Goal: Communication & Community: Answer question/provide support

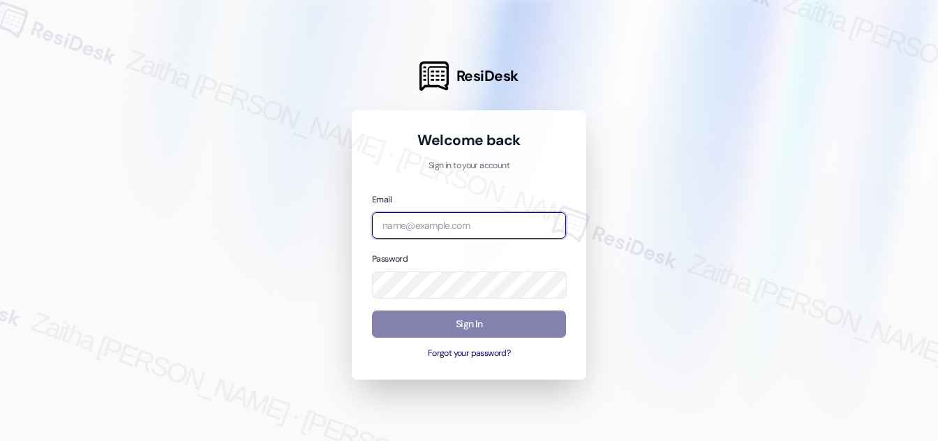
click at [481, 230] on input "email" at bounding box center [469, 225] width 194 height 27
click at [0, 440] on com-1password-button at bounding box center [0, 441] width 0 height 0
type input "j"
click at [0, 440] on com-1password-button at bounding box center [0, 441] width 0 height 0
click at [413, 228] on input "jag" at bounding box center [469, 225] width 194 height 27
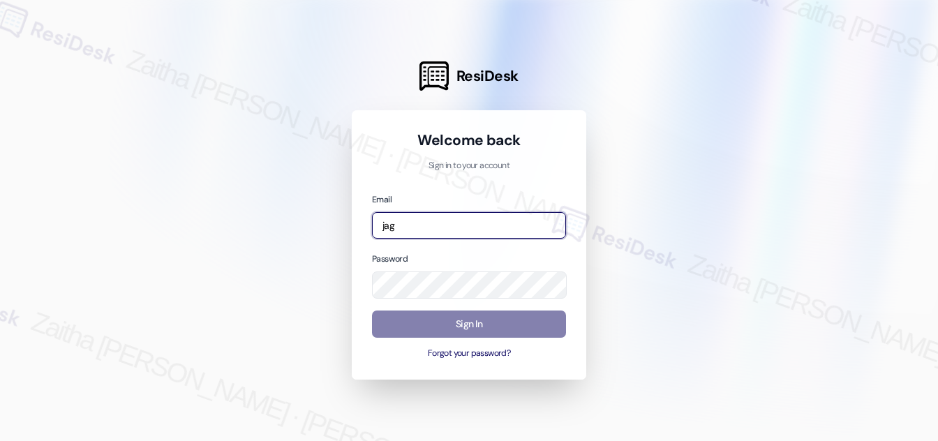
type input "[EMAIL_ADDRESS][PERSON_NAME][DOMAIN_NAME]"
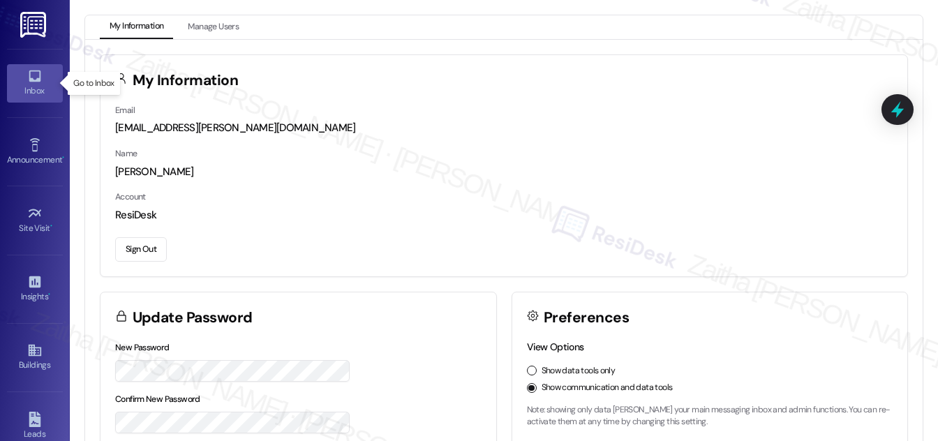
click at [24, 91] on div "Inbox" at bounding box center [35, 91] width 70 height 14
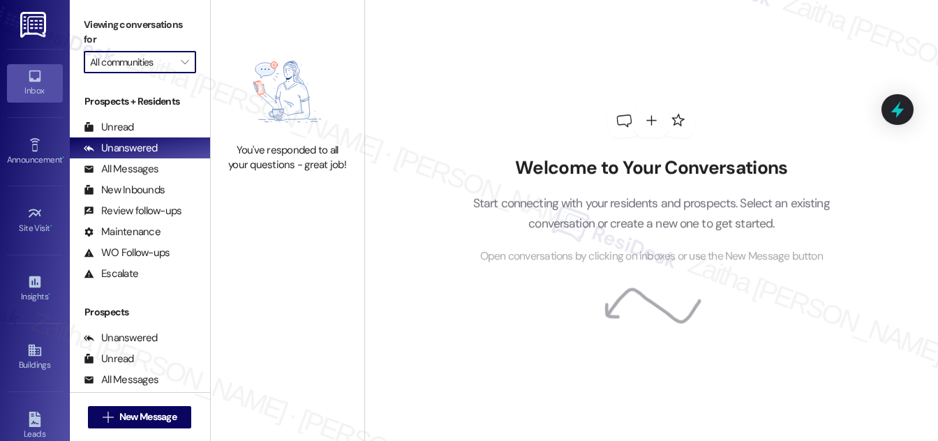
click at [168, 58] on input "All communities" at bounding box center [132, 62] width 84 height 22
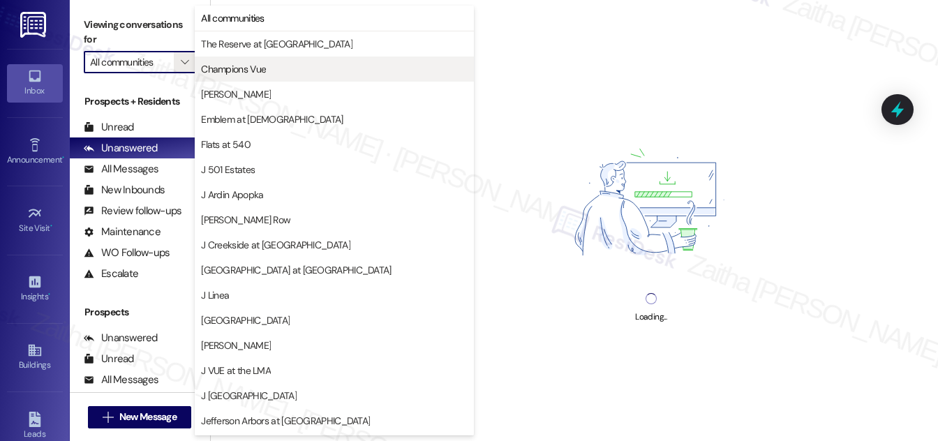
click at [230, 66] on span "Champions Vue" at bounding box center [233, 69] width 65 height 14
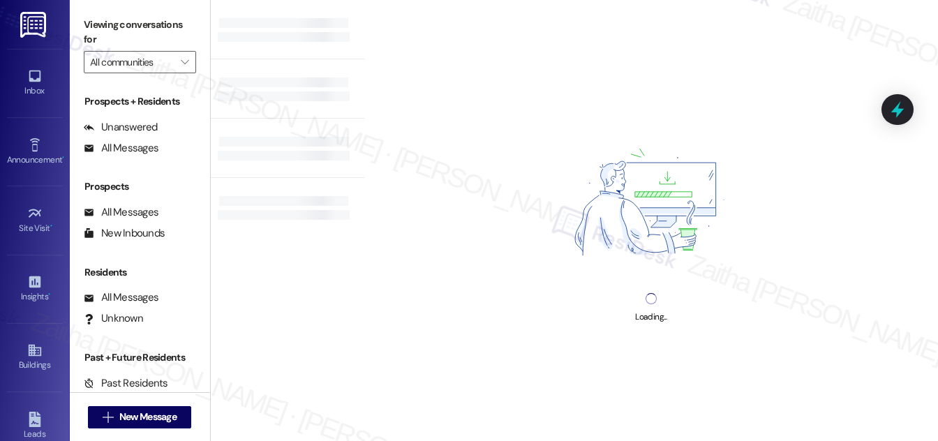
type input "Champions Vue"
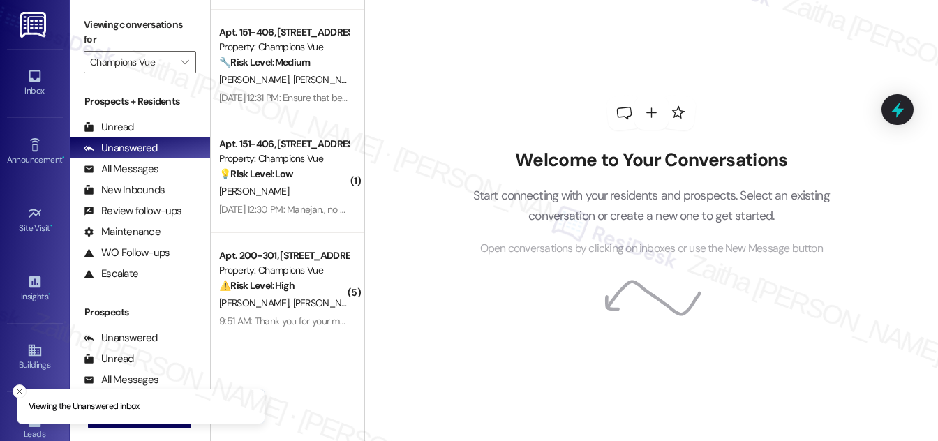
scroll to position [104, 0]
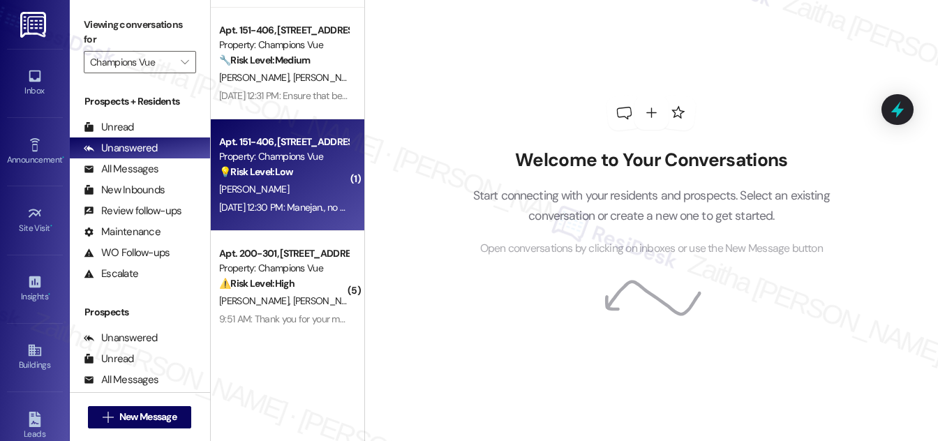
click at [326, 178] on div "💡 Risk Level: Low The message is unclear and lacks context, but it appears to b…" at bounding box center [283, 172] width 129 height 15
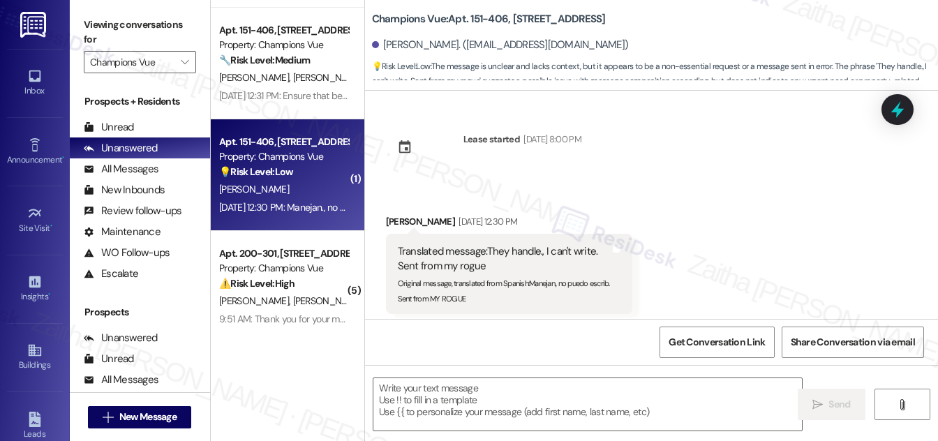
scroll to position [135, 0]
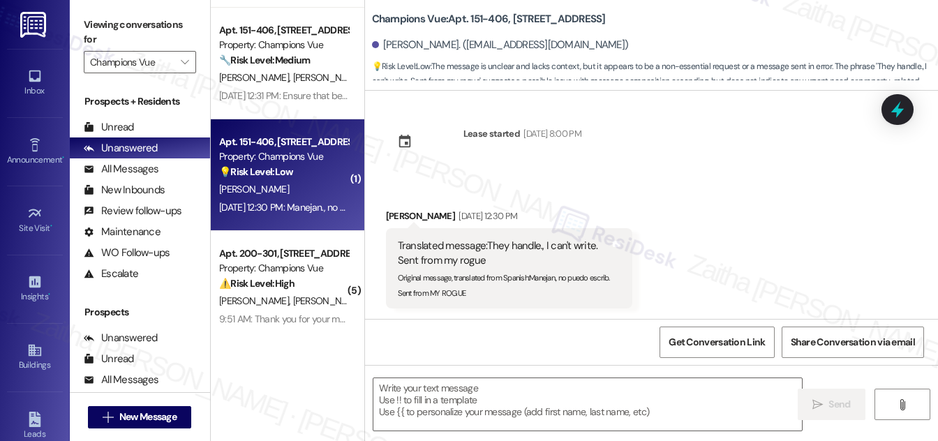
type textarea "Fetching suggested responses. Please feel free to read through the conversation…"
drag, startPoint x: 383, startPoint y: 45, endPoint x: 437, endPoint y: 42, distance: 54.6
click at [437, 42] on div "[PERSON_NAME]. ([EMAIL_ADDRESS][DOMAIN_NAME])" at bounding box center [500, 45] width 257 height 15
copy div "[PERSON_NAME]"
click at [410, 407] on textarea at bounding box center [587, 404] width 429 height 52
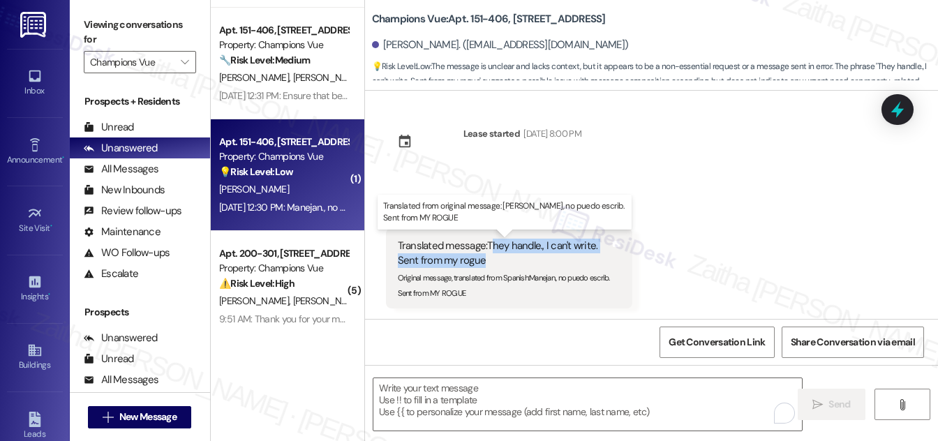
drag, startPoint x: 490, startPoint y: 244, endPoint x: 503, endPoint y: 257, distance: 17.8
click at [503, 257] on div "Translated message: They handle., I can't write. Sent from my rogue" at bounding box center [504, 254] width 212 height 30
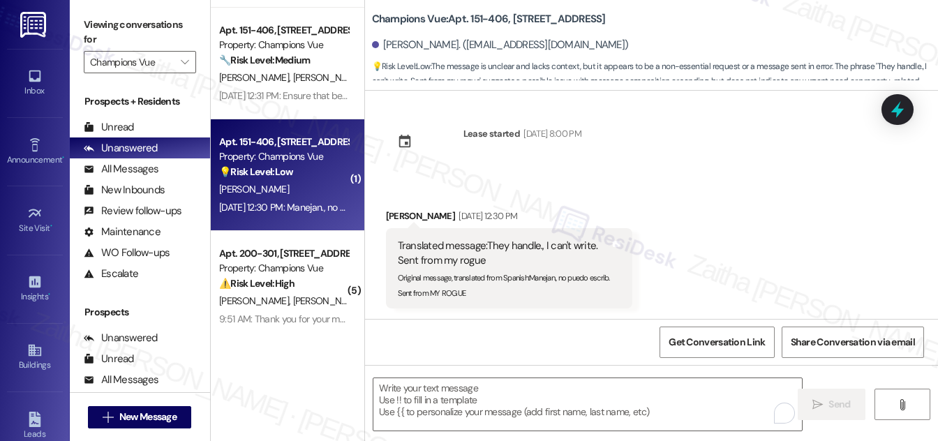
click at [695, 240] on div "Received via SMS [PERSON_NAME] [DATE] 12:30 PM Translated message: They handle.…" at bounding box center [651, 248] width 573 height 142
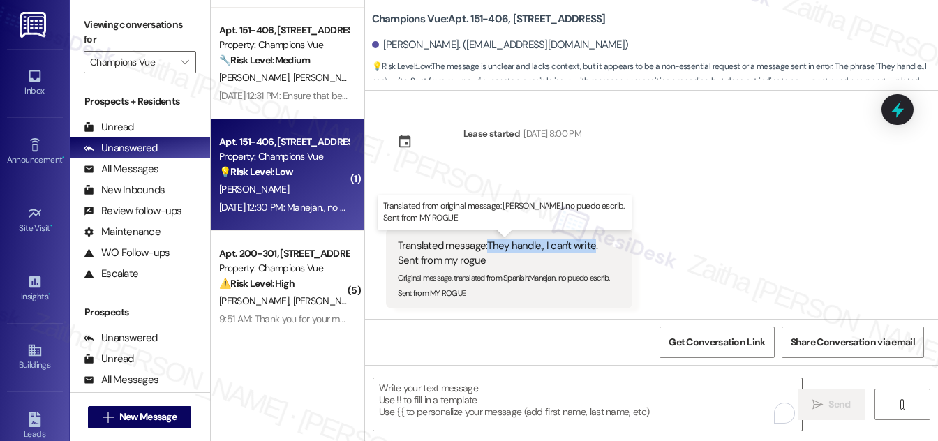
drag, startPoint x: 487, startPoint y: 243, endPoint x: 592, endPoint y: 252, distance: 105.8
click at [592, 252] on div "Translated message: They handle., I can't write. Sent from my rogue" at bounding box center [504, 254] width 212 height 30
copy div "They handle., I can't write"
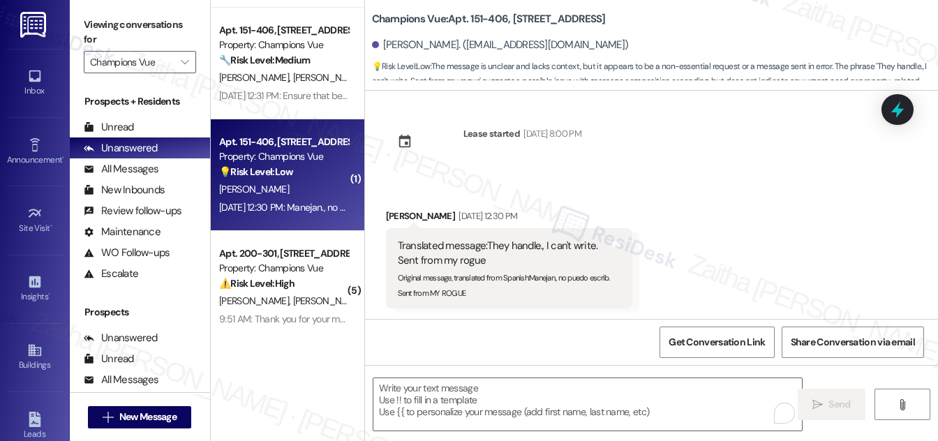
click at [671, 213] on div "Received via SMS [PERSON_NAME] [DATE] 12:30 PM Translated message: They handle.…" at bounding box center [651, 248] width 573 height 142
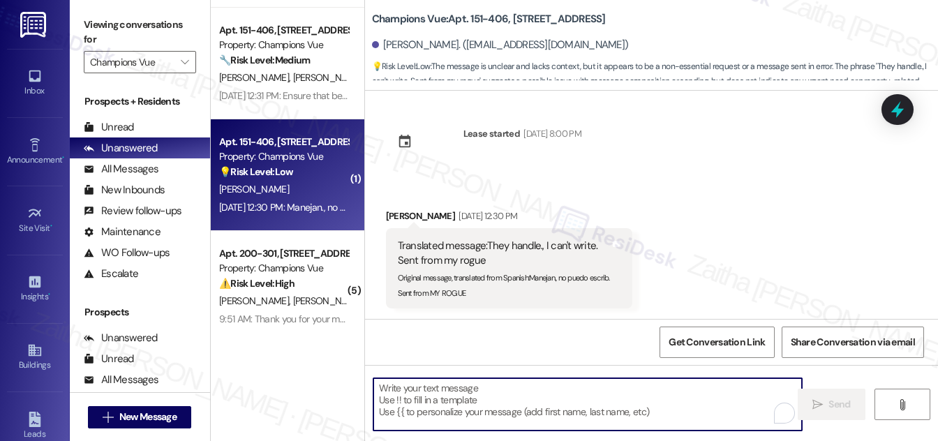
click at [445, 389] on textarea "To enrich screen reader interactions, please activate Accessibility in Grammarl…" at bounding box center [587, 404] width 429 height 52
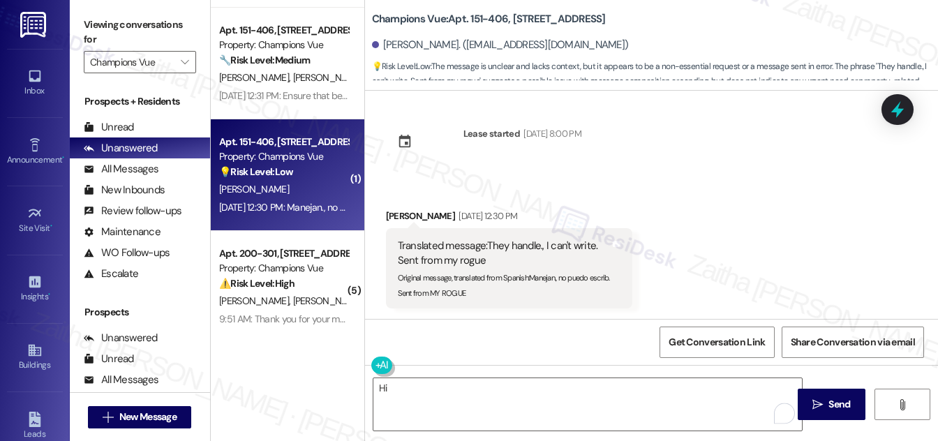
click at [394, 212] on div "[PERSON_NAME] [DATE] 12:30 PM" at bounding box center [509, 219] width 246 height 20
copy div "[PERSON_NAME]"
click at [436, 385] on textarea "Hi" at bounding box center [587, 404] width 429 height 52
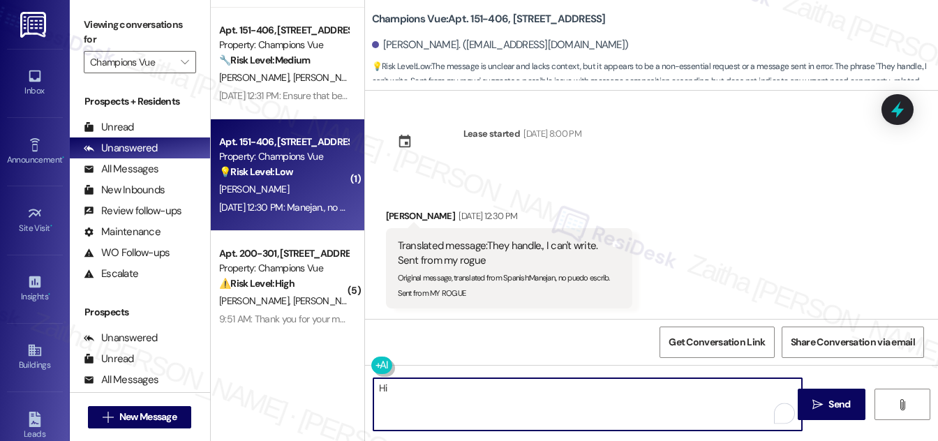
paste textarea "[PERSON_NAME]"
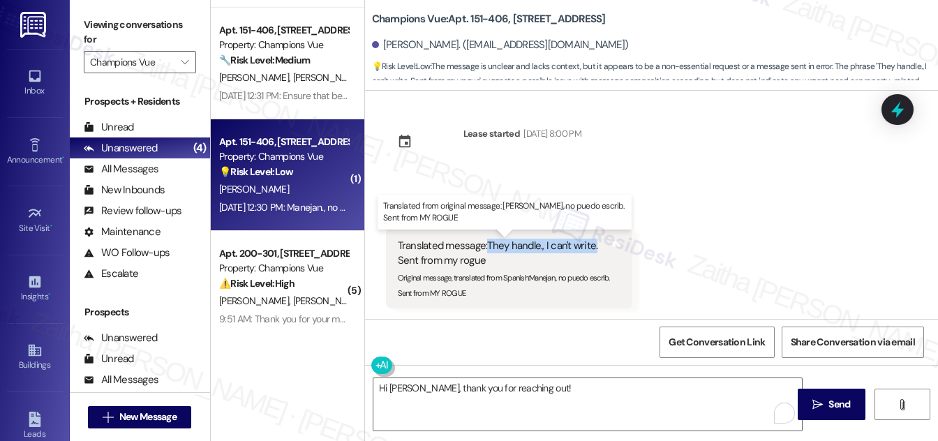
drag, startPoint x: 487, startPoint y: 245, endPoint x: 595, endPoint y: 242, distance: 107.6
click at [595, 242] on div "Translated message: They handle., I can't write. Sent from my rogue" at bounding box center [504, 254] width 212 height 30
copy div "They handle., I can't write."
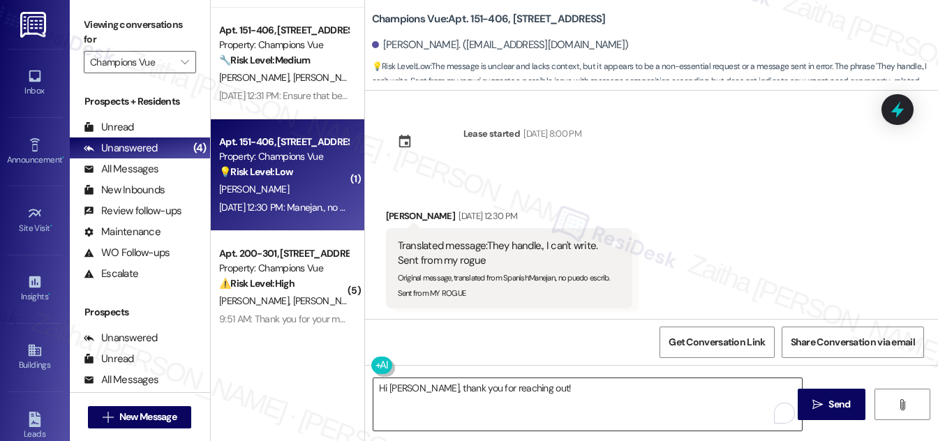
click at [563, 383] on textarea "Hi [PERSON_NAME], thank you for reaching out!" at bounding box center [587, 404] width 429 height 52
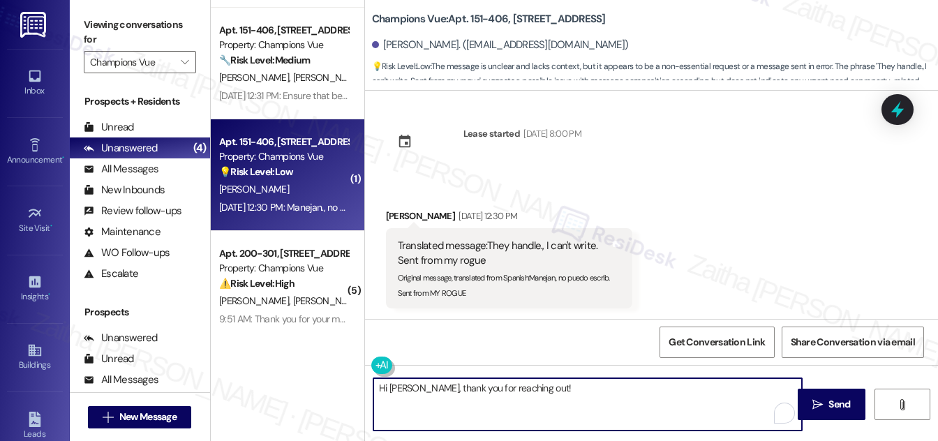
paste textarea "Could you tell me a bit more about the situation so I can make sure it’s handle…"
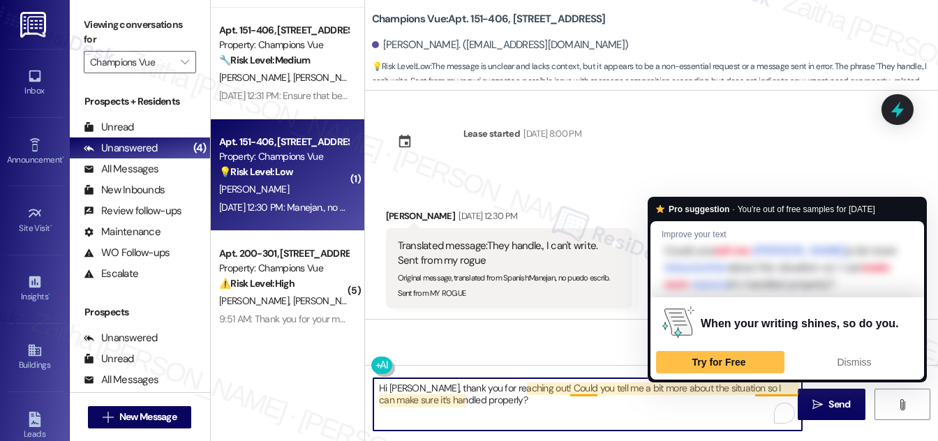
click at [778, 385] on textarea "Hi [PERSON_NAME], thank you for reaching out! Could you tell me a bit more abou…" at bounding box center [587, 404] width 429 height 52
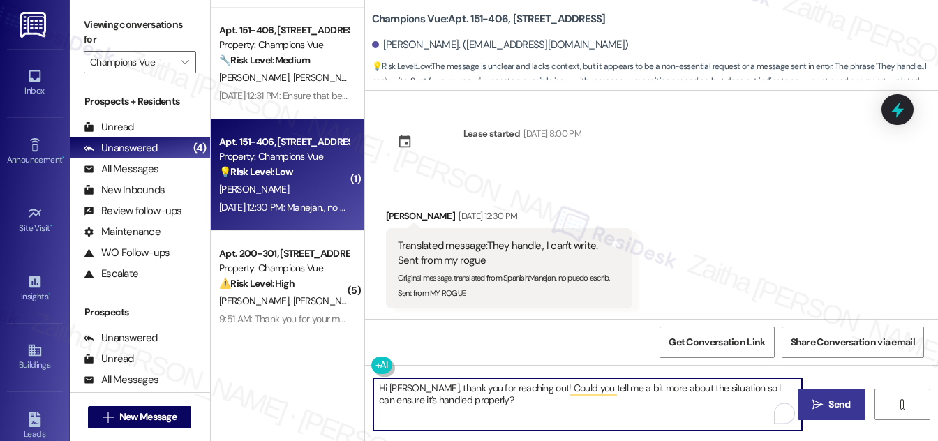
type textarea "Hi [PERSON_NAME], thank you for reaching out! Could you tell me a bit more abou…"
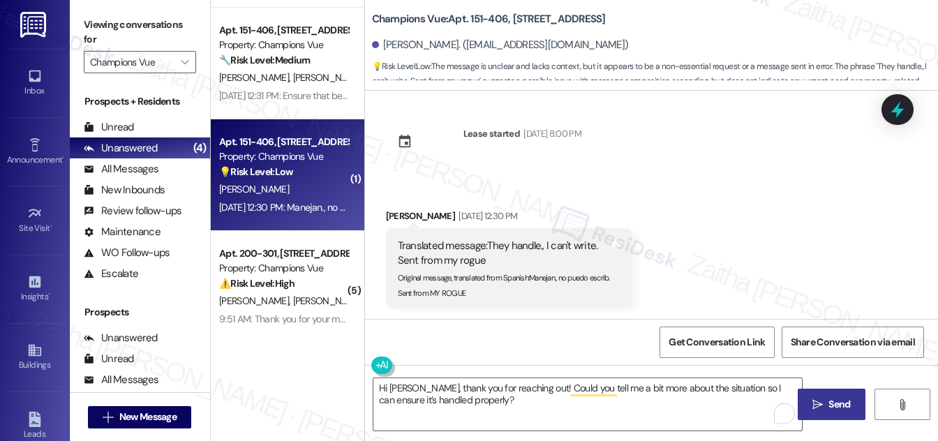
click at [836, 402] on span "Send" at bounding box center [840, 404] width 22 height 15
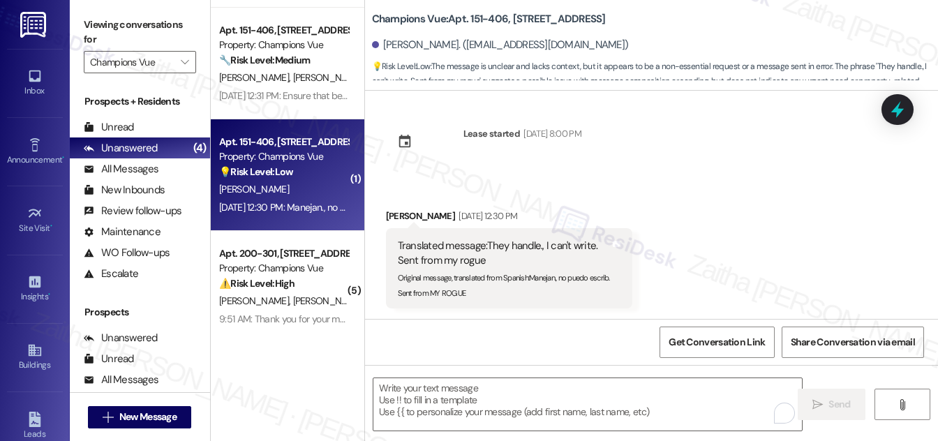
scroll to position [248, 0]
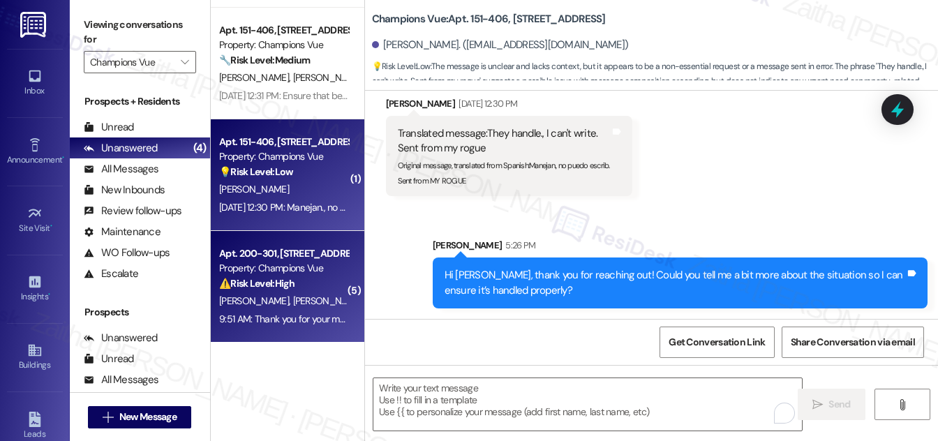
click at [314, 299] on div "[PERSON_NAME] [PERSON_NAME]" at bounding box center [284, 300] width 132 height 17
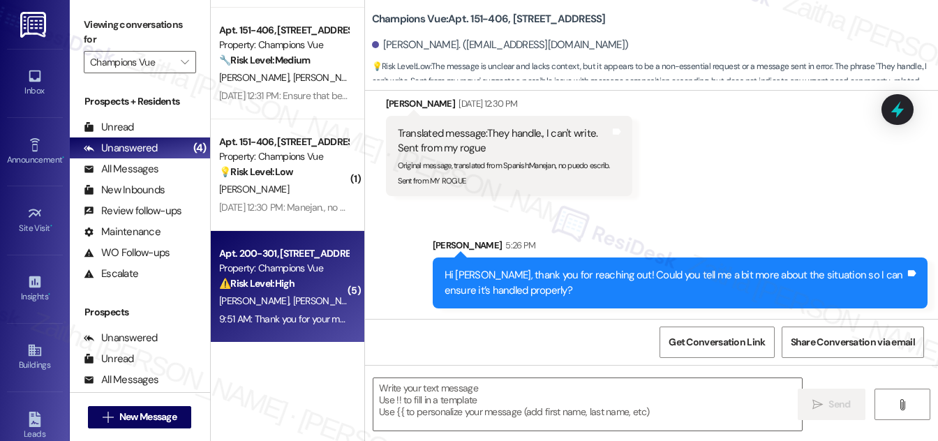
type textarea "Fetching suggested responses. Please feel free to read through the conversation…"
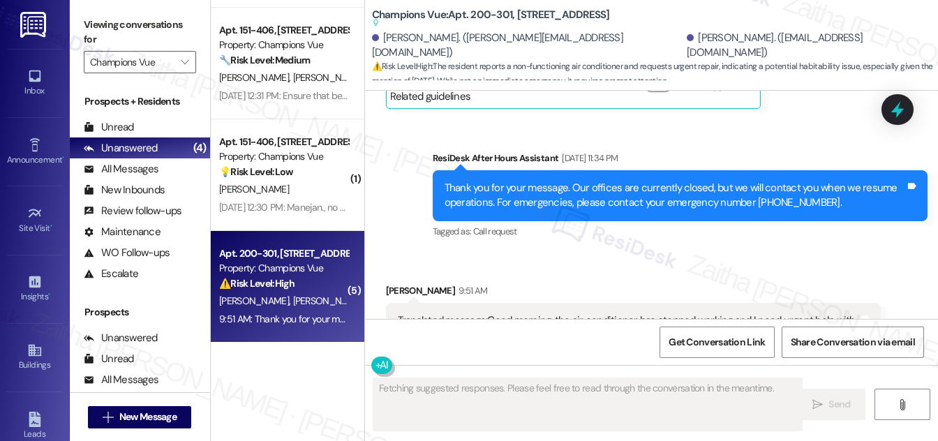
scroll to position [12187, 0]
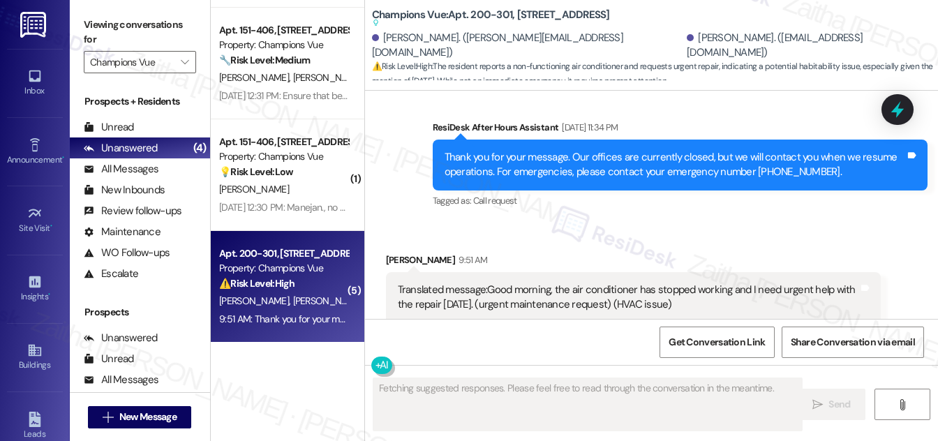
click at [653, 385] on button "Hide Suggestions" at bounding box center [661, 392] width 28 height 14
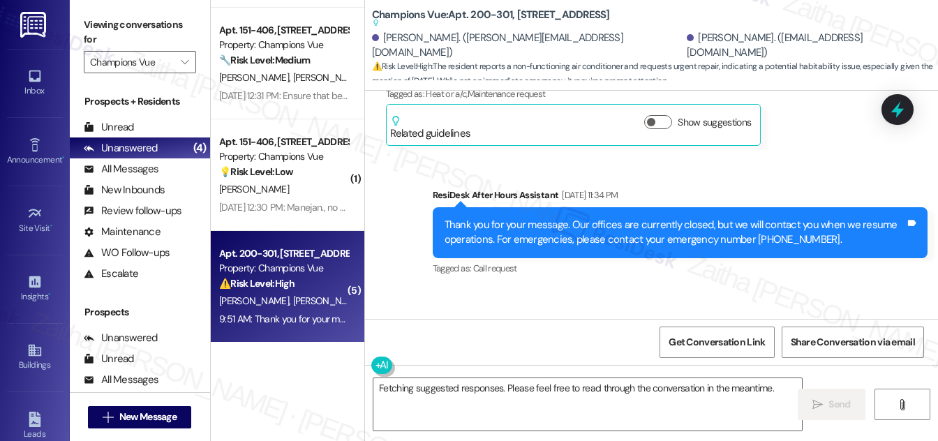
scroll to position [12117, 0]
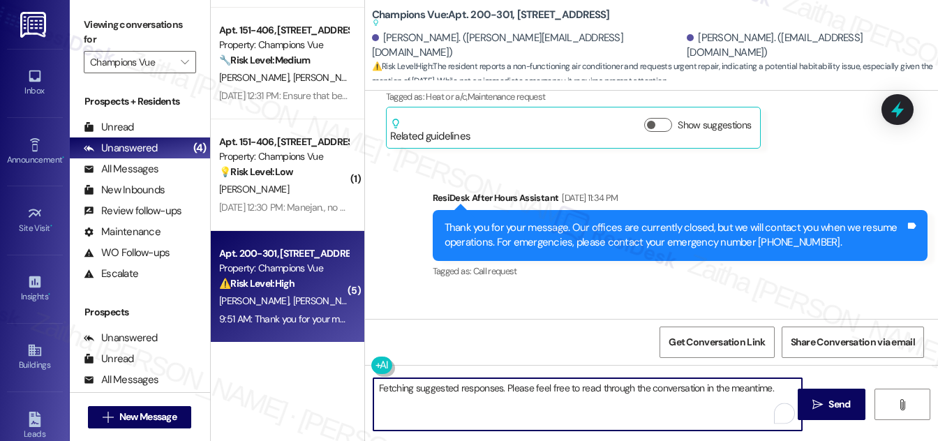
drag, startPoint x: 376, startPoint y: 392, endPoint x: 778, endPoint y: 383, distance: 402.2
click at [778, 383] on textarea "Fetching suggested responses. Please feel free to read through the conversation…" at bounding box center [587, 404] width 429 height 52
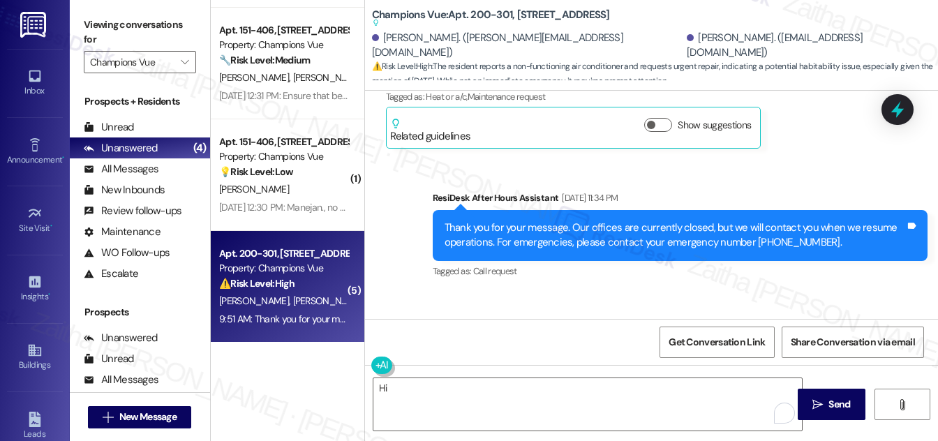
click at [401, 323] on div "[PERSON_NAME] 9:51 AM" at bounding box center [633, 333] width 495 height 20
copy div "[PERSON_NAME]"
click at [417, 386] on textarea "Hi" at bounding box center [587, 404] width 429 height 52
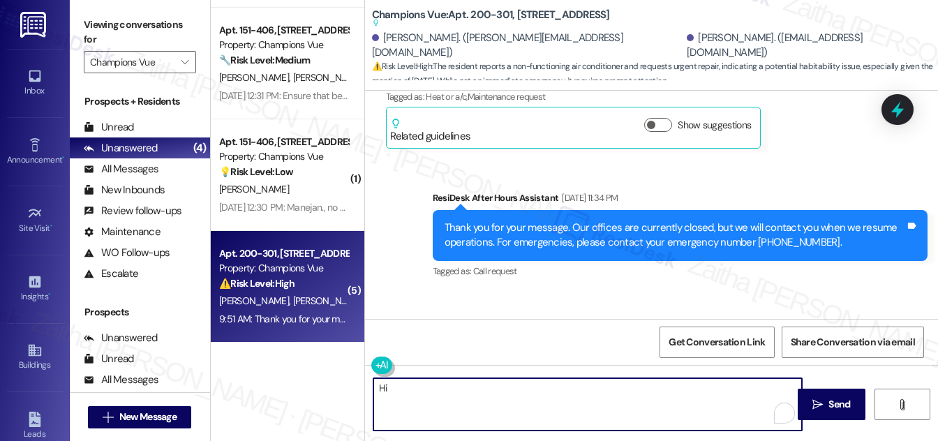
paste textarea "[PERSON_NAME]"
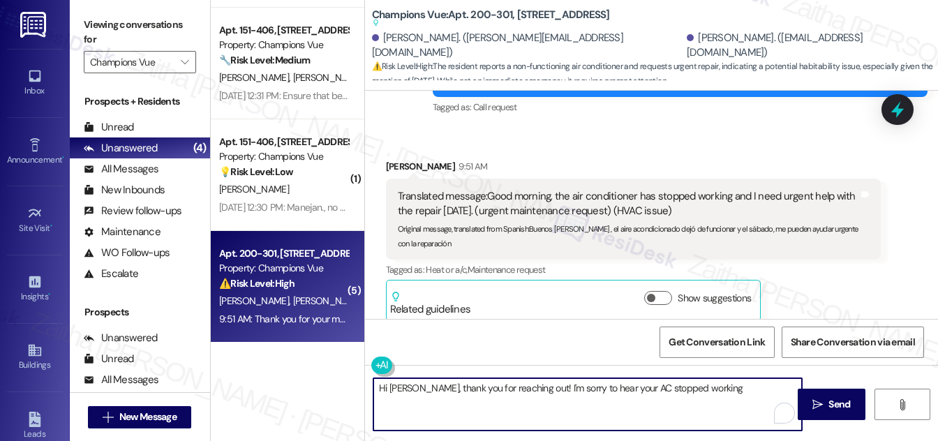
scroll to position [12307, 0]
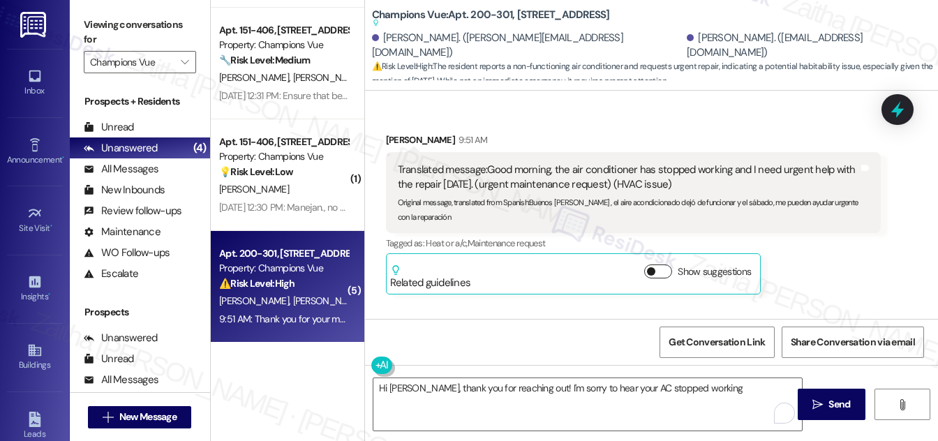
click at [668, 265] on button "Show suggestions" at bounding box center [658, 272] width 28 height 14
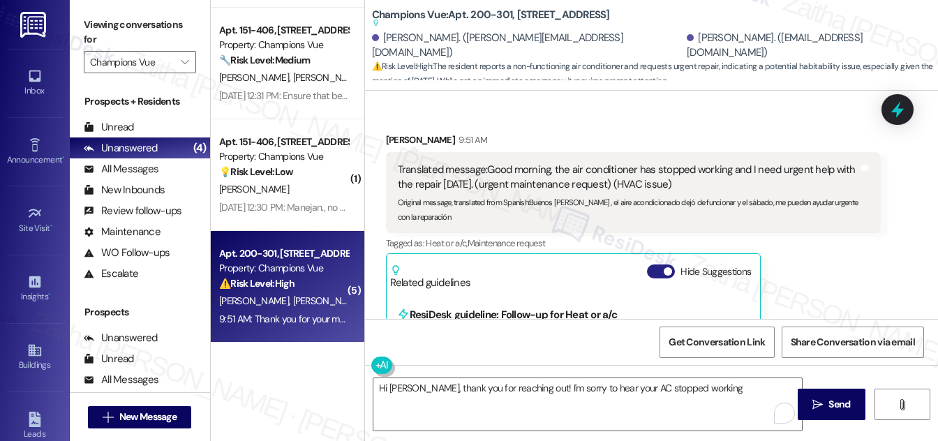
click at [654, 265] on button "Hide Suggestions" at bounding box center [661, 272] width 28 height 14
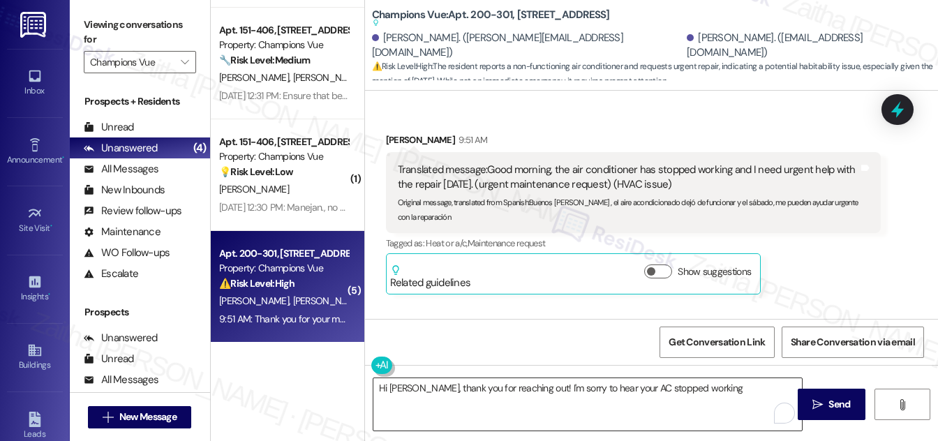
click at [713, 387] on textarea "Hi [PERSON_NAME], thank you for reaching out! I'm sorry to hear your AC stopped…" at bounding box center [587, 404] width 429 height 52
click at [658, 265] on button "Show suggestions" at bounding box center [658, 272] width 28 height 14
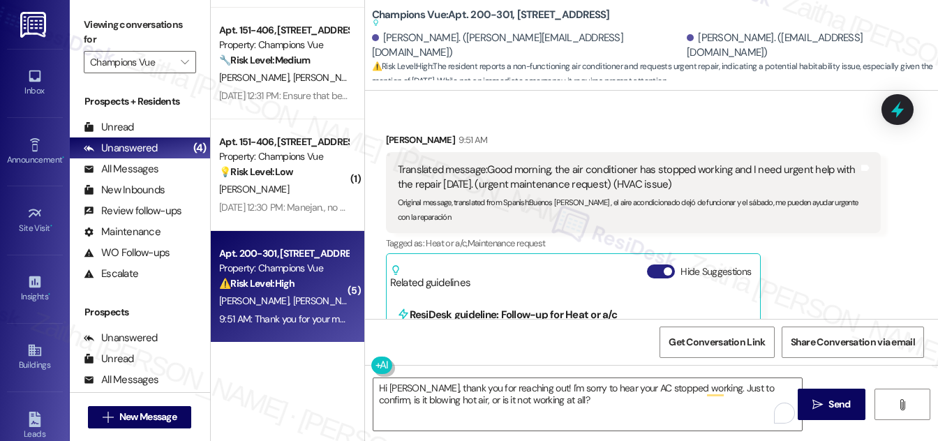
click at [651, 265] on button "Hide Suggestions" at bounding box center [661, 272] width 28 height 14
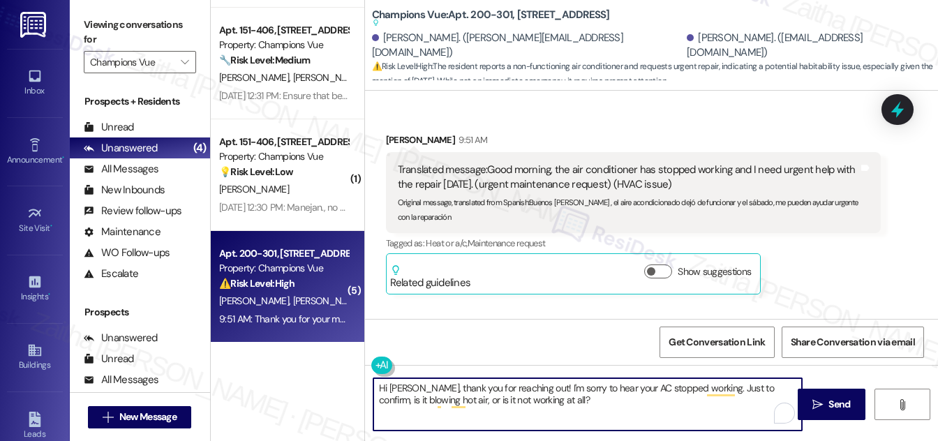
click at [572, 403] on textarea "Hi [PERSON_NAME], thank you for reaching out! I'm sorry to hear your AC stopped…" at bounding box center [587, 404] width 429 height 52
paste textarea "Do we have your permission to enter during your absence? Do you have pets that …"
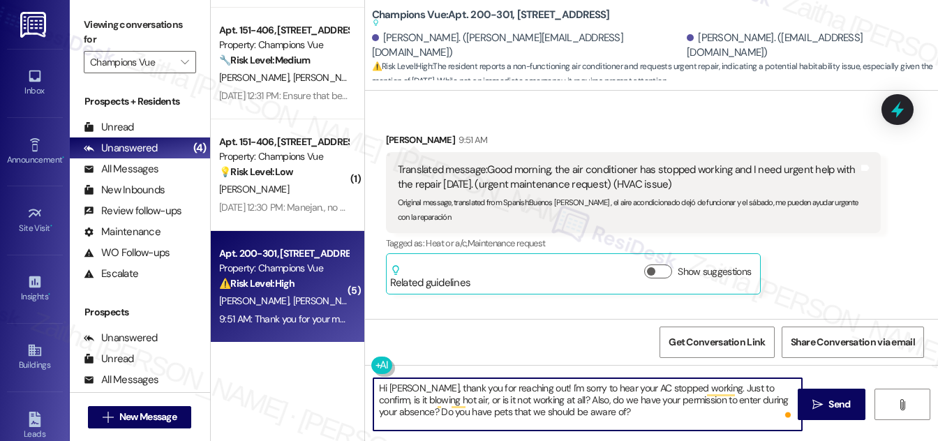
drag, startPoint x: 420, startPoint y: 407, endPoint x: 637, endPoint y: 415, distance: 217.2
click at [637, 415] on textarea "Hi [PERSON_NAME], thank you for reaching out! I'm sorry to hear your AC stopped…" at bounding box center [587, 404] width 429 height 52
drag, startPoint x: 637, startPoint y: 415, endPoint x: 419, endPoint y: 410, distance: 217.8
click at [419, 410] on textarea "Hi [PERSON_NAME], thank you for reaching out! I'm sorry to hear your AC stopped…" at bounding box center [587, 404] width 429 height 52
type textarea "Hi [PERSON_NAME], thank you for reaching out! I'm sorry to hear your AC stopped…"
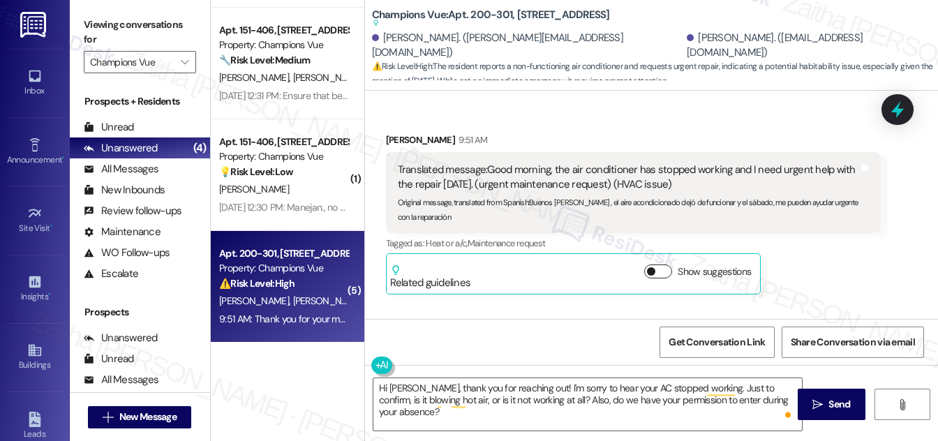
click at [654, 265] on button "Show suggestions" at bounding box center [658, 272] width 28 height 14
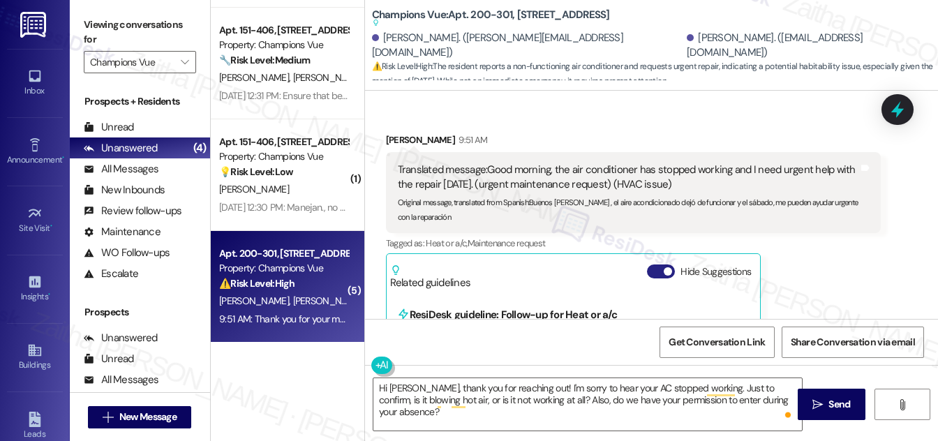
click at [653, 265] on button "Hide Suggestions" at bounding box center [661, 272] width 28 height 14
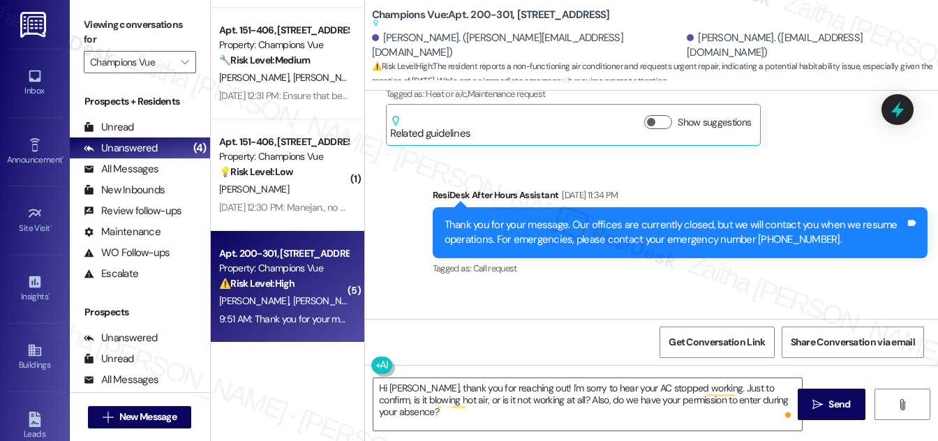
scroll to position [12117, 0]
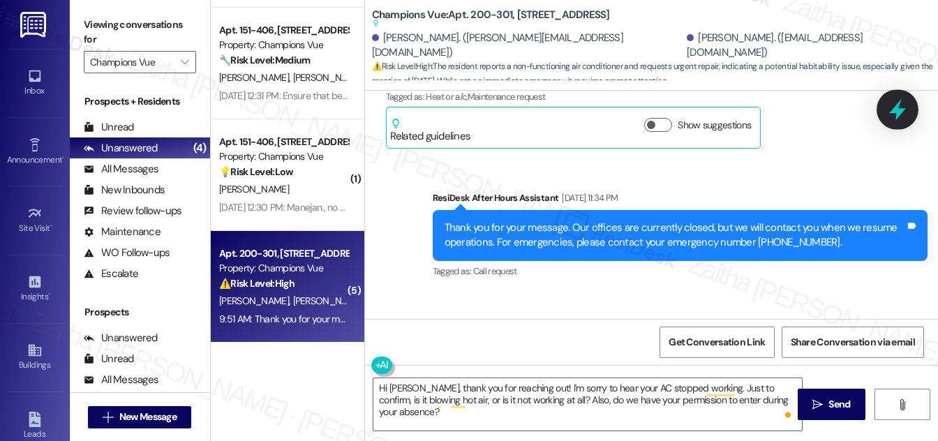
click at [898, 106] on icon at bounding box center [897, 110] width 17 height 22
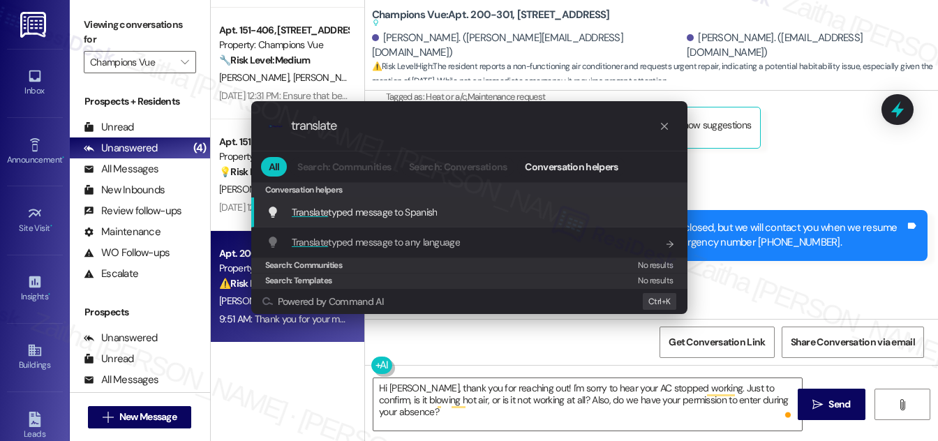
type input "translate"
click at [419, 214] on span "Translate typed message to Spanish" at bounding box center [365, 212] width 146 height 13
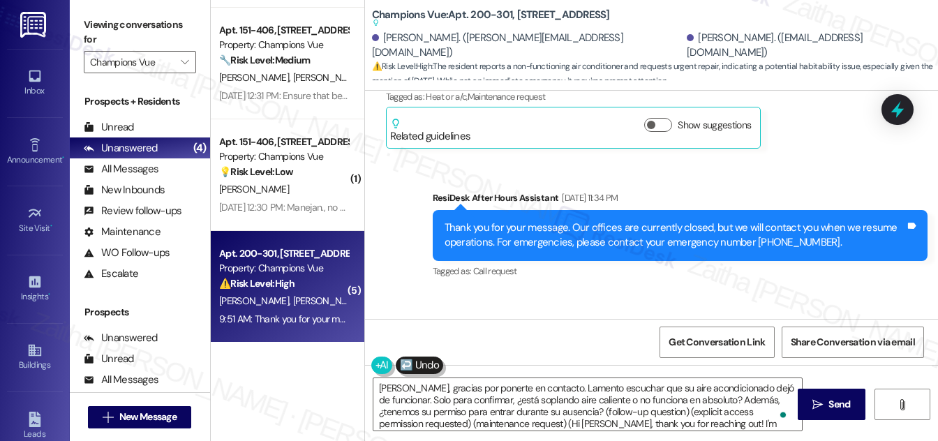
type textarea "[PERSON_NAME], gracias por ponerte en contacto. Lamento escuchar que su aire ac…"
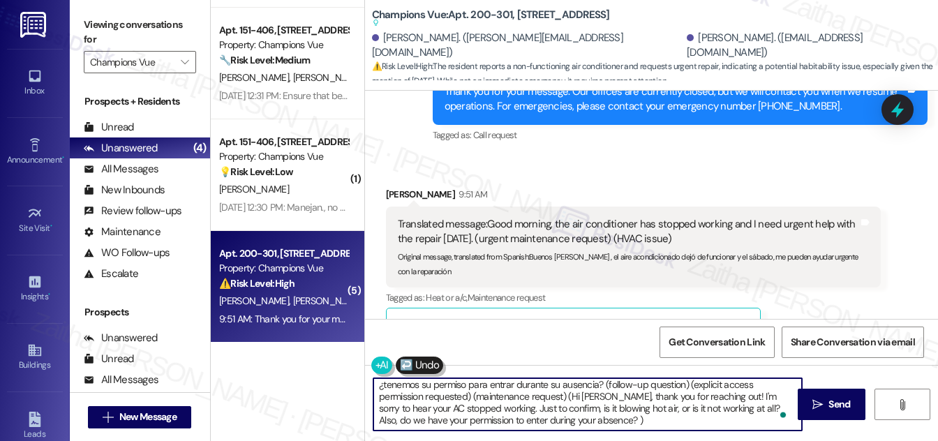
scroll to position [12307, 0]
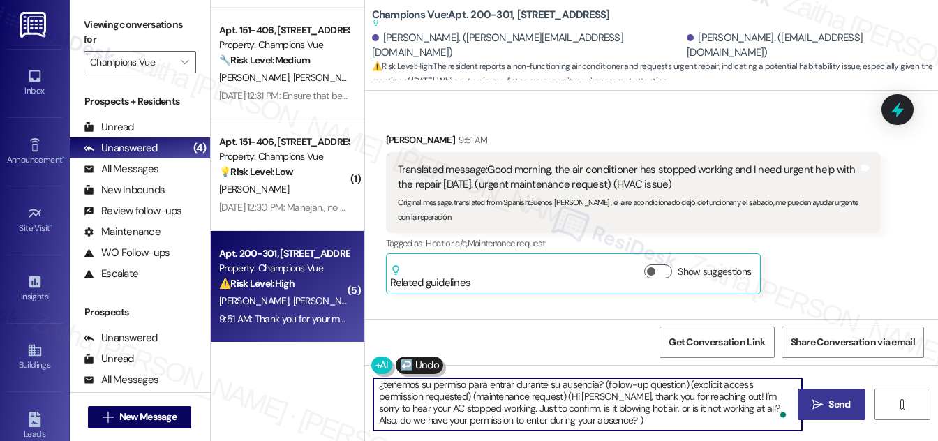
click at [834, 407] on span "Send" at bounding box center [840, 404] width 22 height 15
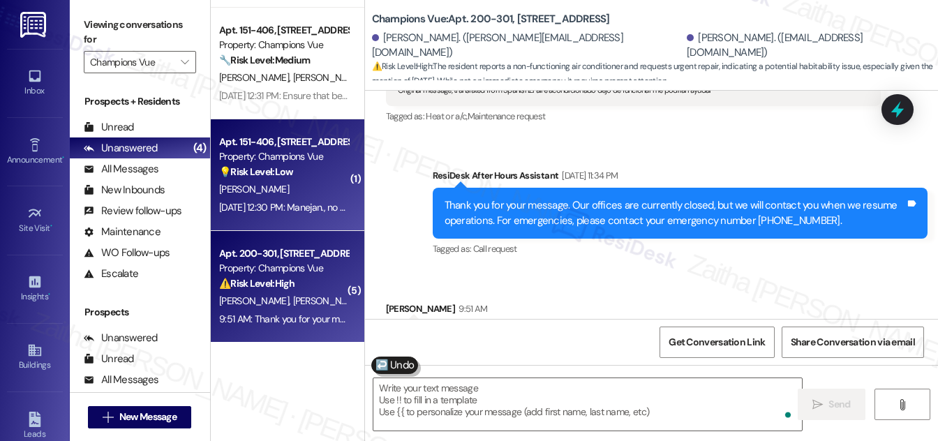
scroll to position [12092, 0]
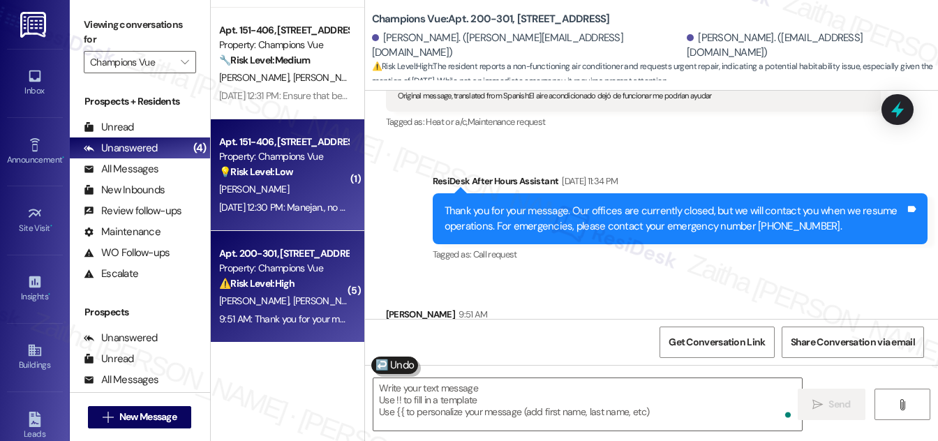
click at [315, 205] on div "[DATE] 12:30 PM: Manejan., no puedo escrib. Sent from MY ROGUE [DATE] 12:30 PM:…" at bounding box center [352, 207] width 267 height 13
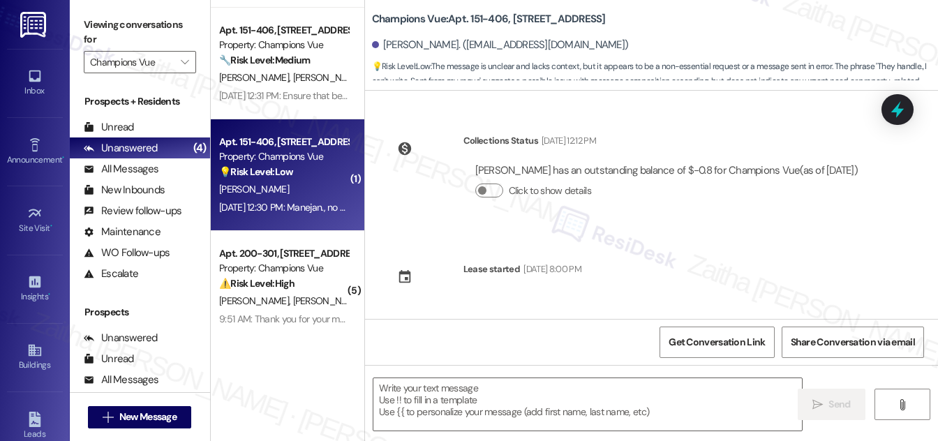
scroll to position [135, 0]
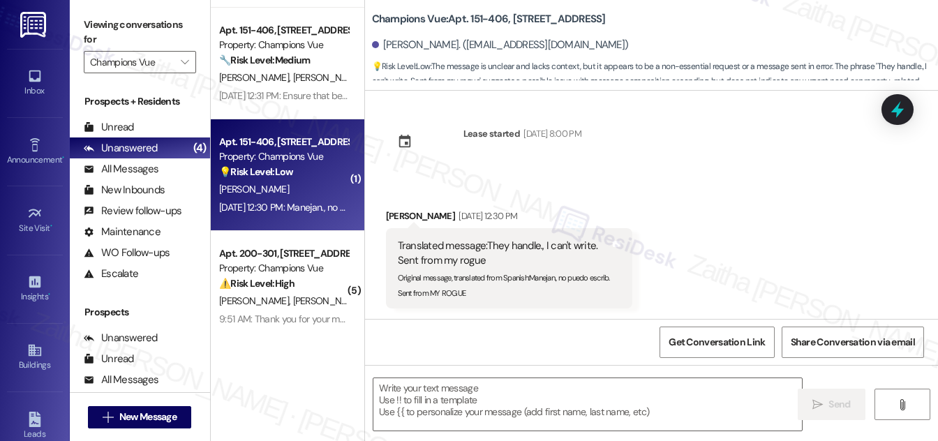
type textarea "Fetching suggested responses. Please feel free to read through the conversation…"
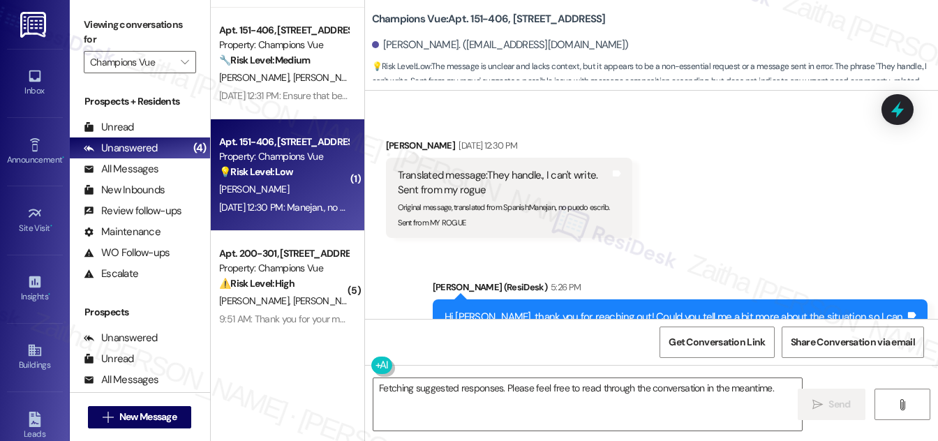
scroll to position [269, 0]
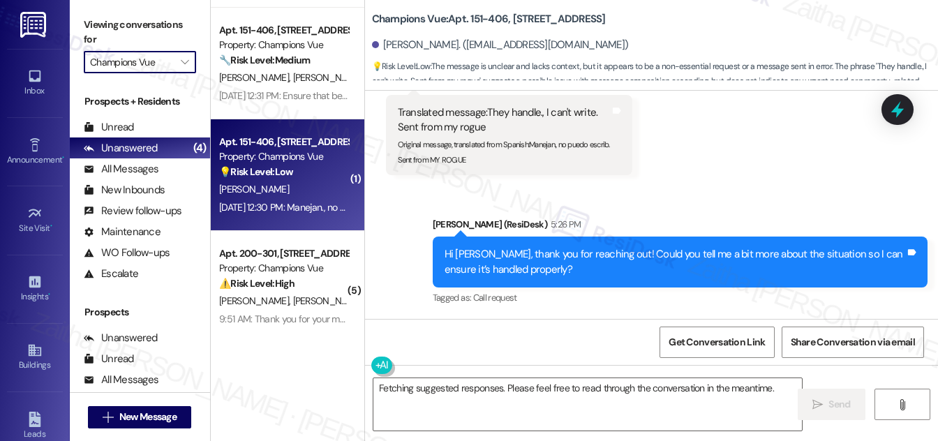
click at [171, 59] on input "Champions Vue" at bounding box center [132, 62] width 84 height 22
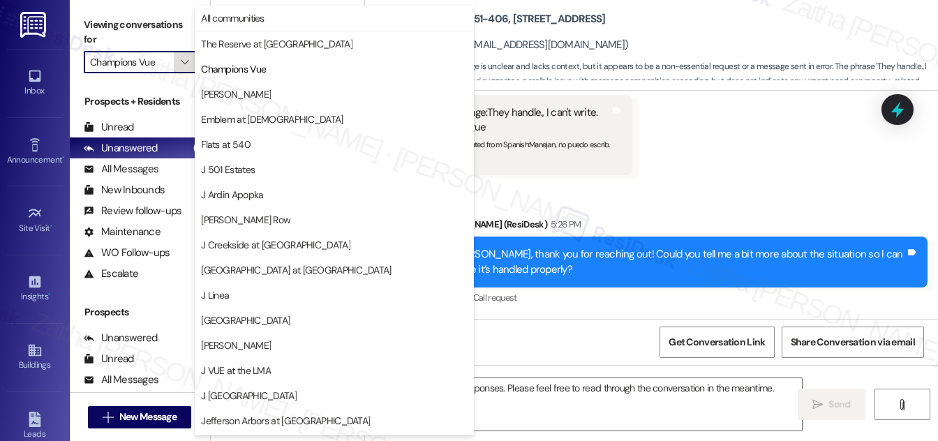
click at [188, 61] on span "" at bounding box center [184, 62] width 13 height 22
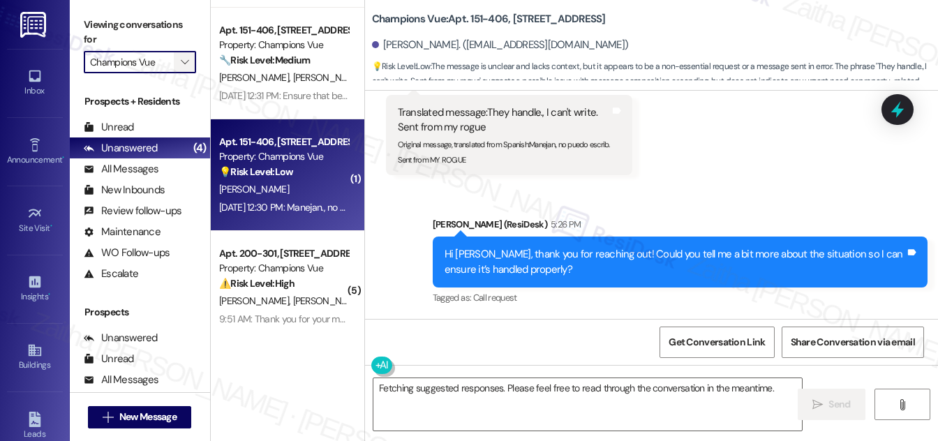
click at [178, 63] on span "" at bounding box center [184, 62] width 13 height 22
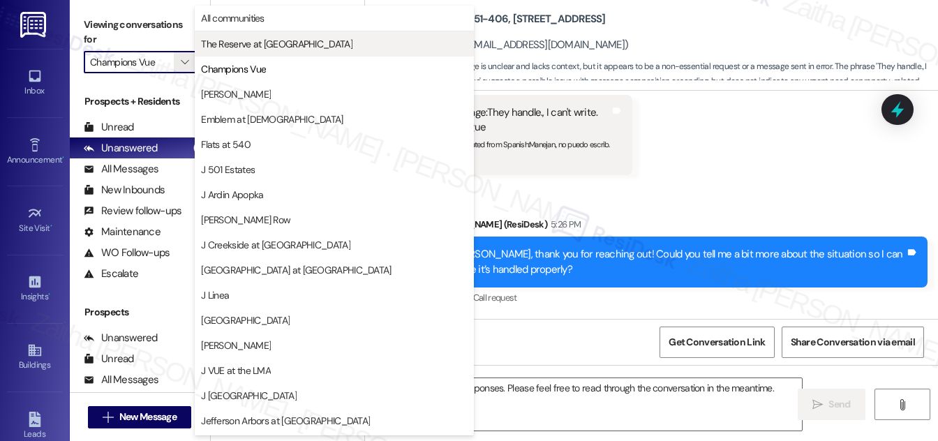
click at [236, 40] on span "The Reserve at [GEOGRAPHIC_DATA]" at bounding box center [276, 44] width 151 height 14
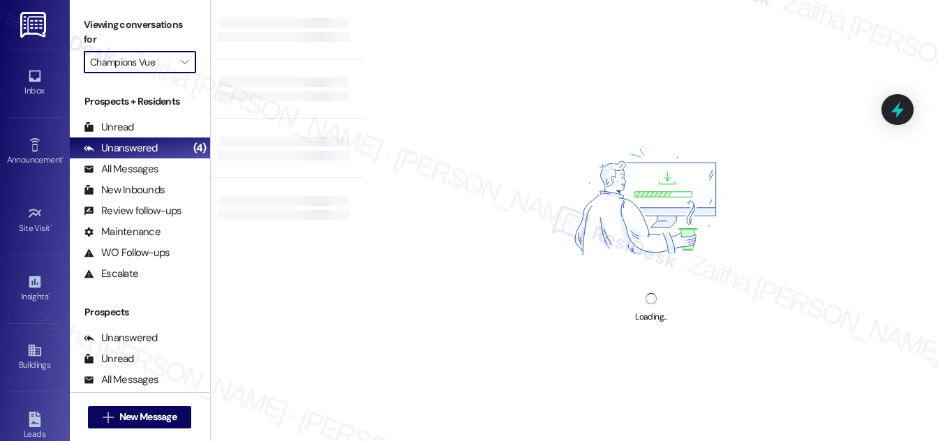
type input "The Reserve at [GEOGRAPHIC_DATA]"
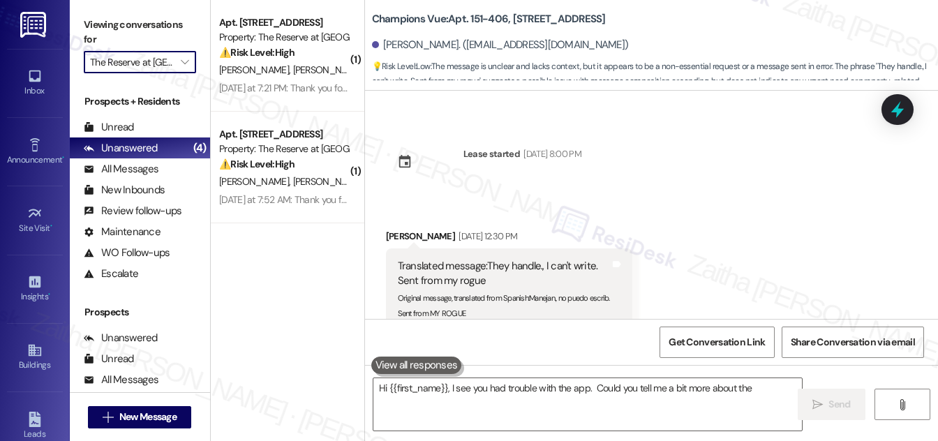
scroll to position [135, 0]
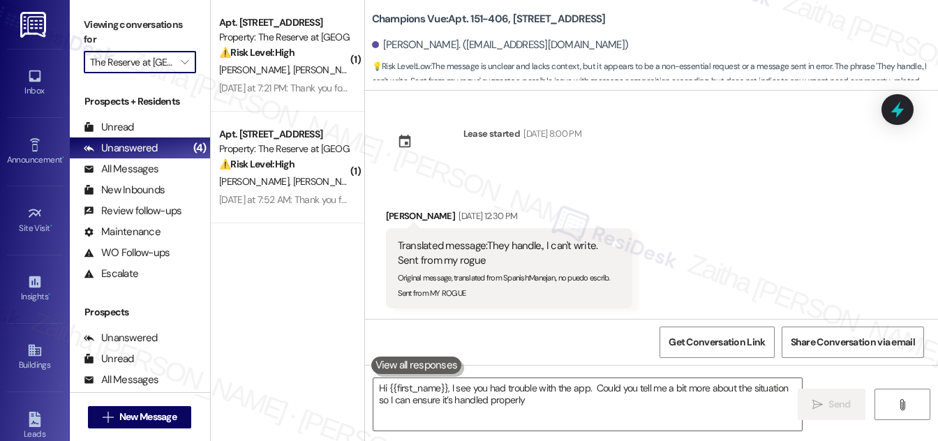
type textarea "Hi {{first_name}}, I see you had trouble with the app. Could you tell me a bit …"
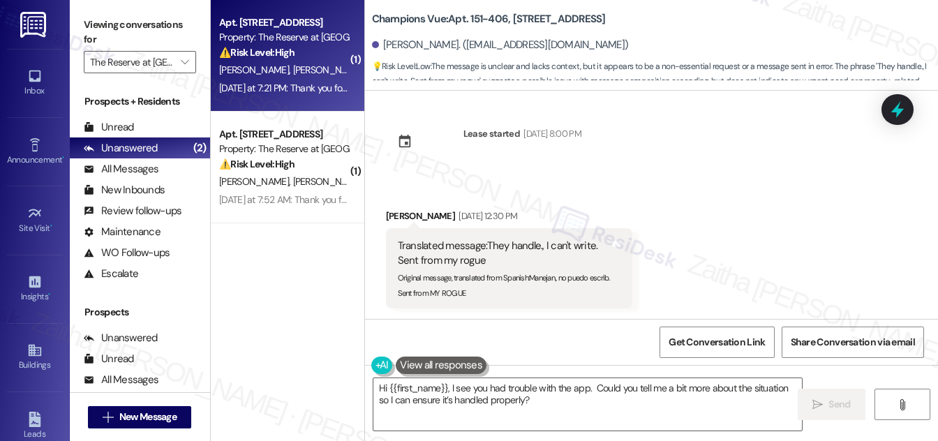
click at [318, 42] on div "Property: The Reserve at [GEOGRAPHIC_DATA]" at bounding box center [283, 37] width 129 height 15
type textarea "Hi {{first_name}}, I see you had trouble with the app. Could you tell me a bit …"
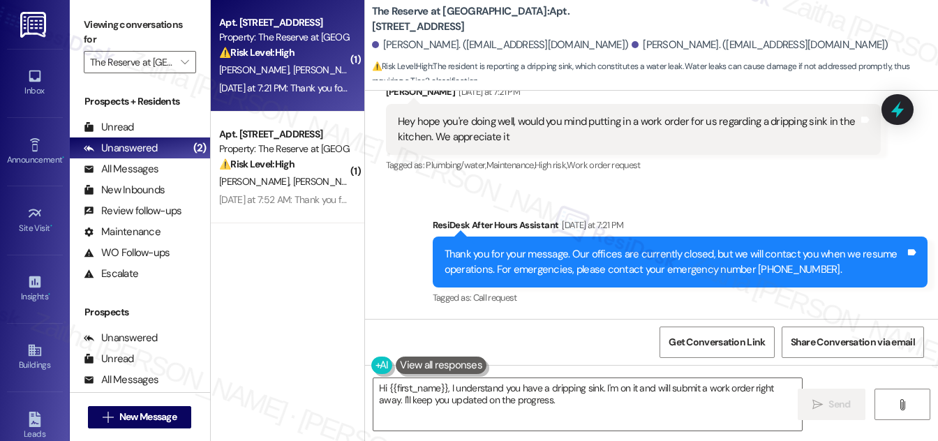
scroll to position [2338, 0]
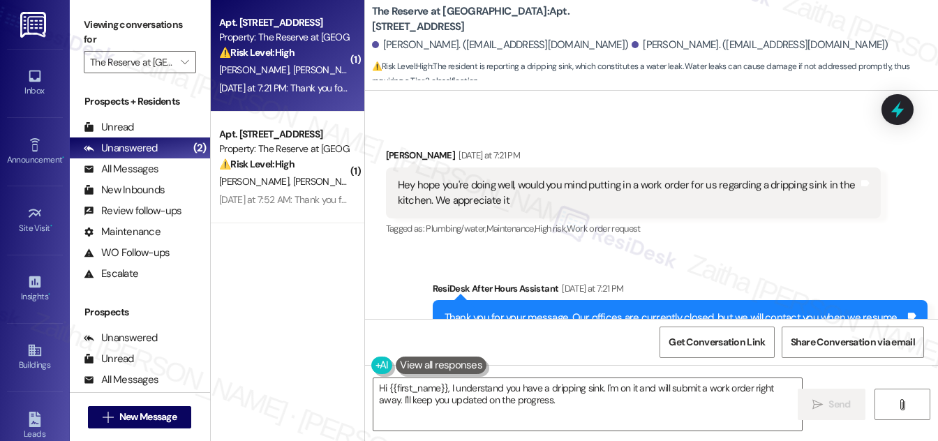
click at [403, 152] on div "[PERSON_NAME] [DATE] at 7:21 PM" at bounding box center [633, 158] width 495 height 20
copy div "[PERSON_NAME]"
click at [430, 387] on textarea "Hi {{first_name}}, I understand you have a dripping sink. I'm on it and will su…" at bounding box center [587, 404] width 429 height 52
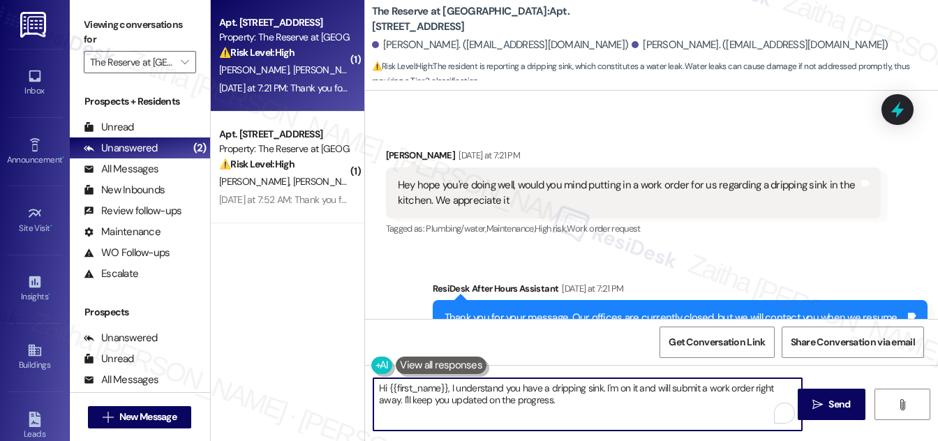
click at [430, 387] on textarea "Hi {{first_name}}, I understand you have a dripping sink. I'm on it and will su…" at bounding box center [587, 404] width 429 height 52
paste textarea "[PERSON_NAME]"
drag, startPoint x: 424, startPoint y: 399, endPoint x: 634, endPoint y: 402, distance: 209.4
click at [634, 402] on textarea "Hi [PERSON_NAME], thank you for reaching out! I understand you have a dripping …" at bounding box center [587, 404] width 429 height 52
drag, startPoint x: 735, startPoint y: 387, endPoint x: 689, endPoint y: 389, distance: 46.1
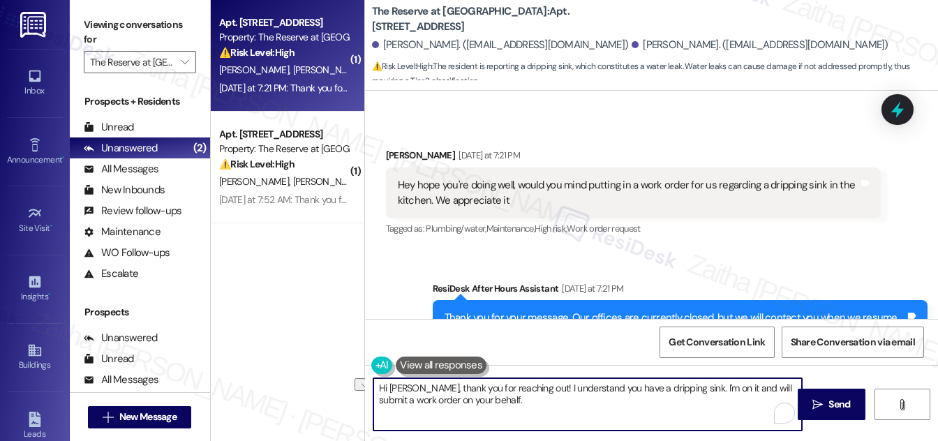
click at [689, 389] on textarea "Hi [PERSON_NAME], thank you for reaching out! I understand you have a dripping …" at bounding box center [587, 404] width 429 height 52
click at [461, 398] on textarea "Hi [PERSON_NAME], thank you for reaching out! I understand you have a dripping …" at bounding box center [587, 404] width 429 height 52
paste textarea "Do we have your permission to enter during your absence? Do you have pets that …"
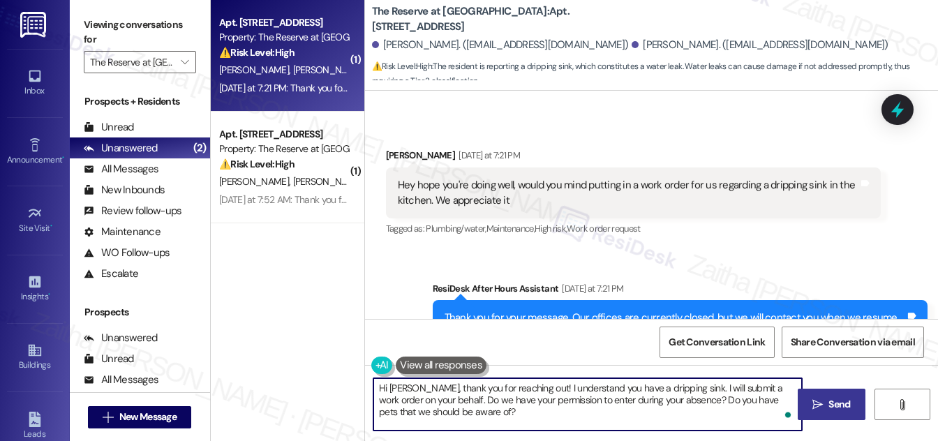
type textarea "Hi [PERSON_NAME], thank you for reaching out! I understand you have a dripping …"
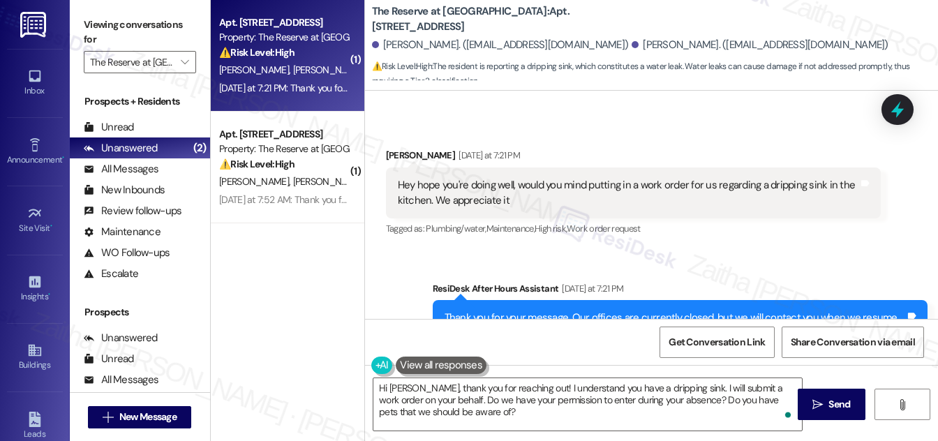
drag, startPoint x: 847, startPoint y: 399, endPoint x: 777, endPoint y: 353, distance: 83.3
click at [847, 399] on span "Send" at bounding box center [840, 404] width 22 height 15
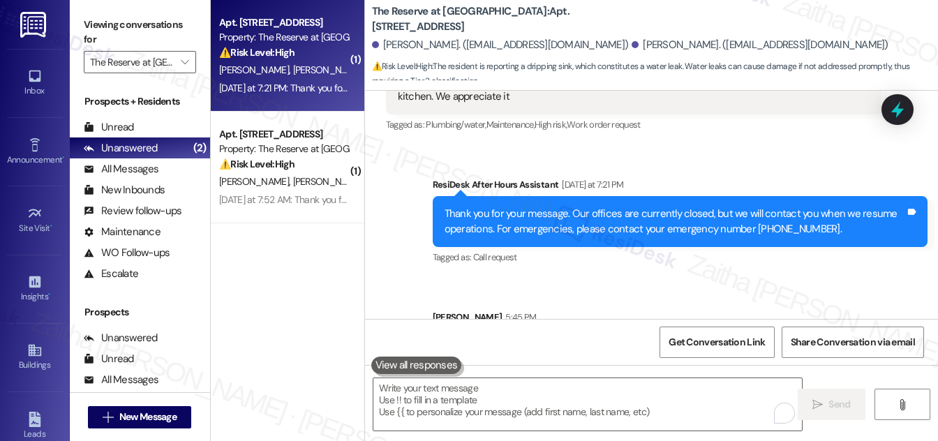
scroll to position [2530, 0]
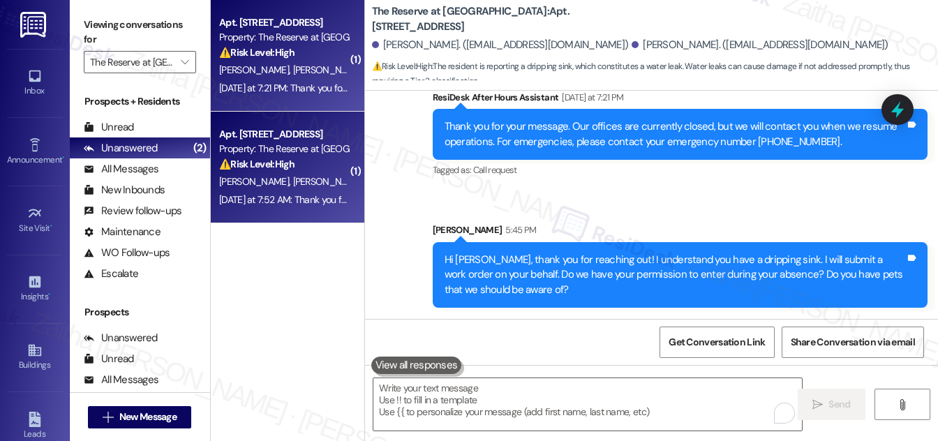
click at [330, 173] on div "K. [PERSON_NAME]" at bounding box center [284, 181] width 132 height 17
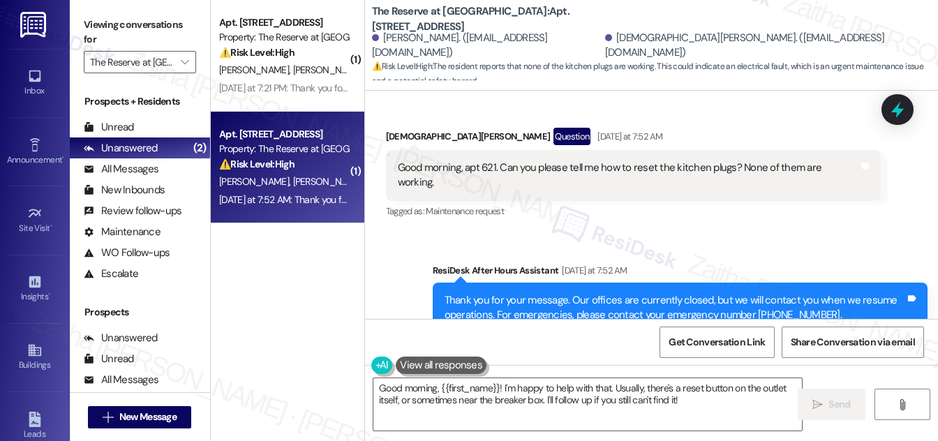
scroll to position [3886, 0]
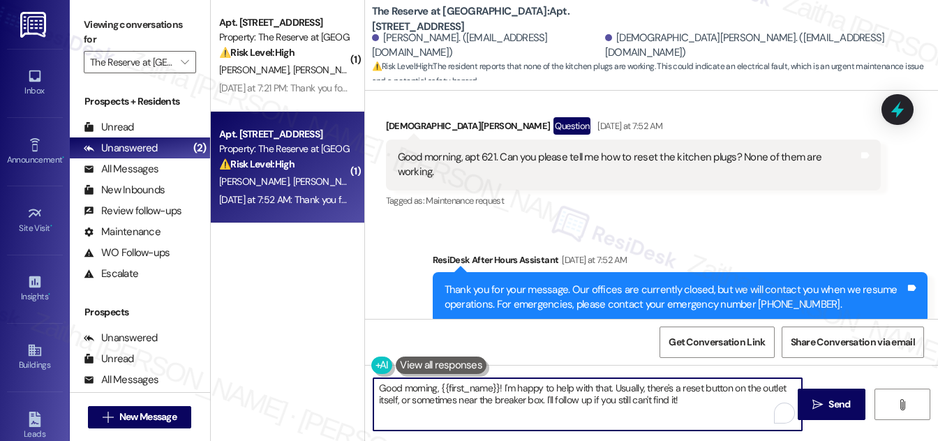
drag, startPoint x: 438, startPoint y: 388, endPoint x: 380, endPoint y: 386, distance: 58.0
click at [379, 386] on textarea "Good morning, {{first_name}}! I'm happy to help with that. Usually, there's a r…" at bounding box center [587, 404] width 429 height 52
click at [447, 386] on textarea "Hi {{first_name}}! I'm happy to help with that. Usually, there's a reset button…" at bounding box center [587, 404] width 429 height 52
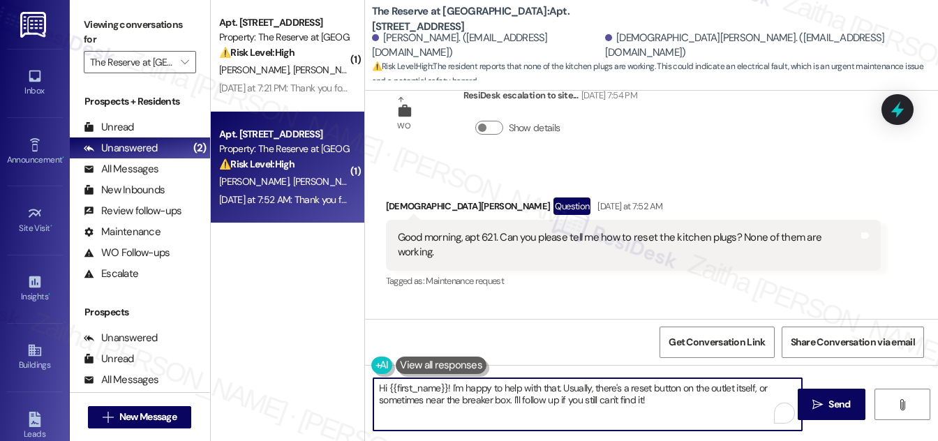
scroll to position [3892, 0]
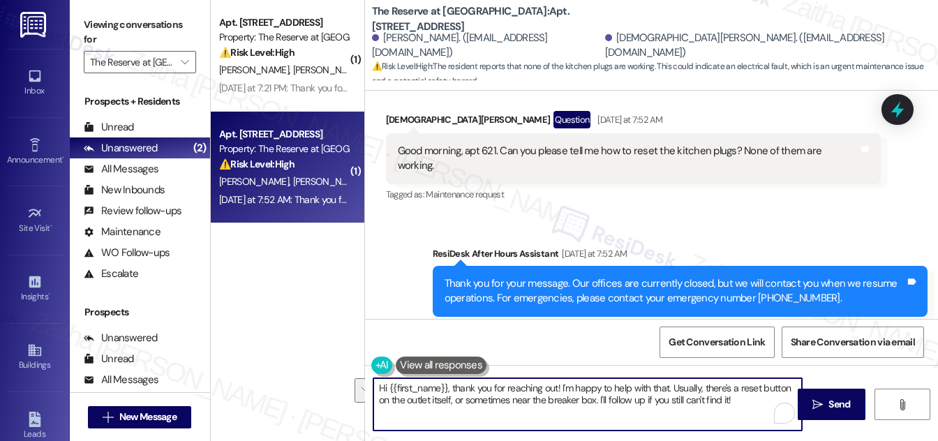
drag, startPoint x: 560, startPoint y: 385, endPoint x: 731, endPoint y: 397, distance: 171.5
click at [731, 397] on textarea "Hi {{first_name}}, thank you for reaching out! I'm happy to help with that. Usu…" at bounding box center [587, 404] width 429 height 52
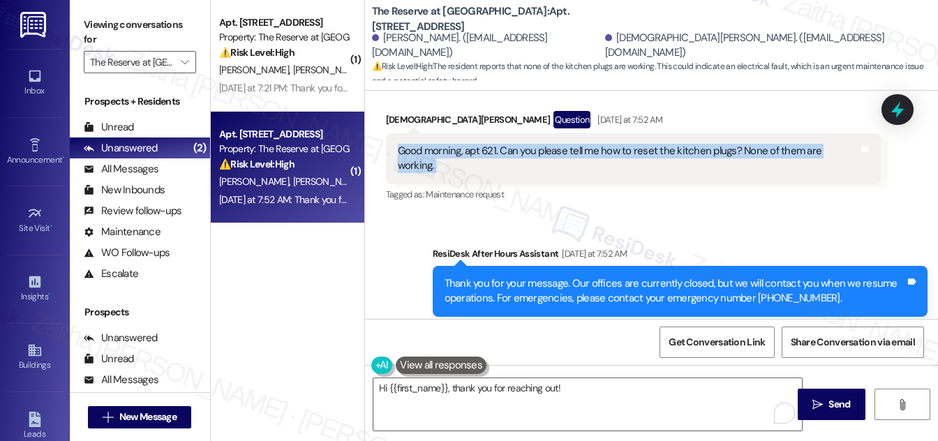
drag, startPoint x: 396, startPoint y: 140, endPoint x: 860, endPoint y: 154, distance: 463.7
click at [860, 154] on div "Good morning, apt 621. Can you please tell me how to reset the kitchen plugs? N…" at bounding box center [633, 158] width 495 height 51
copy div "Good morning, apt 621. Can you please tell me how to reset the kitchen plugs? N…"
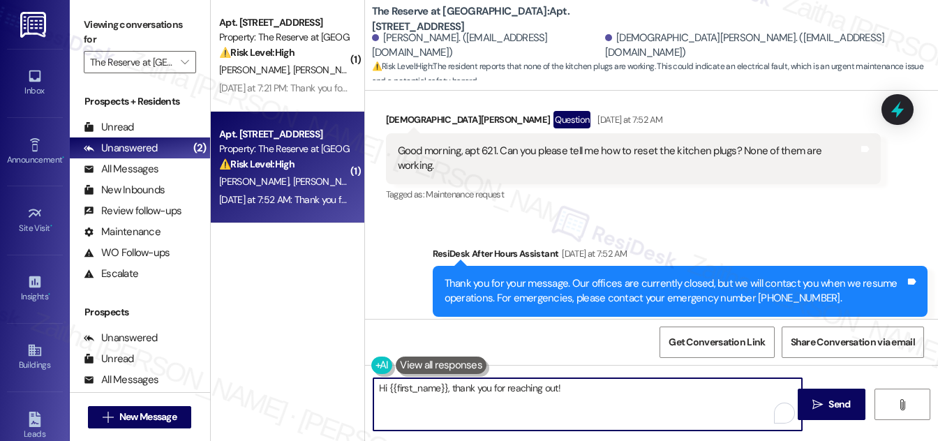
click at [581, 388] on textarea "Hi {{first_name}}, thank you for reaching out!" at bounding box center [587, 404] width 429 height 52
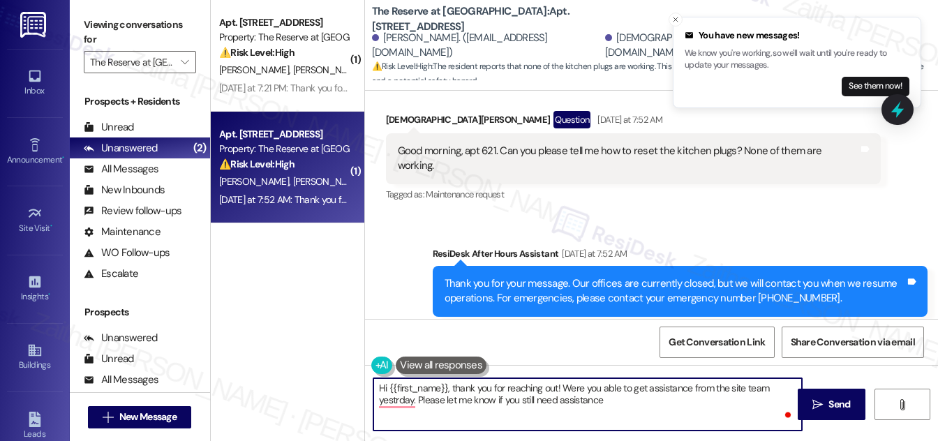
type textarea "Hi {{first_name}}, thank you for reaching out! Were you able to get assistance …"
drag, startPoint x: 384, startPoint y: 391, endPoint x: 623, endPoint y: 416, distance: 240.7
click at [622, 416] on textarea "Hi {{first_name}}, thank you for reaching out! Were you able to get assistance …" at bounding box center [587, 404] width 429 height 52
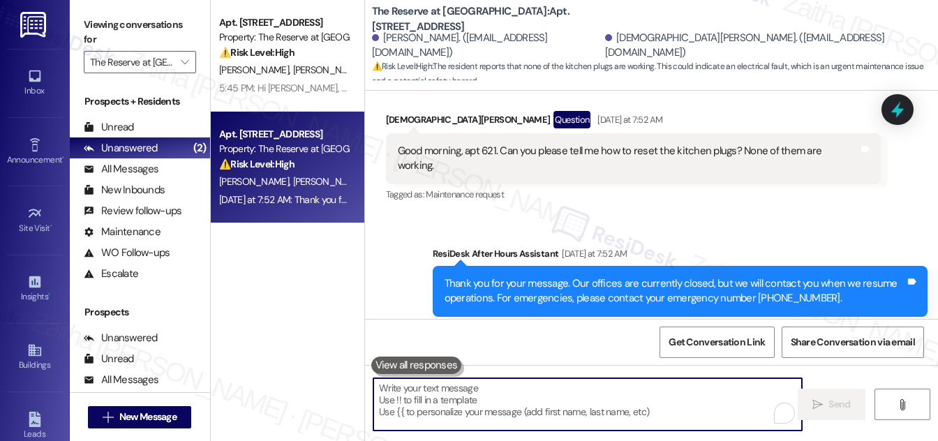
paste textarea "Hi {{first_name}}, I hope you had a great weekend. Were you able to get assista…"
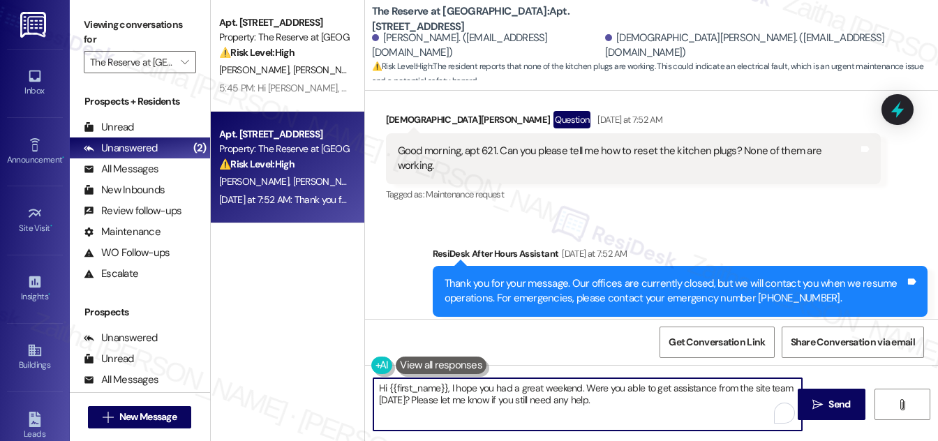
click at [417, 394] on textarea "Hi {{first_name}}, I hope you had a great weekend. Were you able to get assista…" at bounding box center [587, 404] width 429 height 52
drag, startPoint x: 599, startPoint y: 401, endPoint x: 614, endPoint y: 404, distance: 15.7
click at [599, 401] on textarea "Hi {{first_name}}, I hope you had a great weekend. Were you able to get assista…" at bounding box center [587, 404] width 429 height 52
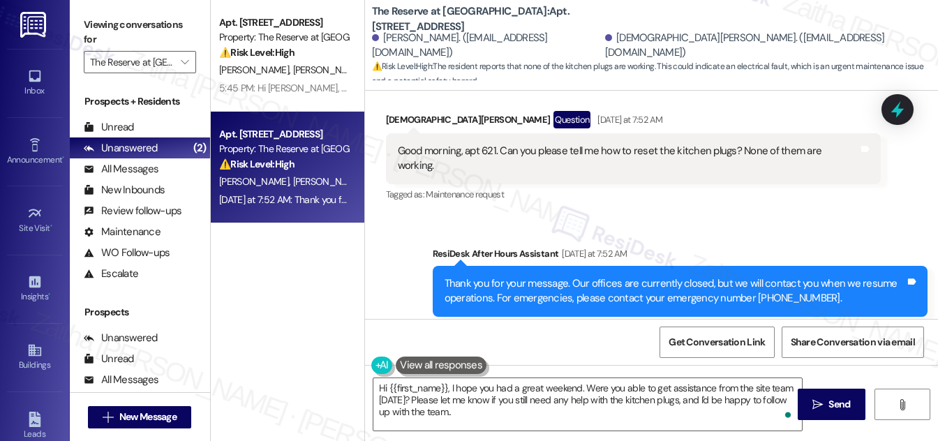
click at [401, 111] on div "[DEMOGRAPHIC_DATA][PERSON_NAME] Question [DATE] at 7:52 AM" at bounding box center [633, 122] width 495 height 22
copy div "[PERSON_NAME]"
click at [433, 390] on textarea "Hi {{first_name}}, I hope you had a great weekend. Were you able to get assista…" at bounding box center [587, 404] width 429 height 52
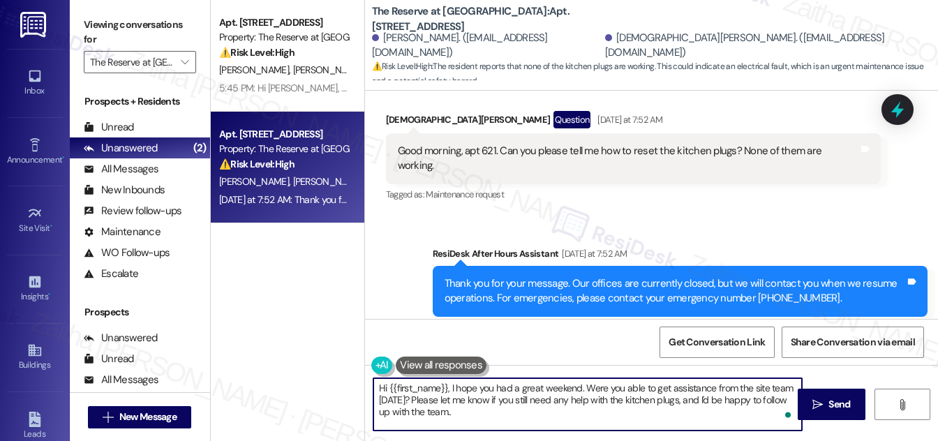
click at [433, 390] on textarea "Hi {{first_name}}, I hope you had a great weekend. Were you able to get assista…" at bounding box center [587, 404] width 429 height 52
paste textarea "[PERSON_NAME]"
type textarea "Hi [PERSON_NAME], I hope you had a great weekend. Were you able to get assistan…"
click at [837, 402] on span "Send" at bounding box center [840, 404] width 22 height 15
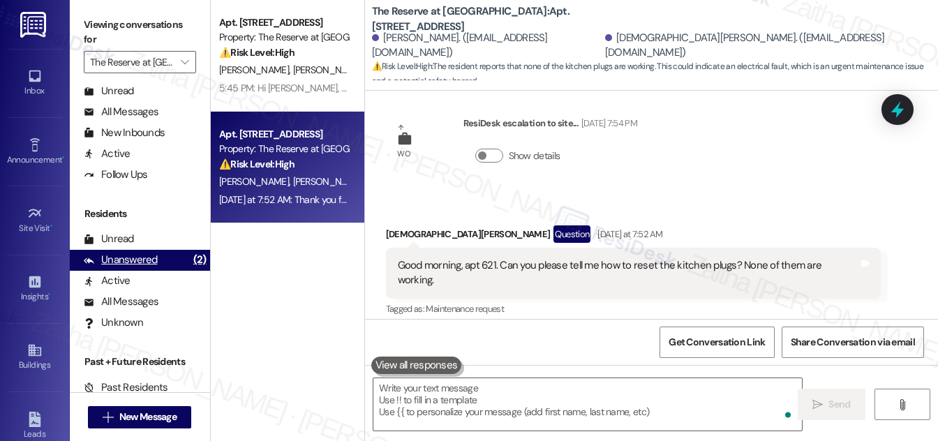
scroll to position [3759, 0]
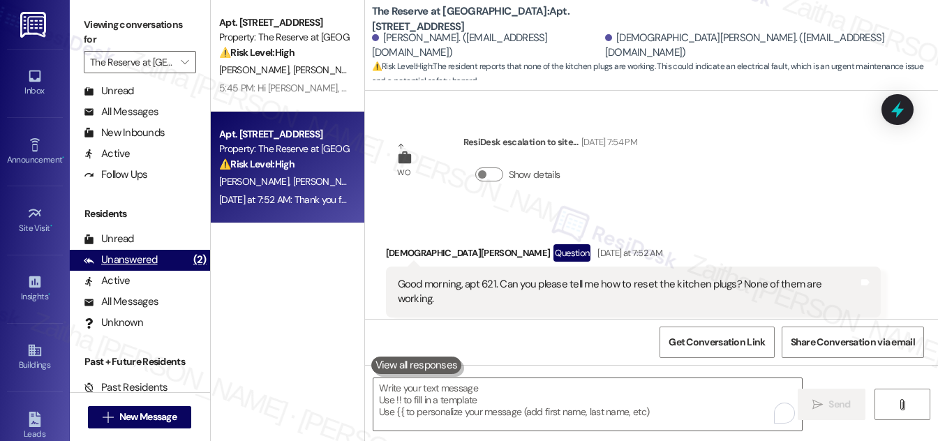
click at [140, 254] on div "Unanswered" at bounding box center [121, 260] width 74 height 15
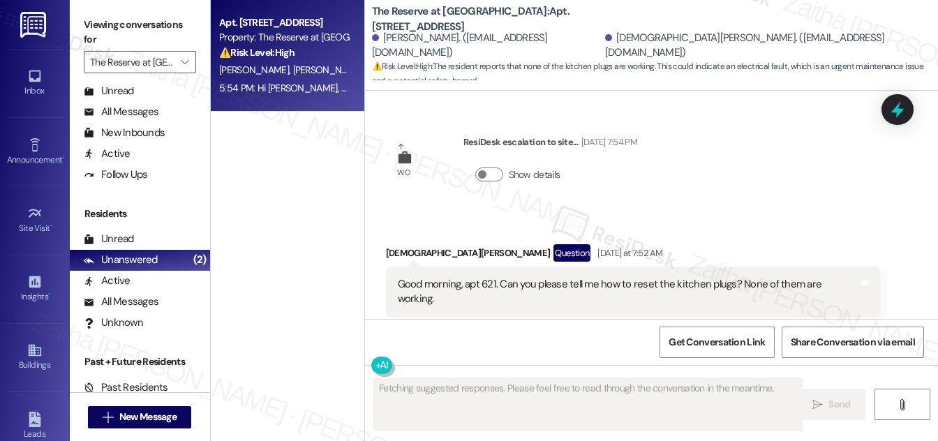
scroll to position [4040, 0]
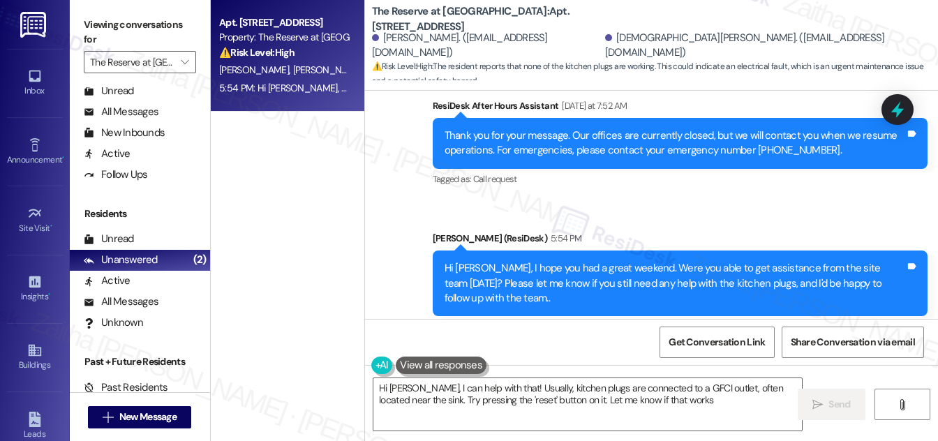
type textarea "Hi [PERSON_NAME], I can help with that! Usually, kitchen plugs are connected to…"
click at [168, 56] on input "The Reserve at [GEOGRAPHIC_DATA]" at bounding box center [132, 62] width 84 height 22
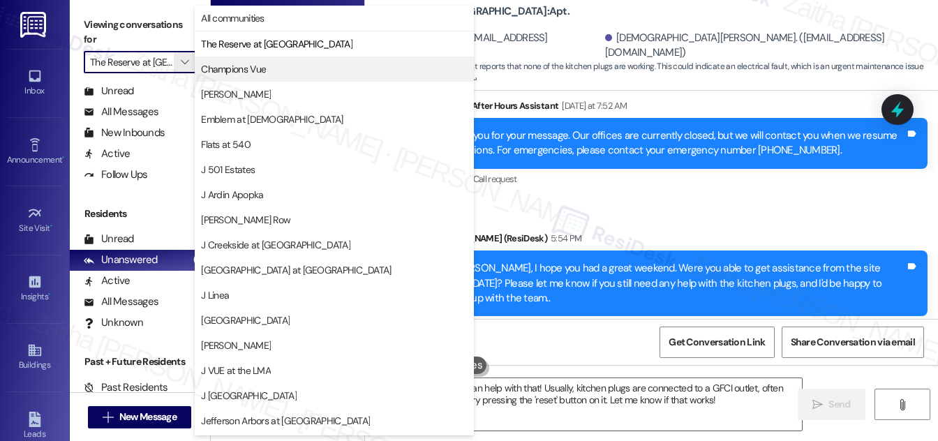
click at [236, 68] on span "Champions Vue" at bounding box center [233, 69] width 65 height 14
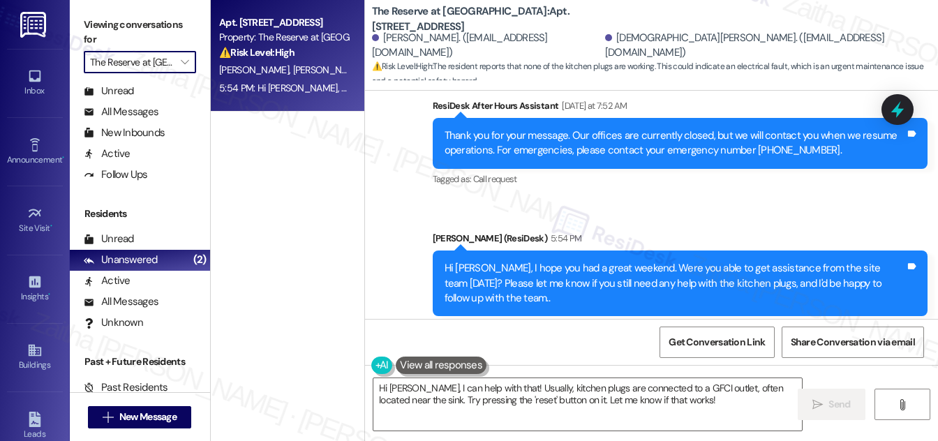
type input "Champions Vue"
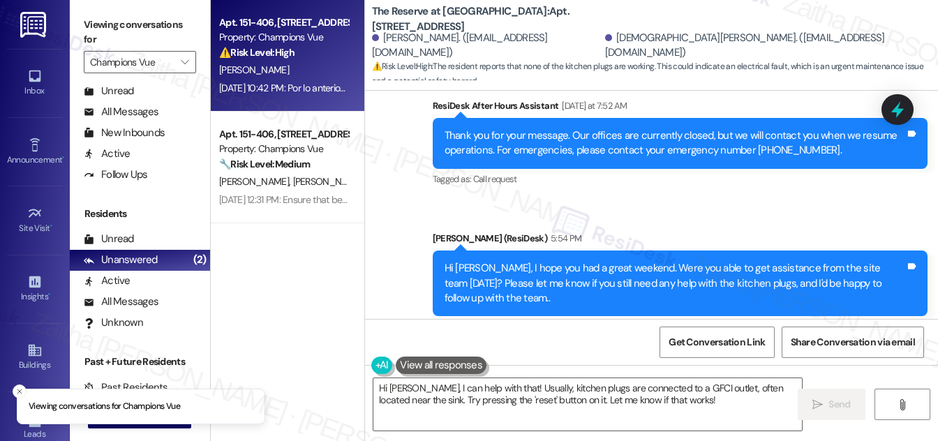
click at [325, 64] on div "[PERSON_NAME]" at bounding box center [284, 69] width 132 height 17
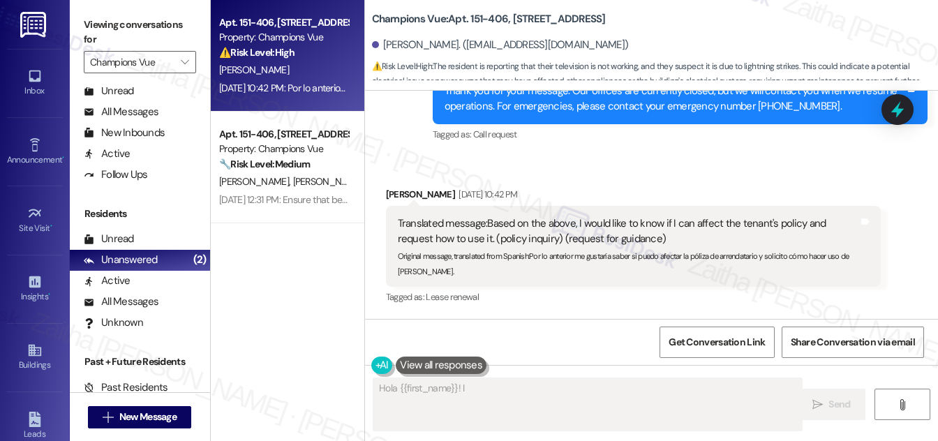
scroll to position [339, 0]
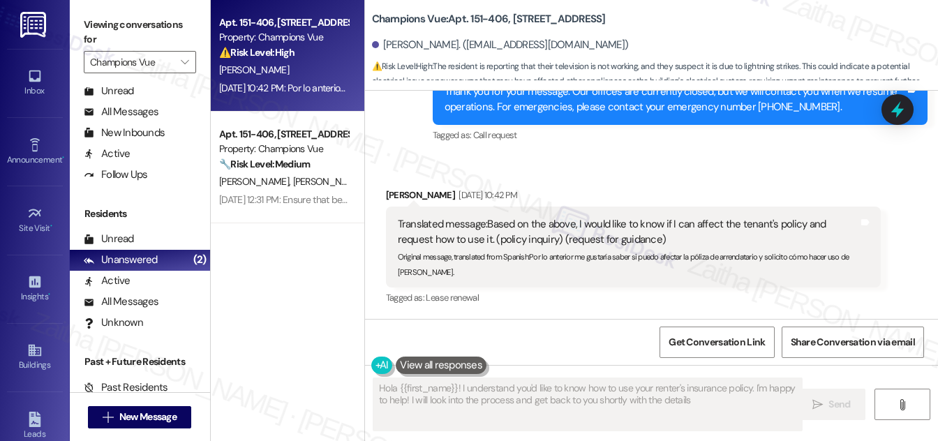
type textarea "Hola {{first_name}}! I understand you'd like to know how to use your renter's i…"
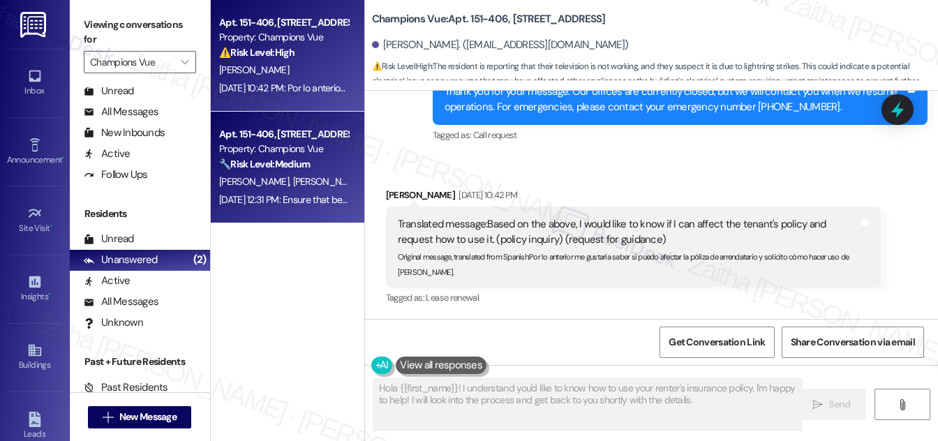
click at [350, 163] on div "Apt. 151-406, 101 Champions Vue Loop Property: Champions Vue 🔧 Risk Level: Medi…" at bounding box center [288, 168] width 154 height 112
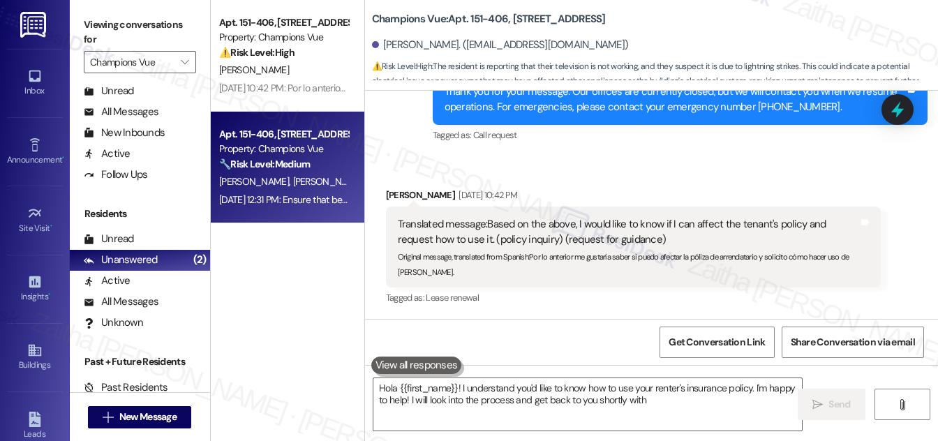
type textarea "Hola {{first_name}}! I understand you'd like to know how to use your renter's i…"
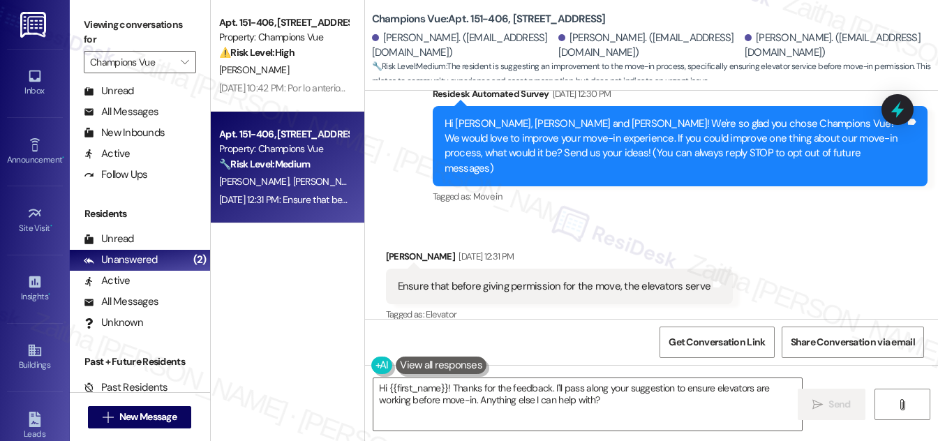
scroll to position [259, 0]
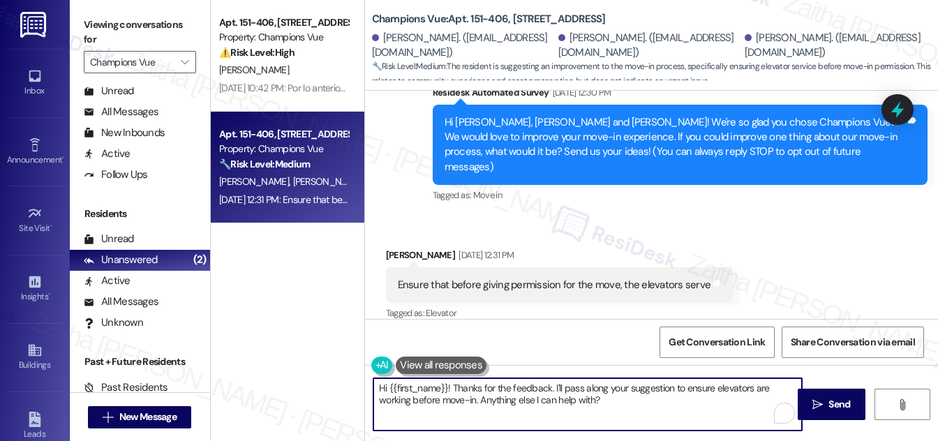
drag, startPoint x: 480, startPoint y: 402, endPoint x: 603, endPoint y: 402, distance: 122.9
click at [603, 402] on textarea "Hi {{first_name}}! Thanks for the feedback. I'll pass along your suggestion to …" at bounding box center [587, 404] width 429 height 52
type textarea "Hi {{first_name}}! Thanks for the feedback. I'll pass along your suggestion to …"
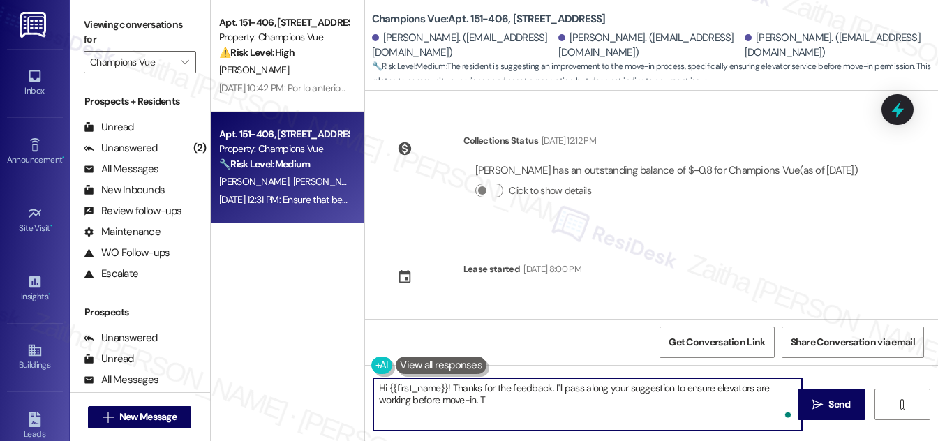
scroll to position [259, 0]
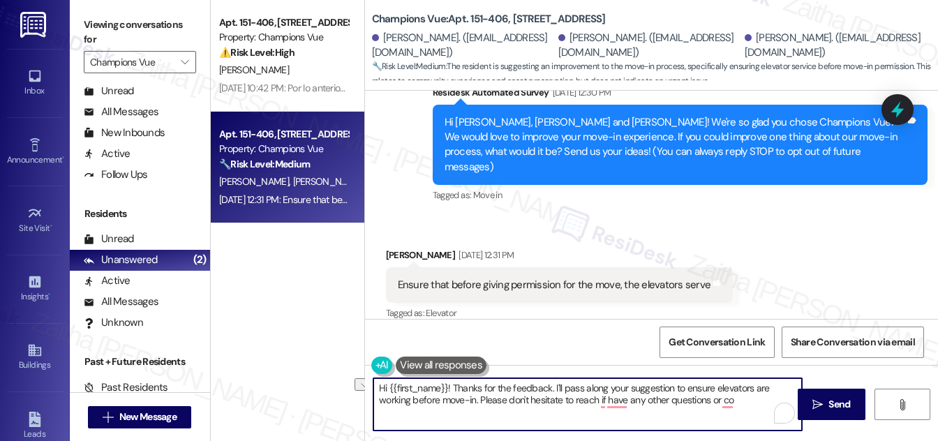
drag, startPoint x: 477, startPoint y: 403, endPoint x: 734, endPoint y: 402, distance: 256.9
click at [734, 402] on textarea "Hi {{first_name}}! Thanks for the feedback. I'll pass along your suggestion to …" at bounding box center [587, 404] width 429 height 52
paste textarea "Please feel free to reach out if you have other concerns or home-related issues."
type textarea "Hi {{first_name}}! Thanks for the feedback. I'll pass along your suggestion to …"
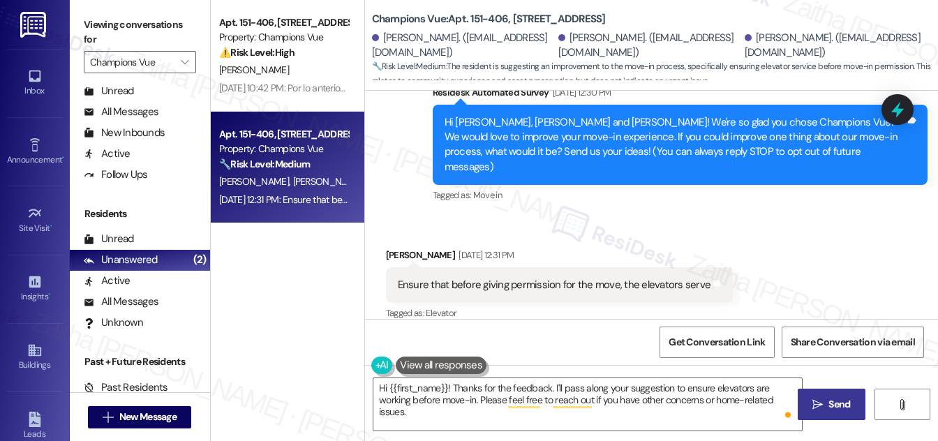
click at [829, 403] on span "Send" at bounding box center [840, 404] width 22 height 15
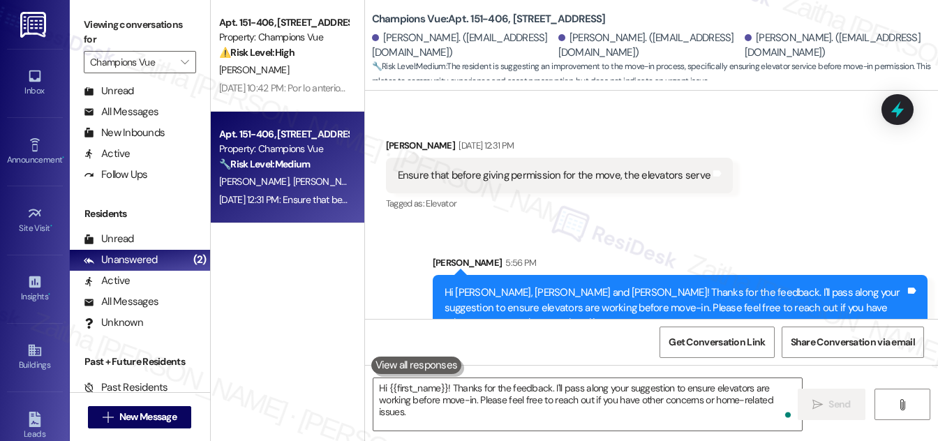
scroll to position [371, 0]
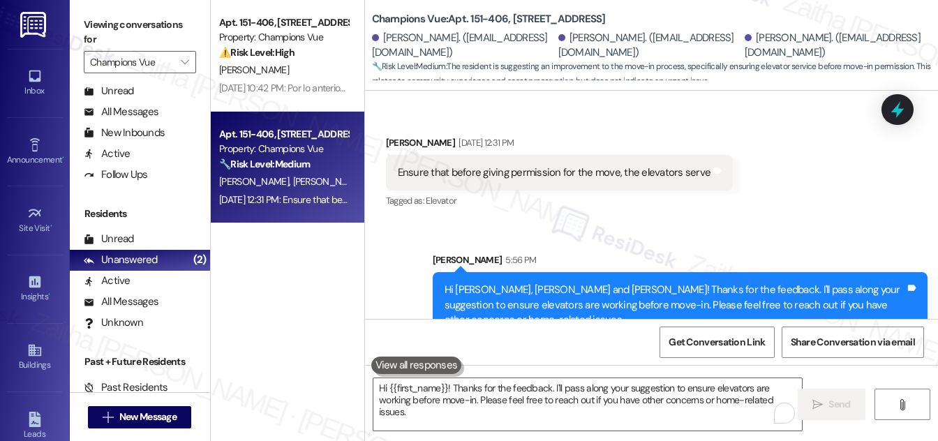
click at [914, 105] on div "Received via SMS Juan Zarate Aug 08, 2025 at 12:31 PM Ensure that before giving…" at bounding box center [651, 163] width 573 height 118
click at [901, 108] on icon at bounding box center [898, 110] width 24 height 24
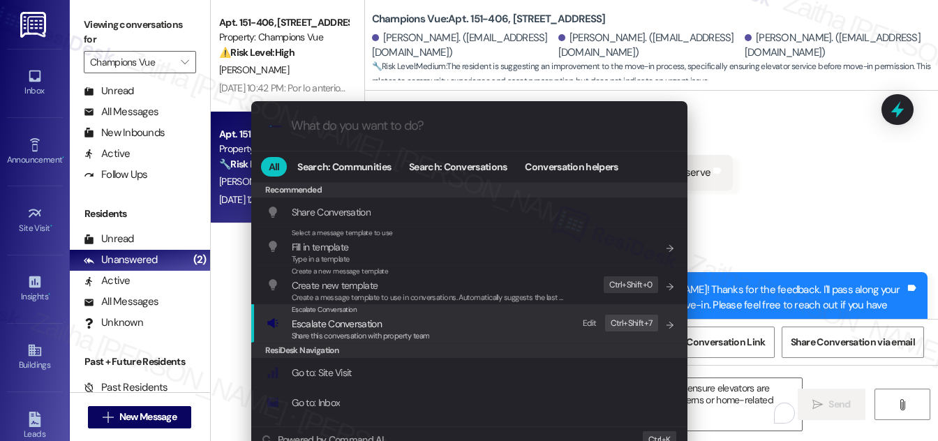
click at [355, 325] on span "Escalate Conversation" at bounding box center [337, 324] width 90 height 13
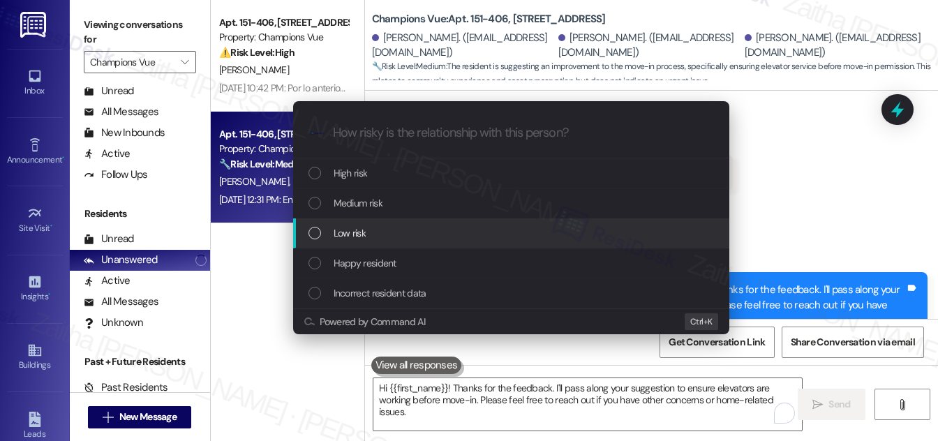
click at [369, 237] on div "Low risk" at bounding box center [513, 232] width 408 height 15
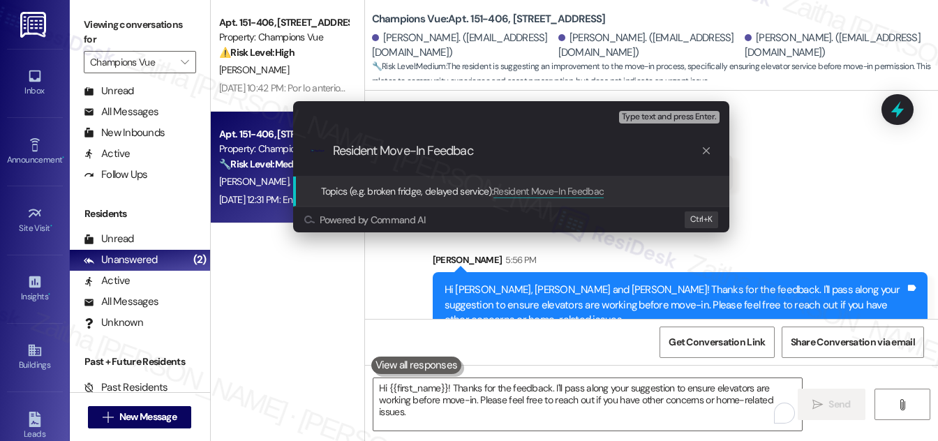
type input "Resident Move-In Feedback"
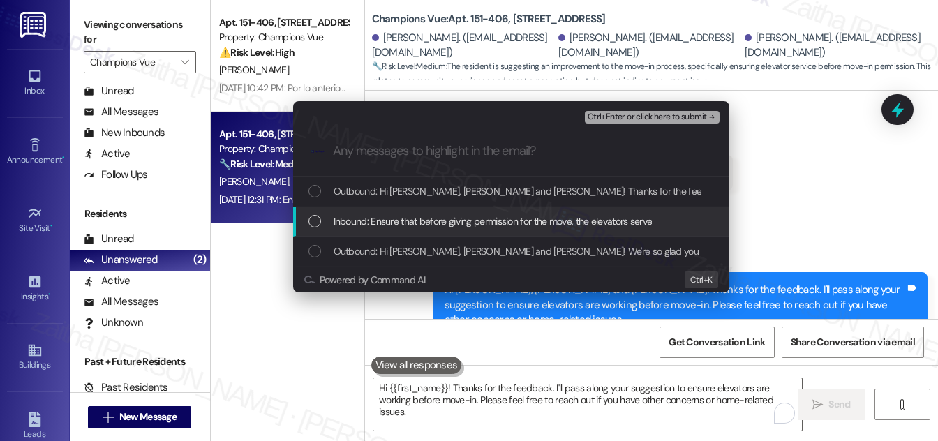
click at [324, 225] on div "Inbound: Ensure that before giving permission for the move, the elevators serve" at bounding box center [513, 221] width 408 height 15
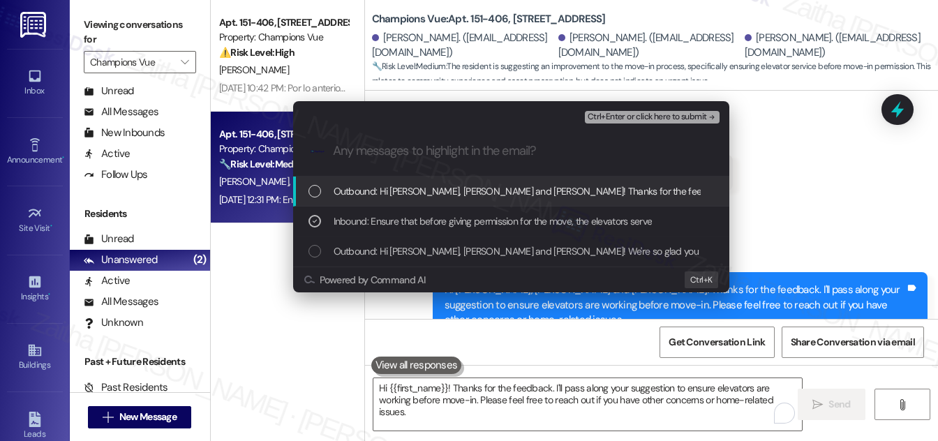
click at [638, 113] on span "Ctrl+Enter or click here to submit" at bounding box center [647, 117] width 119 height 10
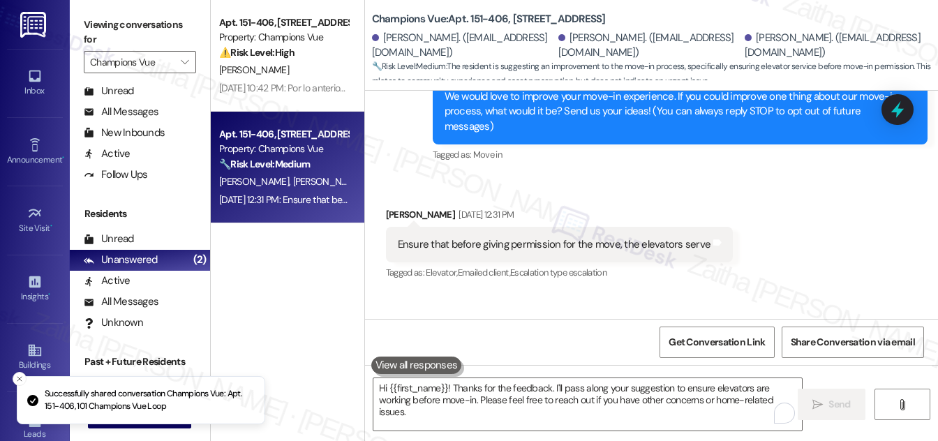
scroll to position [392, 0]
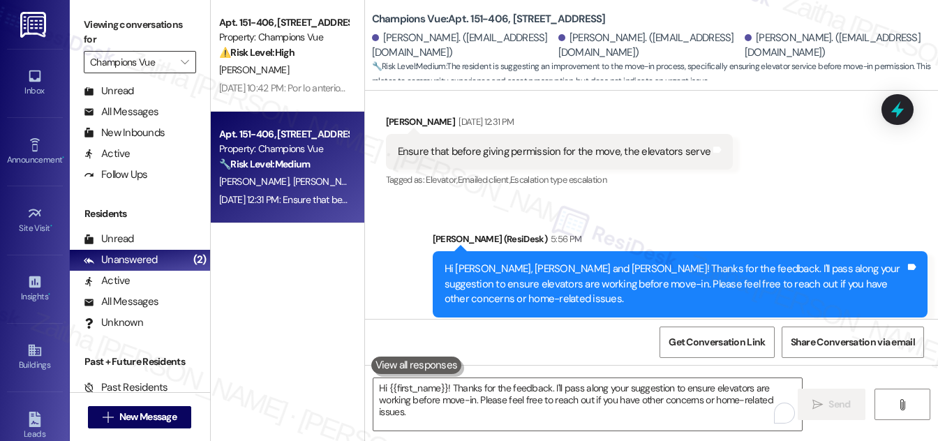
click at [158, 61] on input "Champions Vue" at bounding box center [132, 62] width 84 height 22
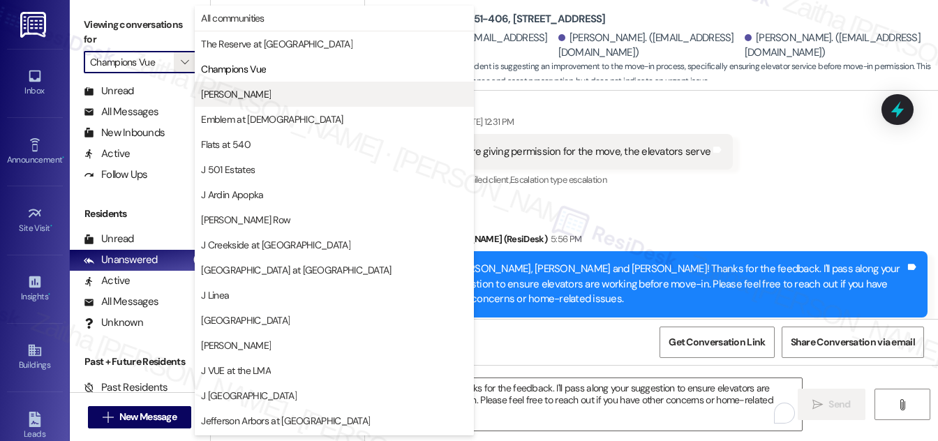
click at [251, 94] on span "[PERSON_NAME]" at bounding box center [334, 94] width 267 height 14
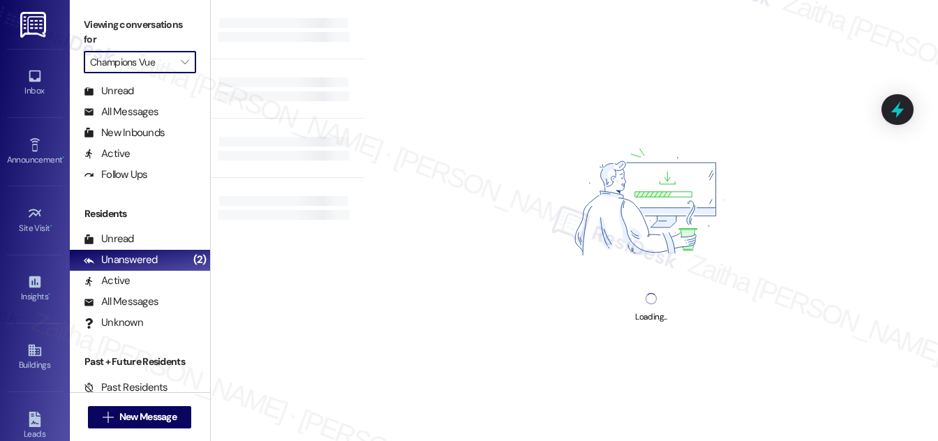
type input "[PERSON_NAME]"
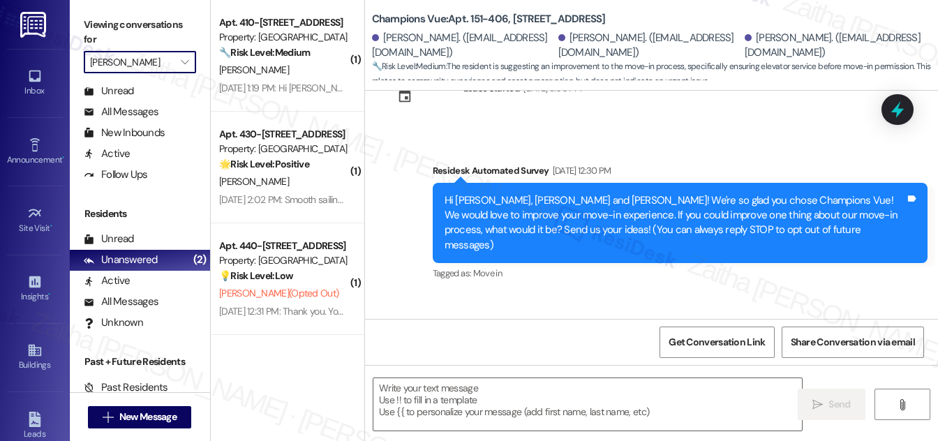
type textarea "Fetching suggested responses. Please feel free to read through the conversation…"
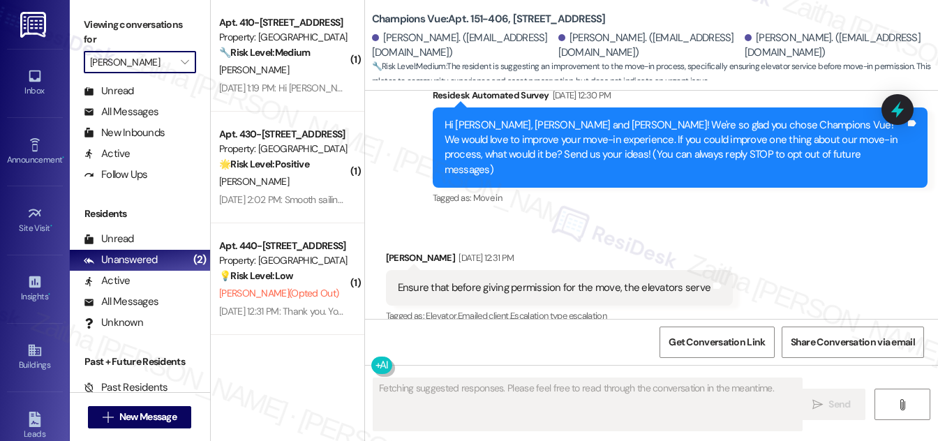
scroll to position [258, 0]
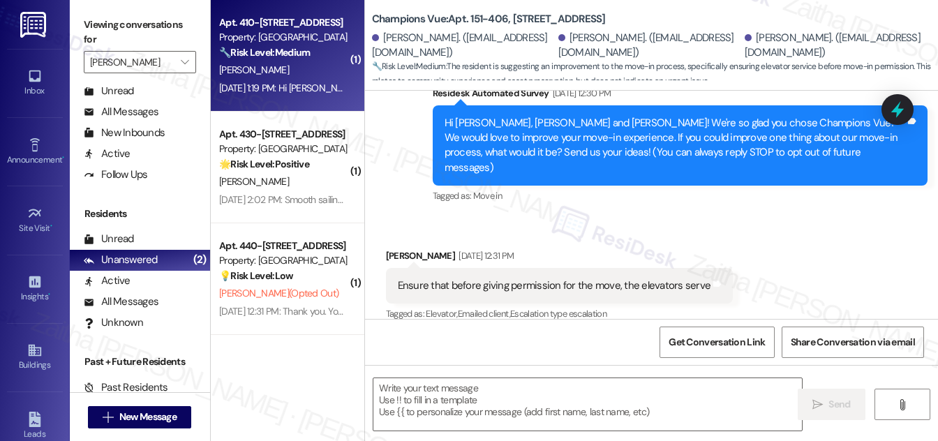
click at [318, 53] on div "🔧 Risk Level: Medium The resident is providing feedback on the move-in experien…" at bounding box center [283, 52] width 129 height 15
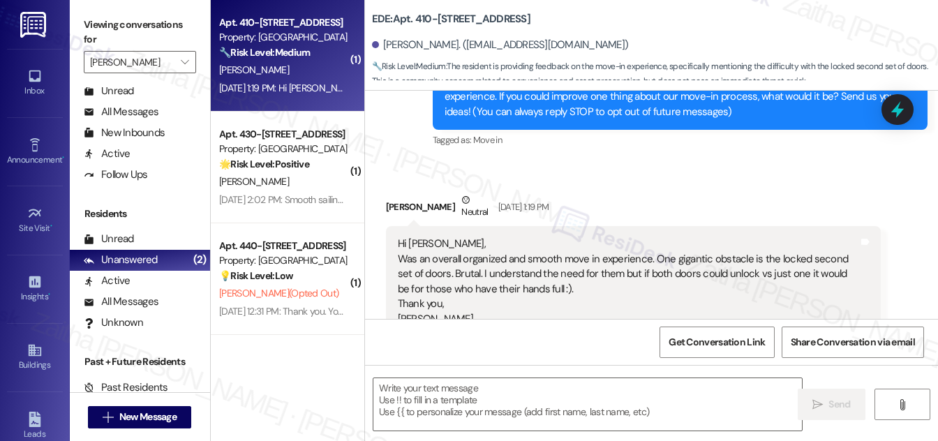
scroll to position [220, 0]
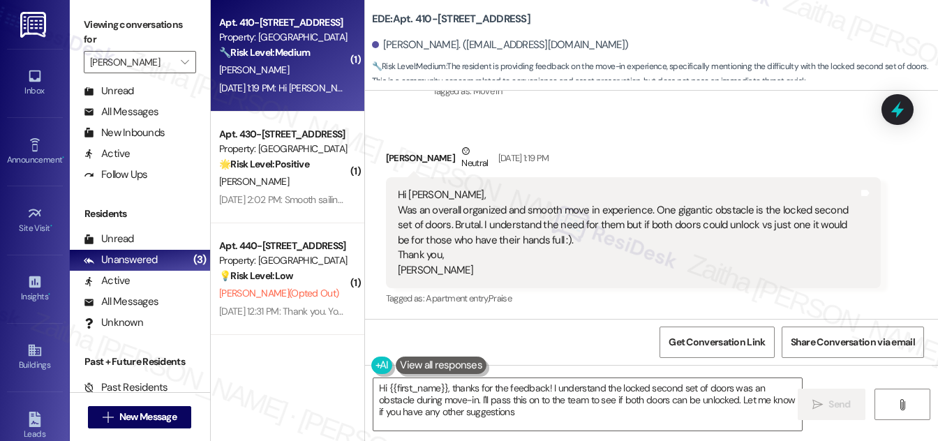
type textarea "Hi {{first_name}}, thanks for the feedback! I understand the locked second set …"
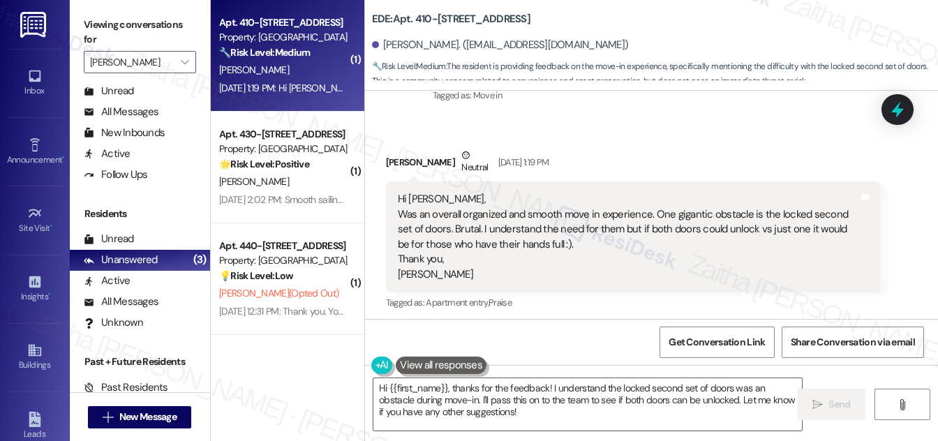
scroll to position [221, 0]
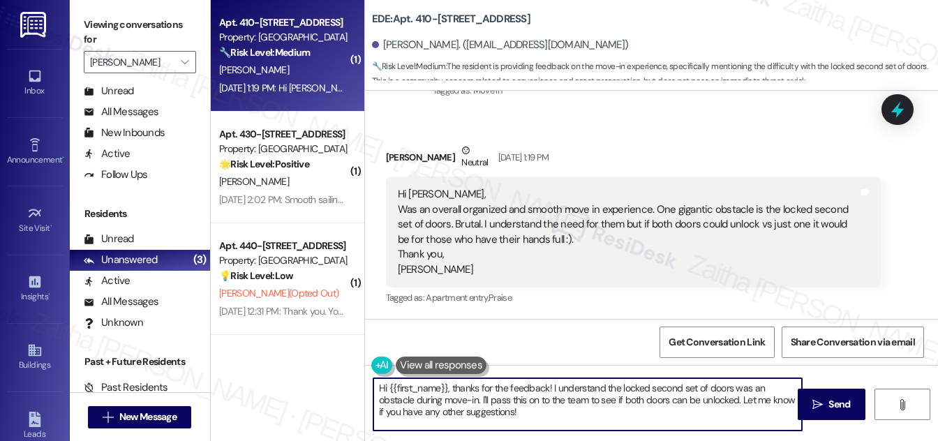
click at [536, 413] on textarea "Hi {{first_name}}, thanks for the feedback! I understand the locked second set …" at bounding box center [587, 404] width 429 height 52
drag, startPoint x: 819, startPoint y: 407, endPoint x: 811, endPoint y: 397, distance: 12.4
click at [819, 407] on icon "" at bounding box center [818, 404] width 10 height 11
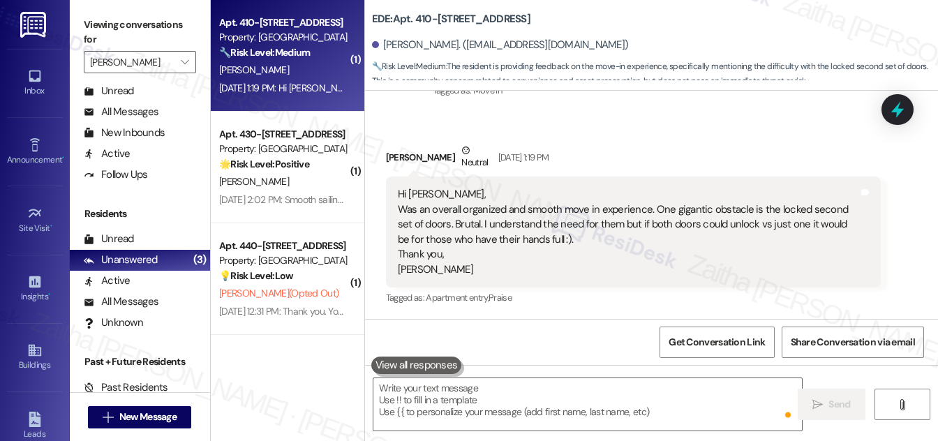
scroll to position [220, 0]
click at [902, 100] on icon at bounding box center [898, 110] width 24 height 24
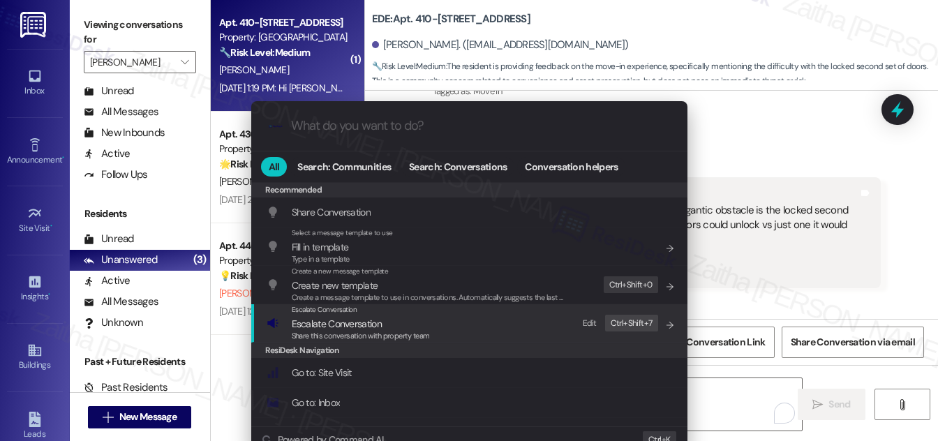
click at [364, 325] on span "Escalate Conversation" at bounding box center [337, 324] width 90 height 13
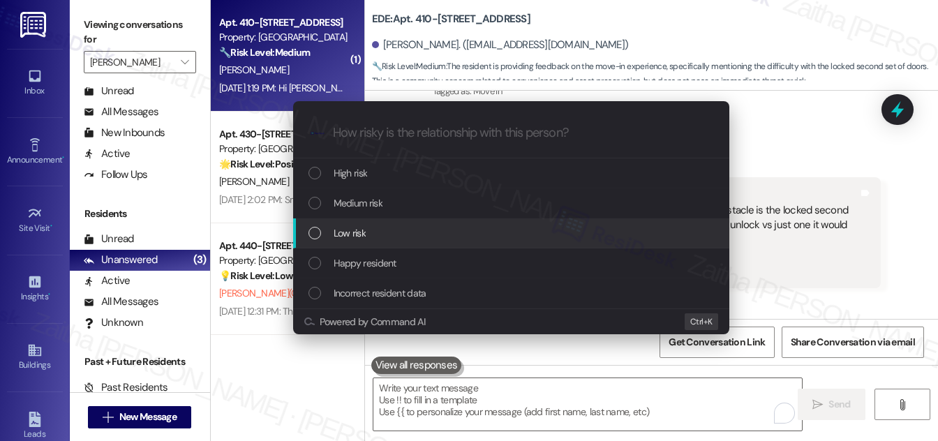
click at [369, 236] on div "Low risk" at bounding box center [513, 232] width 408 height 15
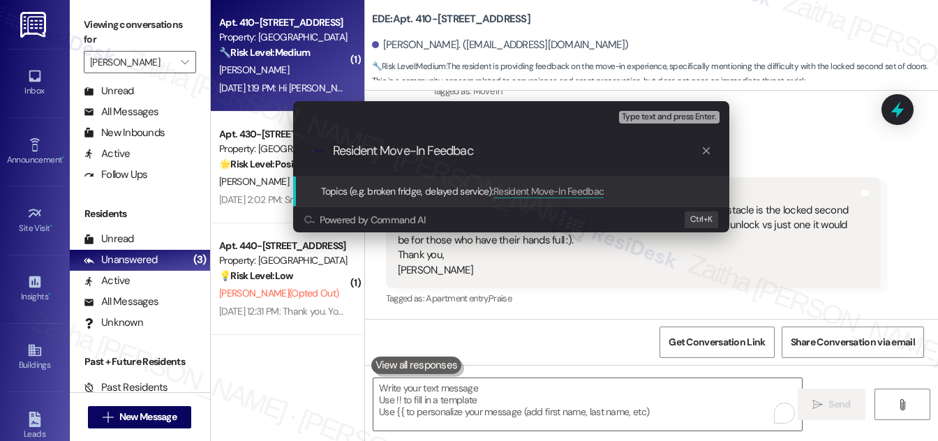
type input "Resident Move-In Feedback"
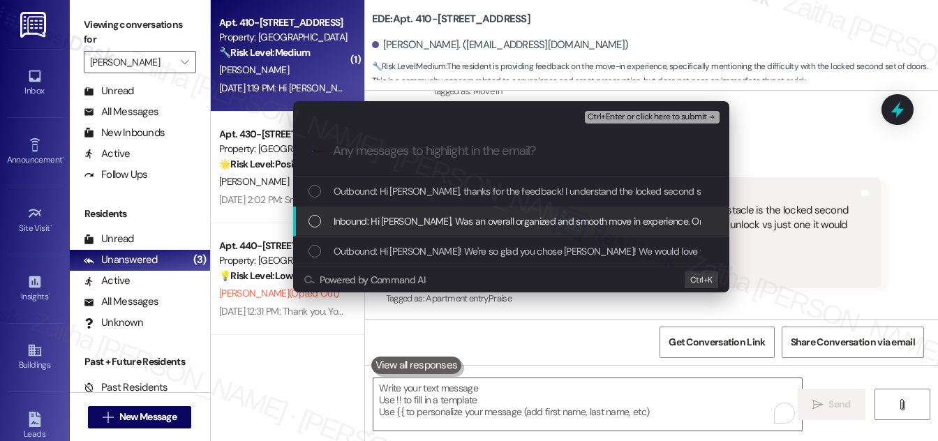
click at [316, 217] on div "List of options" at bounding box center [315, 221] width 13 height 13
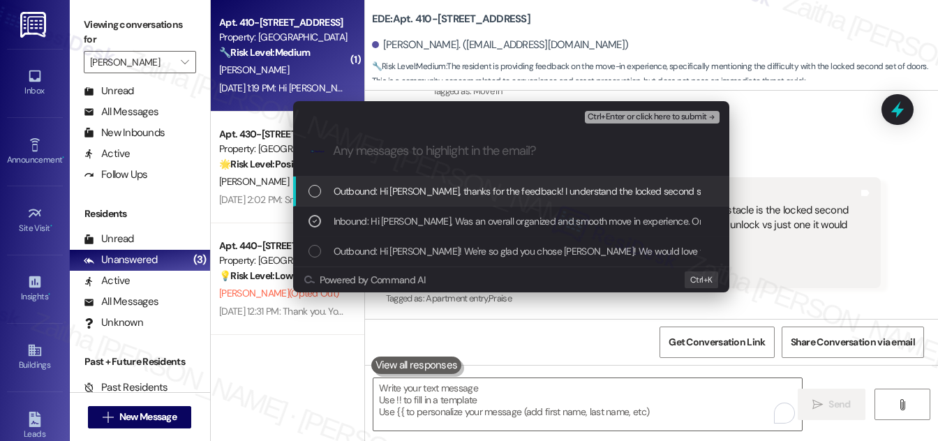
click at [659, 113] on span "Ctrl+Enter or click here to submit" at bounding box center [647, 117] width 119 height 10
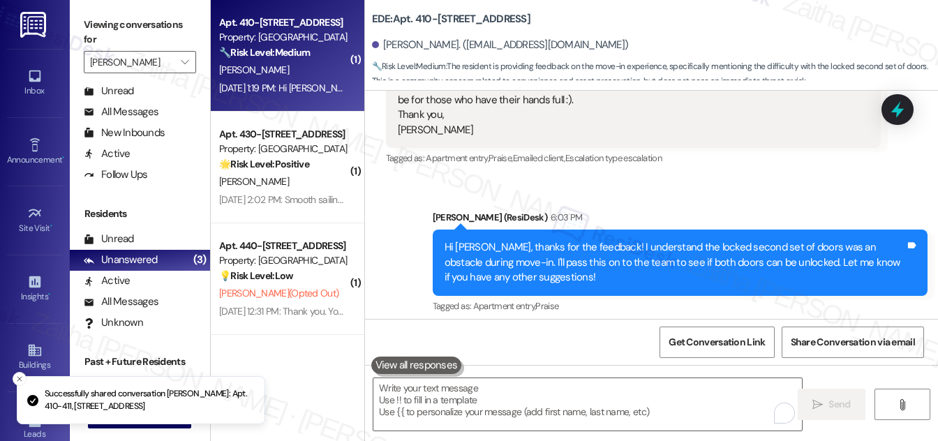
scroll to position [369, 0]
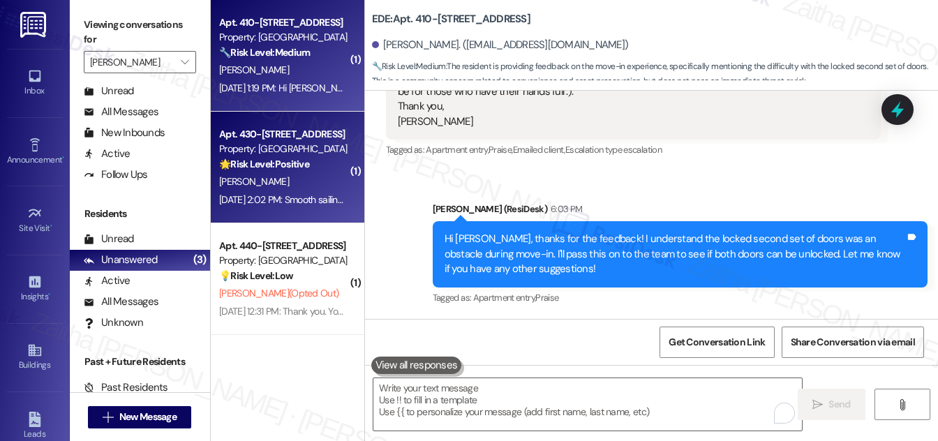
click at [346, 164] on div "🌟 Risk Level: Positive The resident is reporting a positive move-in experience …" at bounding box center [283, 164] width 129 height 15
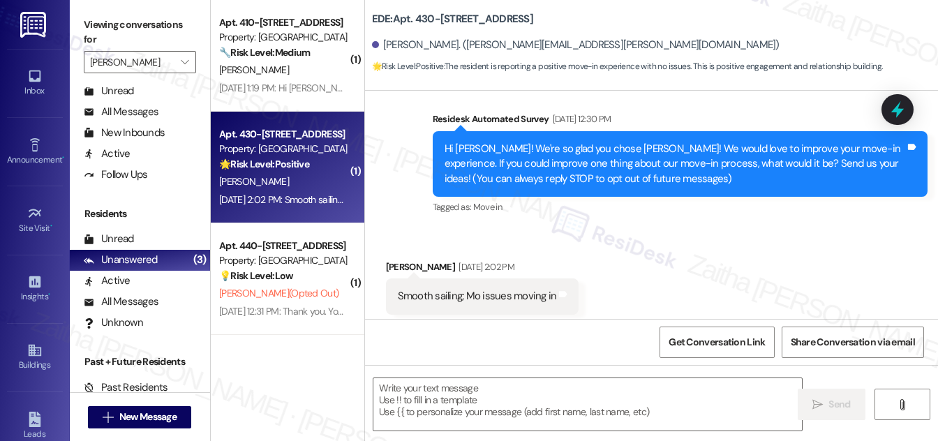
type textarea "Fetching suggested responses. Please feel free to read through the conversation…"
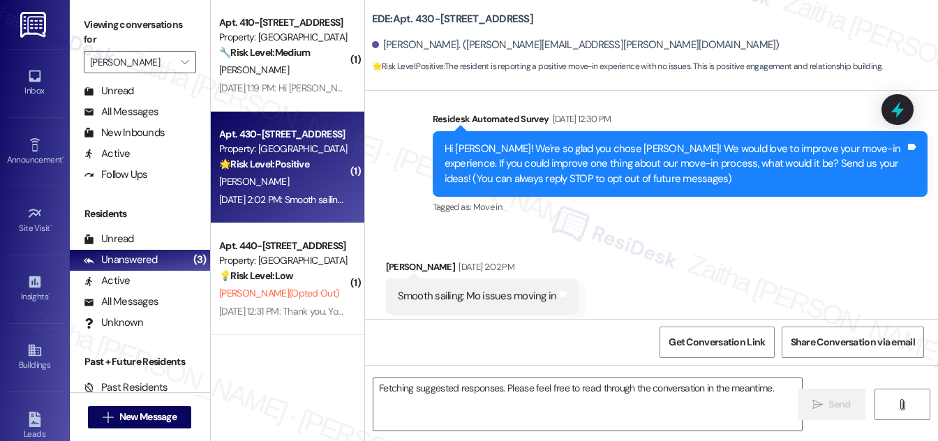
scroll to position [131, 0]
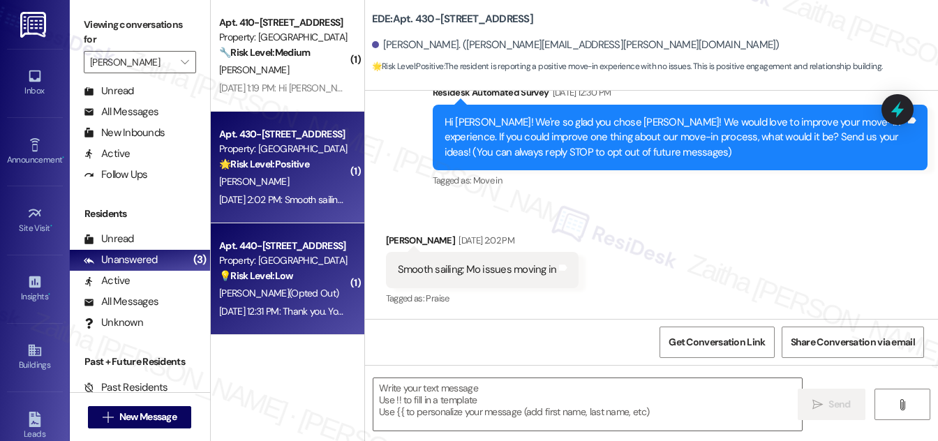
click at [331, 267] on div "Property: EDE" at bounding box center [283, 260] width 129 height 15
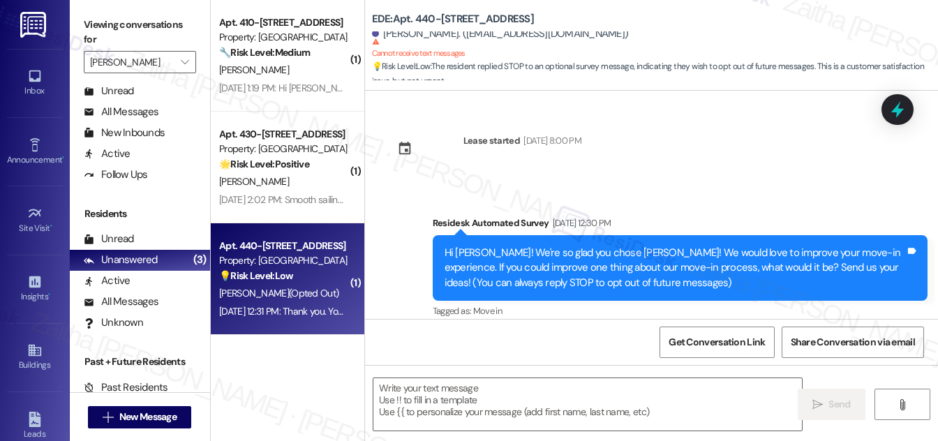
scroll to position [145, 0]
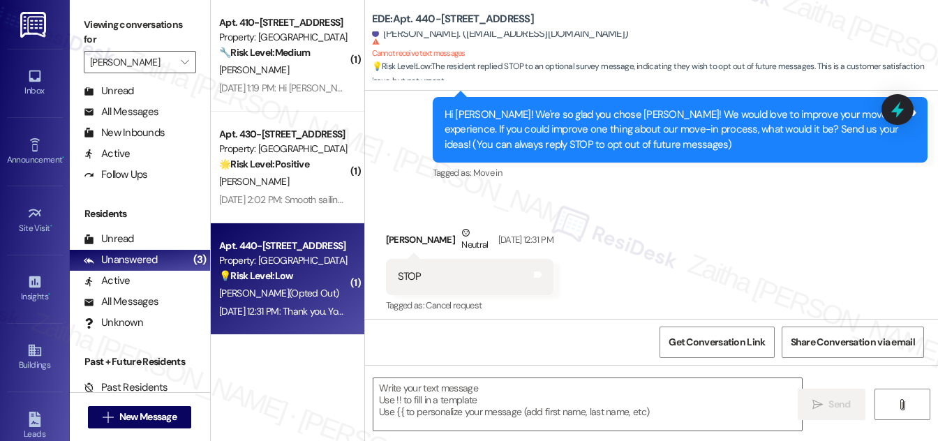
type textarea "Fetching suggested responses. Please feel free to read through the conversation…"
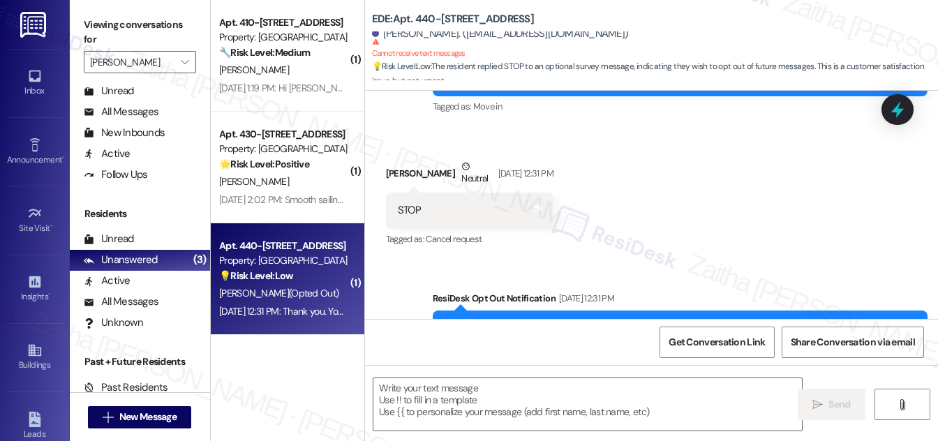
scroll to position [279, 0]
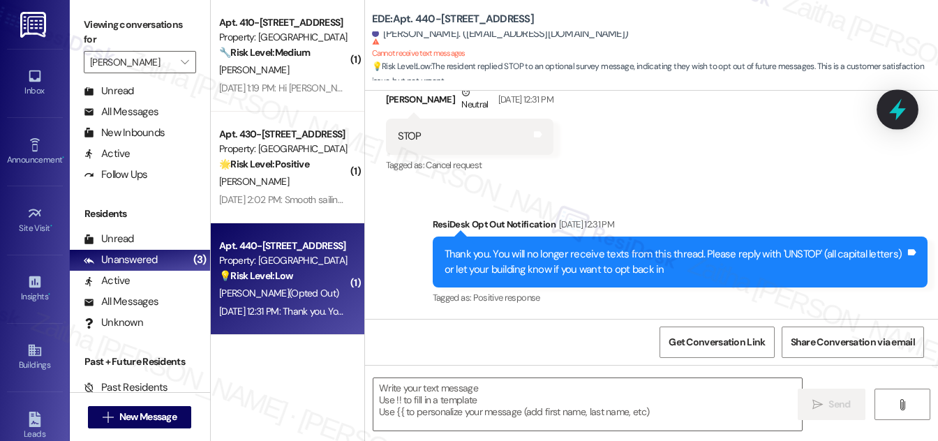
click at [899, 109] on icon at bounding box center [897, 110] width 17 height 22
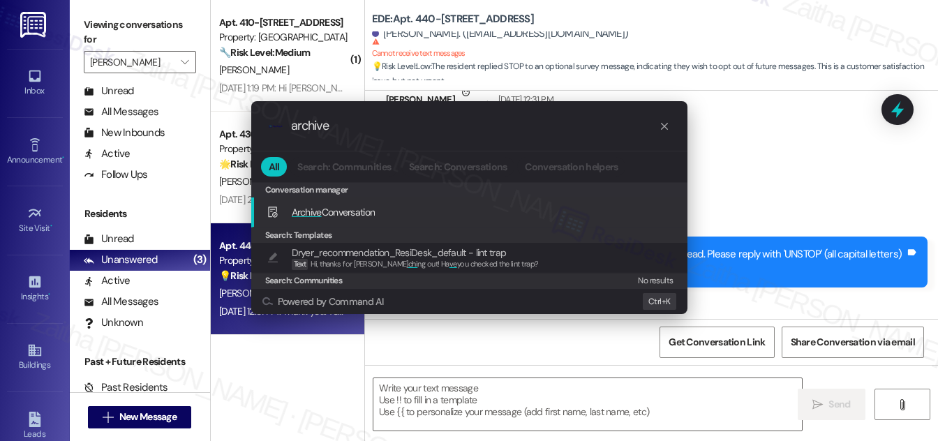
type input "archive"
click at [434, 211] on div "Archive Conversation Add shortcut" at bounding box center [471, 212] width 408 height 15
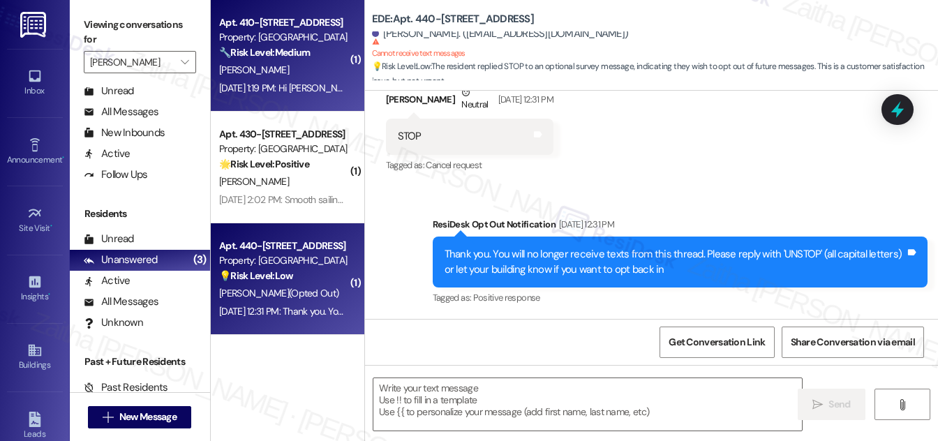
click at [304, 70] on div "K. King" at bounding box center [284, 69] width 132 height 17
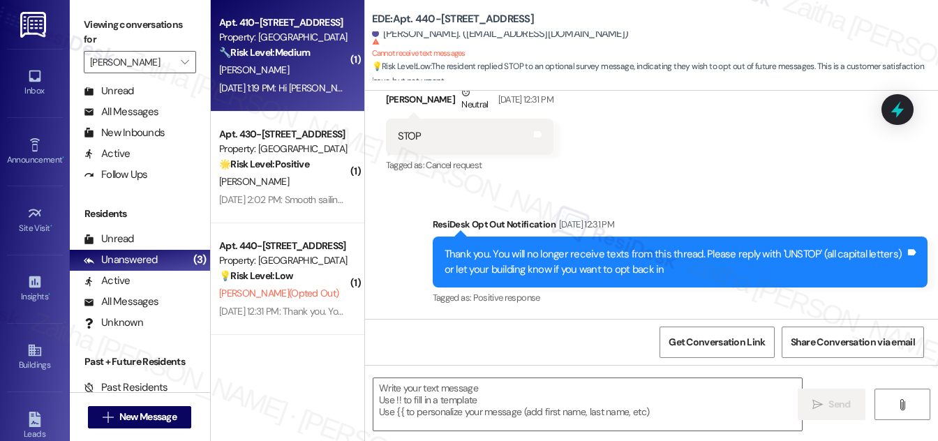
type textarea "Fetching suggested responses. Please feel free to read through the conversation…"
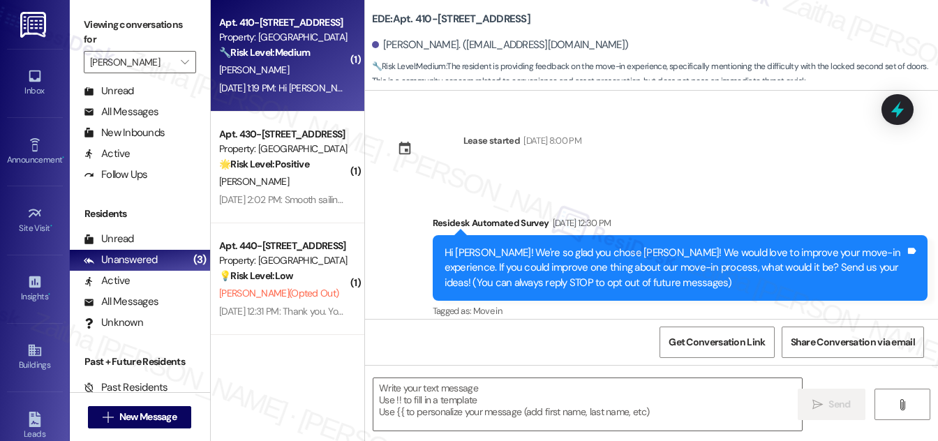
scroll to position [220, 0]
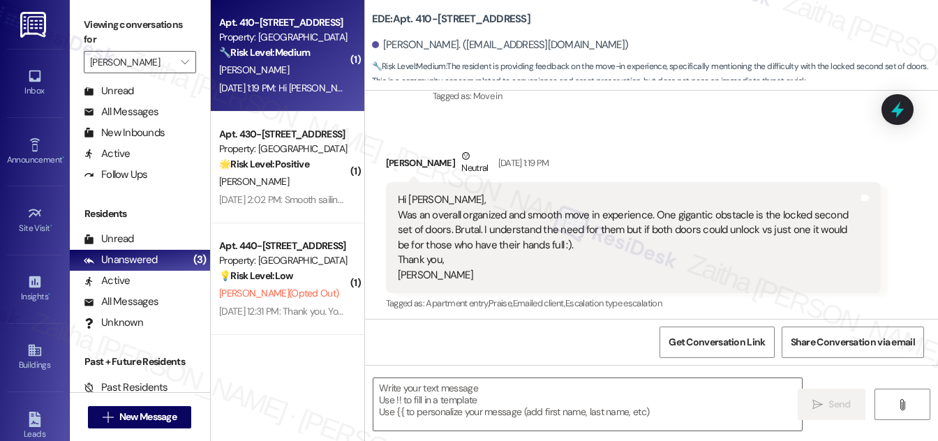
type textarea "Fetching suggested responses. Please feel free to read through the conversation…"
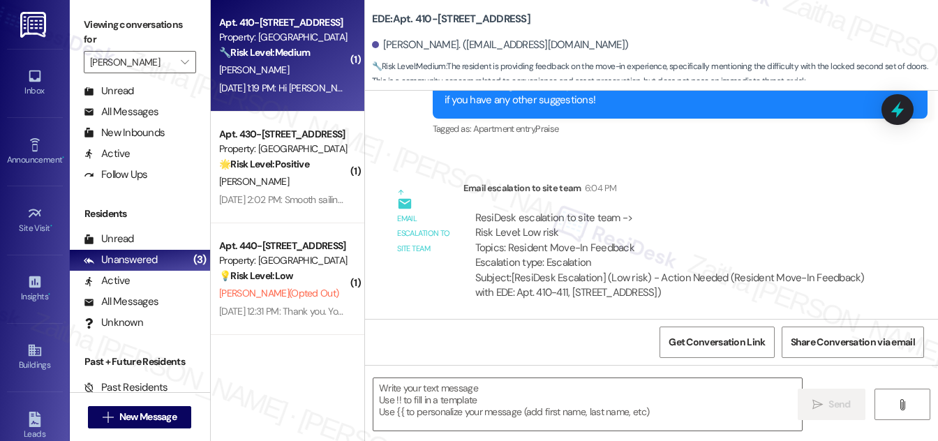
scroll to position [540, 0]
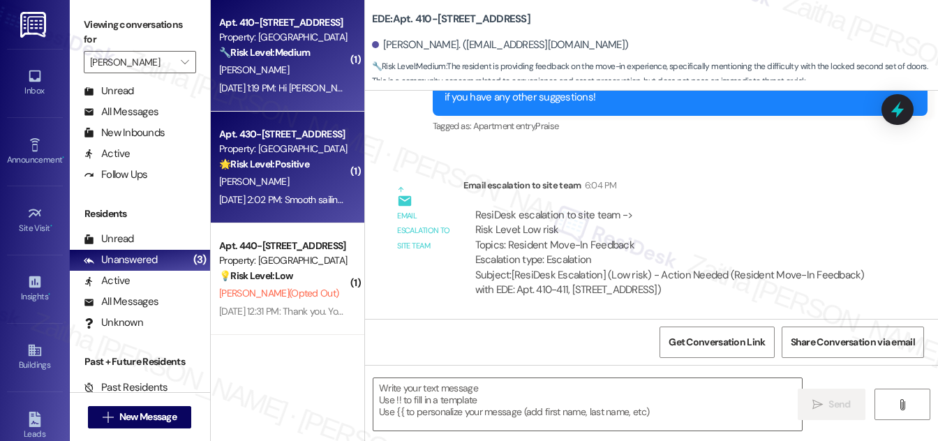
click at [327, 178] on div "N. Vanzego" at bounding box center [284, 181] width 132 height 17
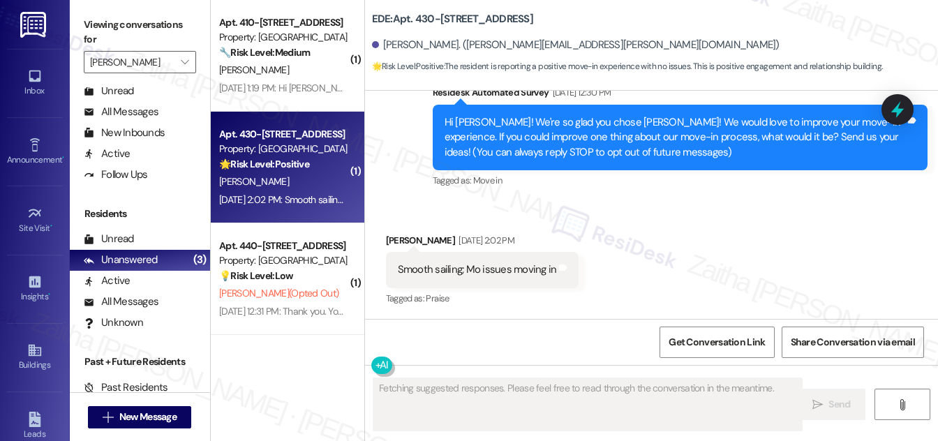
scroll to position [131, 0]
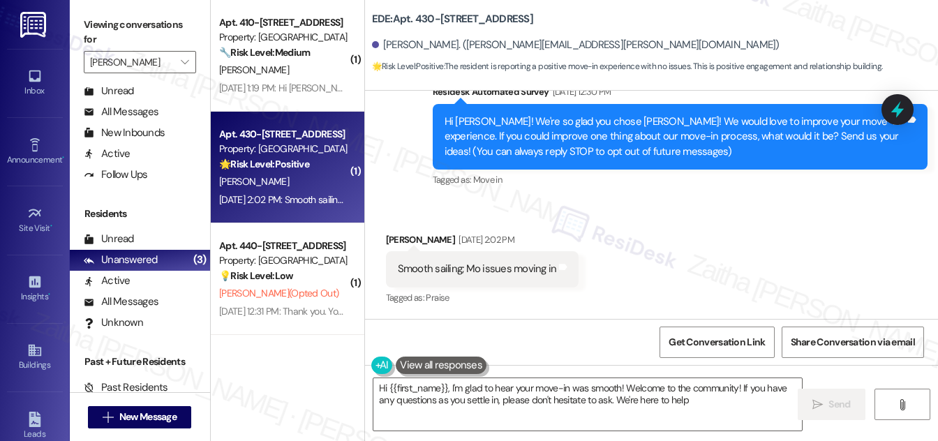
type textarea "Hi {{first_name}}, I'm glad to hear your move-in was smooth! Welcome to the com…"
click at [707, 408] on textarea "Hi {{first_name}}, I'm glad to hear your move-in was smooth! Welcome to the com…" at bounding box center [587, 404] width 429 height 52
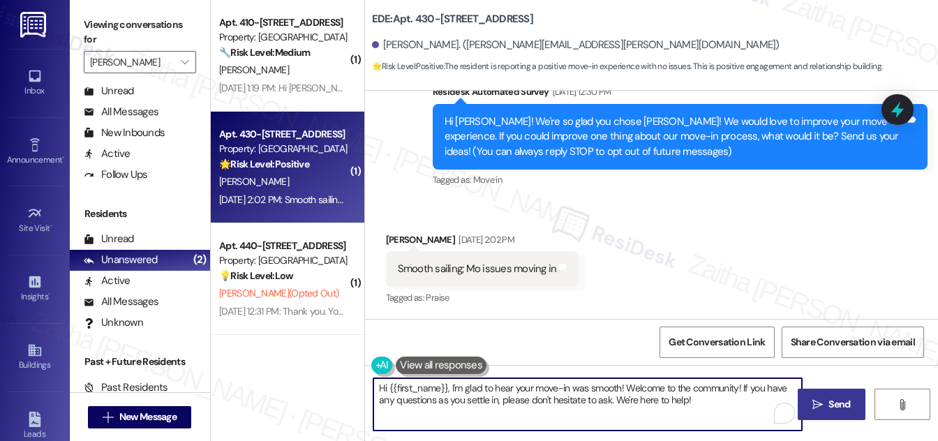
click at [832, 403] on span "Send" at bounding box center [840, 404] width 22 height 15
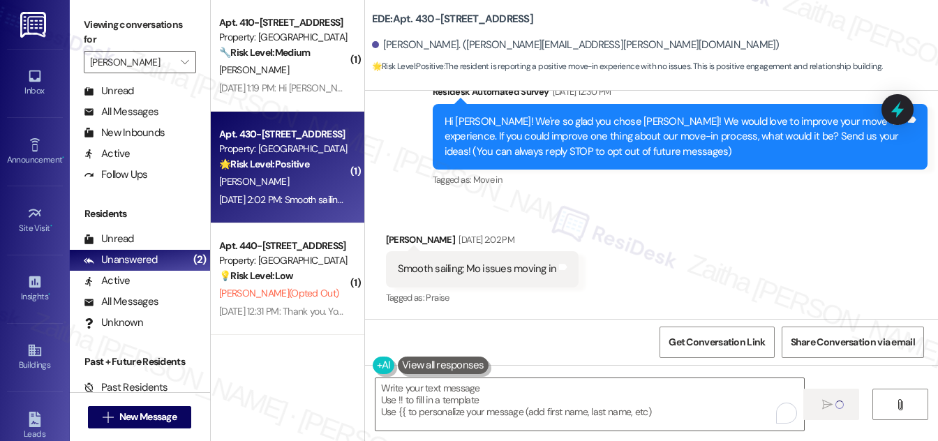
scroll to position [131, 0]
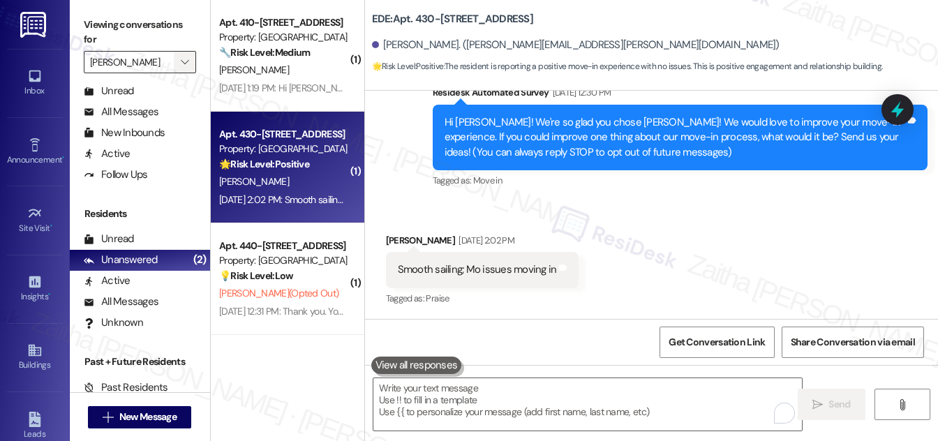
click at [178, 64] on span "" at bounding box center [184, 62] width 13 height 22
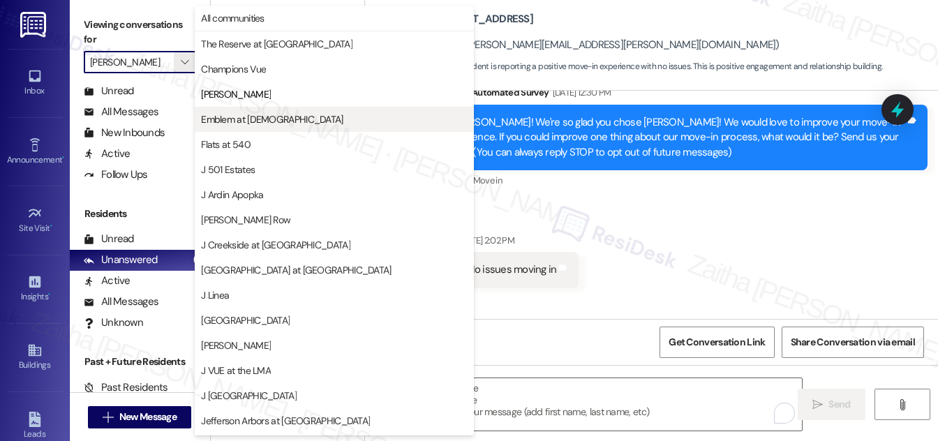
click at [267, 121] on span "Emblem at [DEMOGRAPHIC_DATA]" at bounding box center [272, 119] width 142 height 14
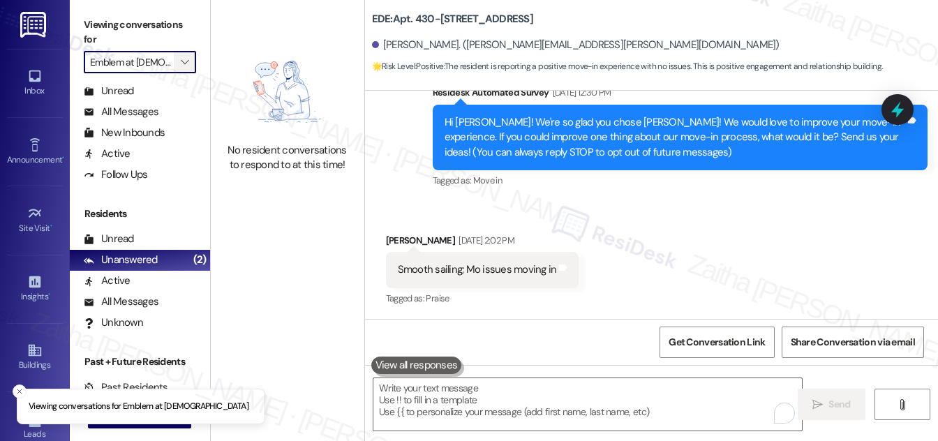
click at [178, 58] on span "" at bounding box center [184, 62] width 13 height 22
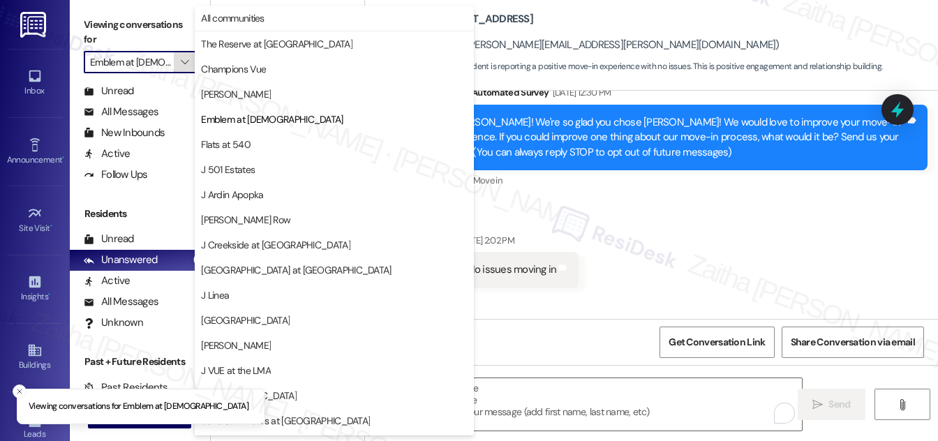
scroll to position [0, 3]
click at [266, 147] on span "Flats at 540" at bounding box center [334, 145] width 267 height 14
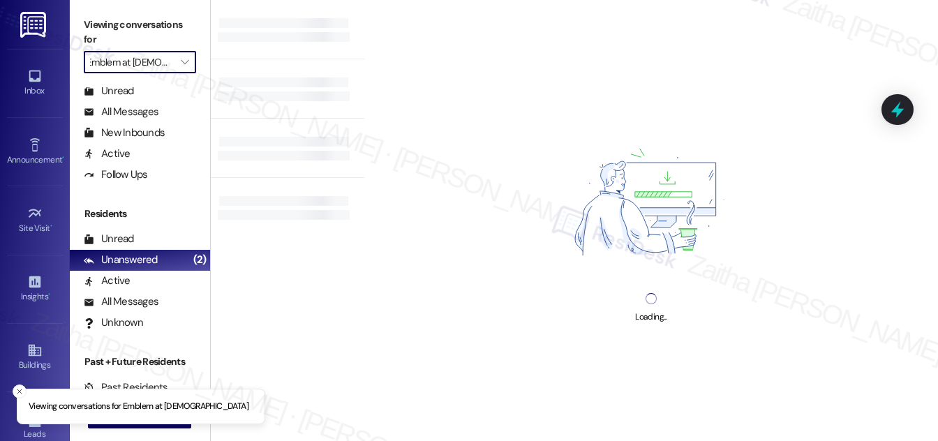
type input "Flats at 540"
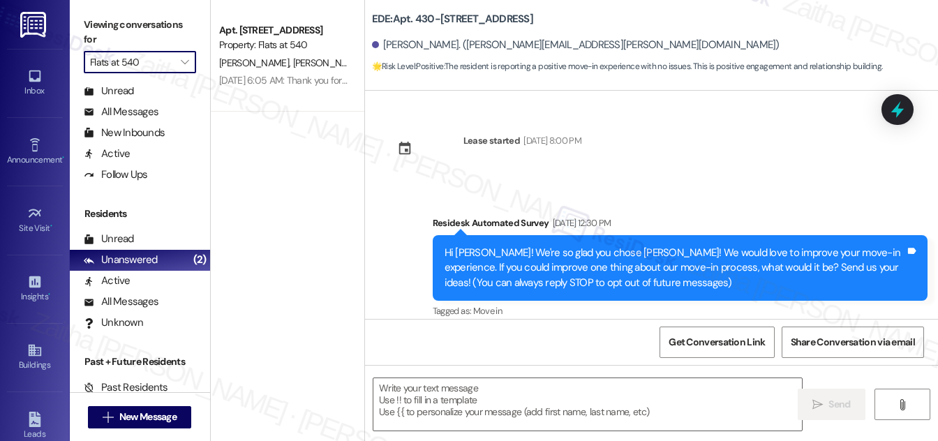
scroll to position [131, 0]
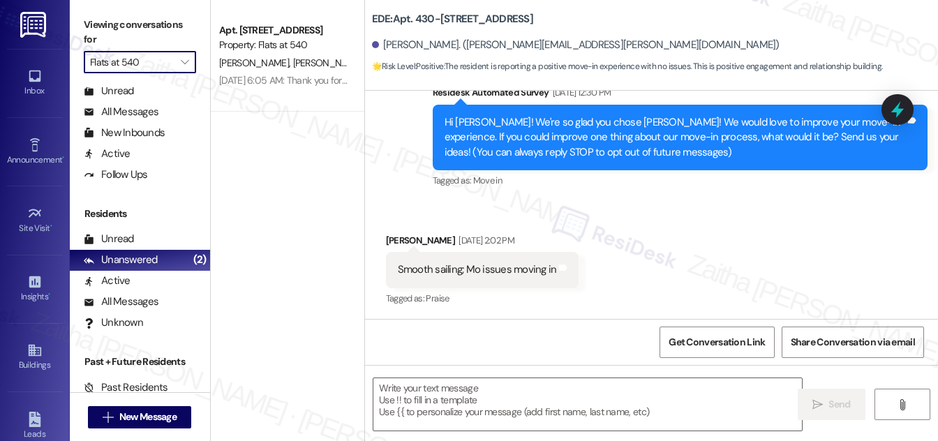
type textarea "Fetching suggested responses. Please feel free to read through the conversation…"
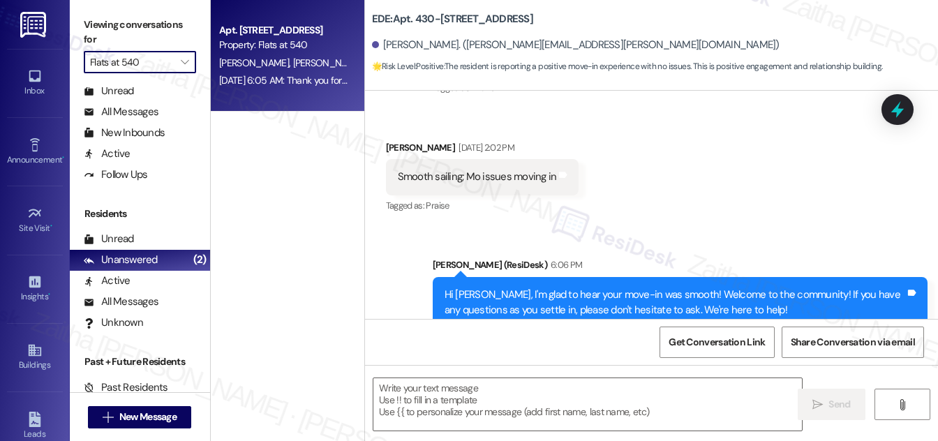
scroll to position [264, 0]
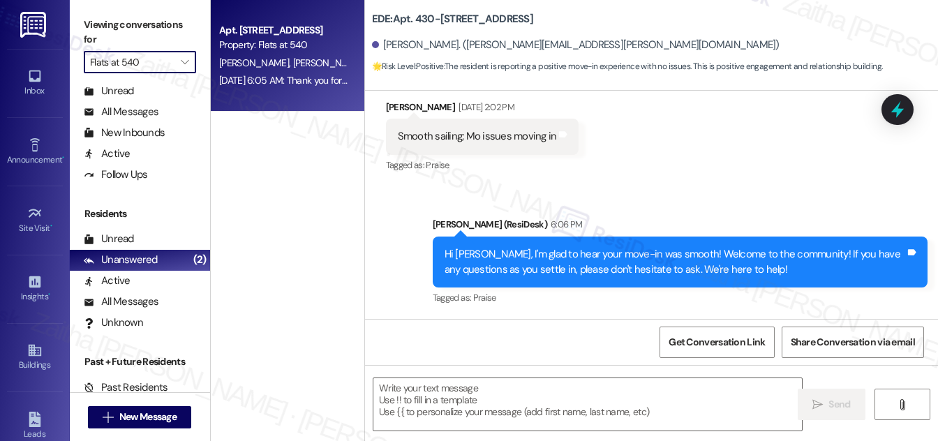
click at [311, 50] on div "Property: Flats at 540" at bounding box center [283, 45] width 129 height 15
type textarea "Fetching suggested responses. Please feel free to read through the conversation…"
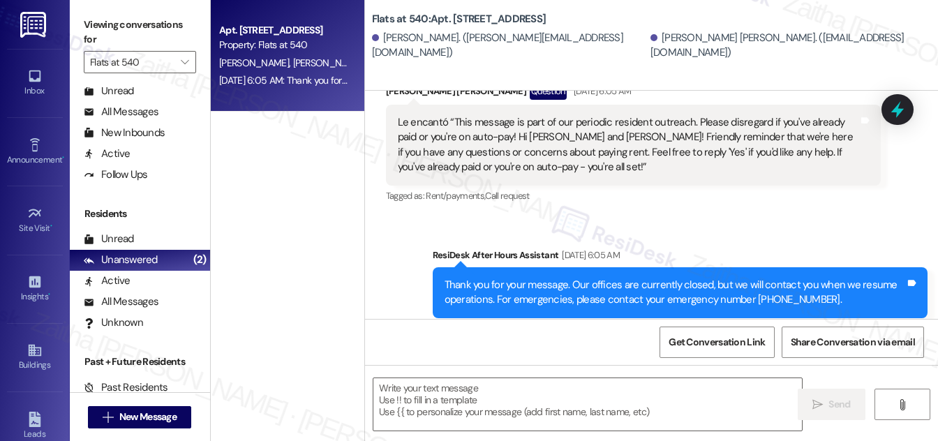
scroll to position [454, 0]
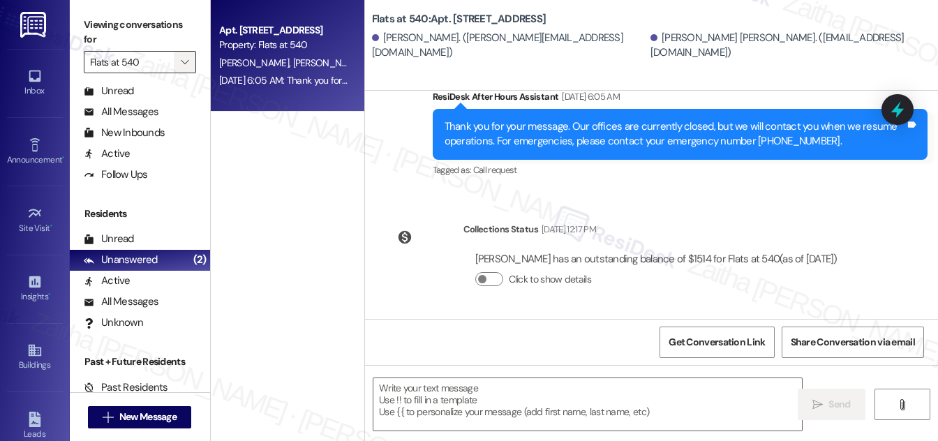
click at [181, 64] on icon "" at bounding box center [185, 62] width 8 height 11
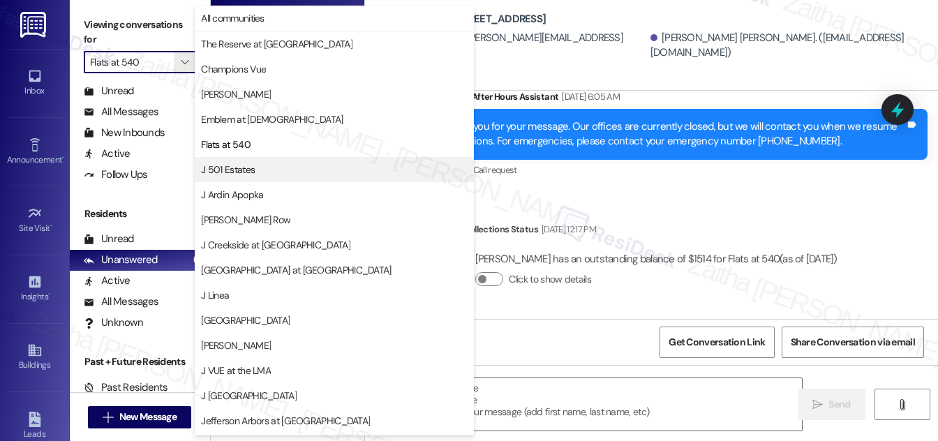
click at [283, 165] on span "J 501 Estates" at bounding box center [334, 170] width 267 height 14
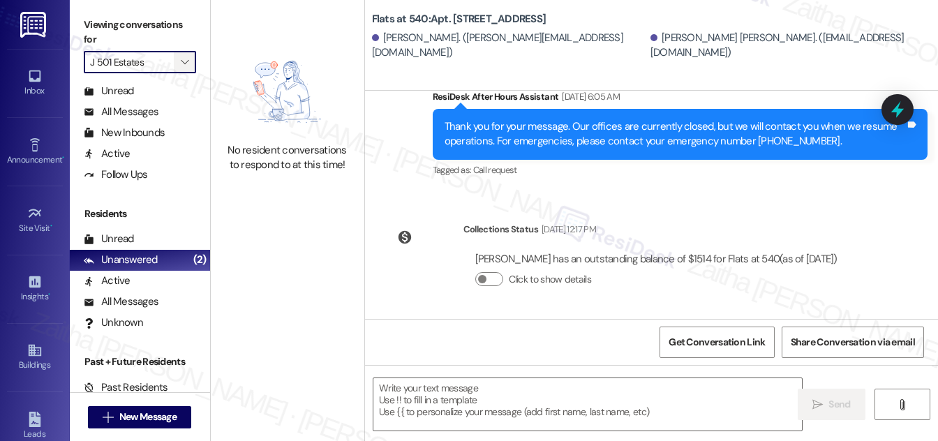
click at [175, 61] on button "" at bounding box center [185, 62] width 22 height 22
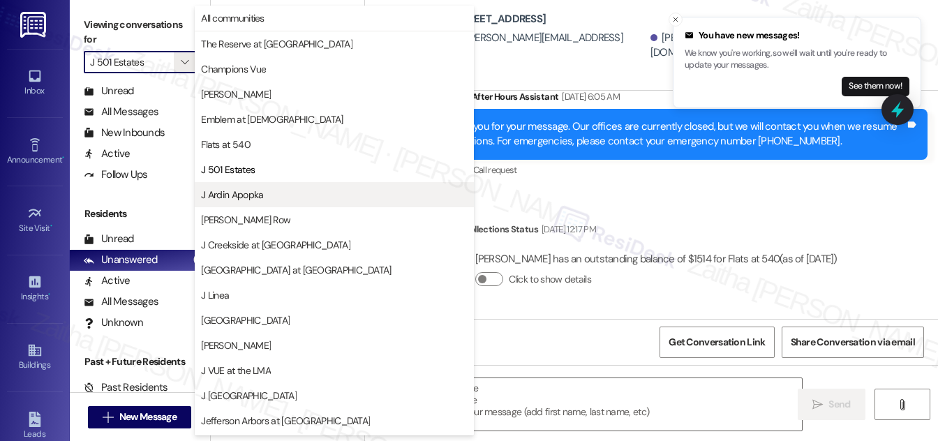
click at [271, 190] on span "J Ardin Apopka" at bounding box center [334, 195] width 267 height 14
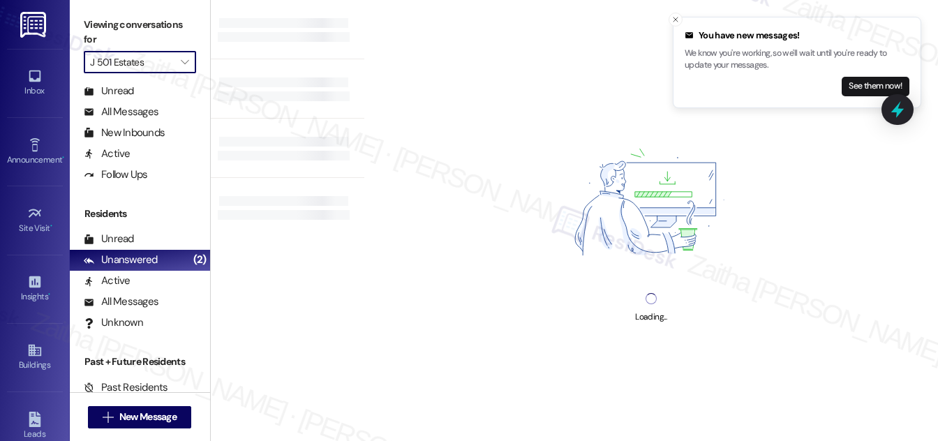
type input "J Ardin Apopka"
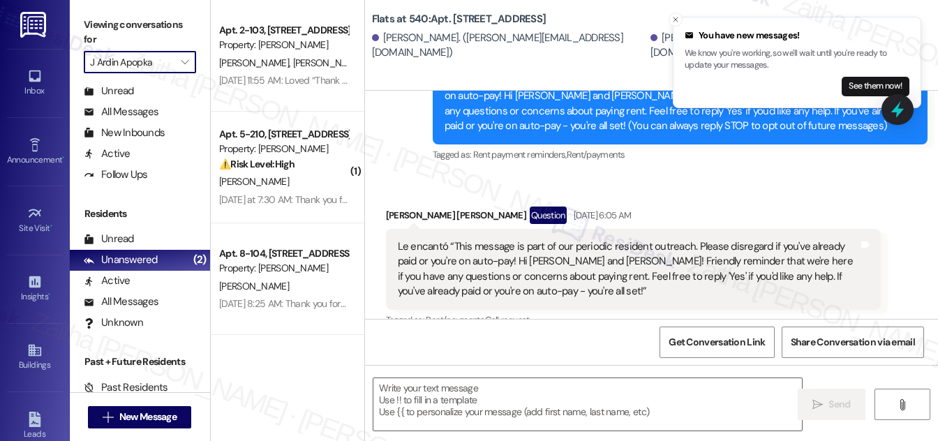
type textarea "Fetching suggested responses. Please feel free to read through the conversation…"
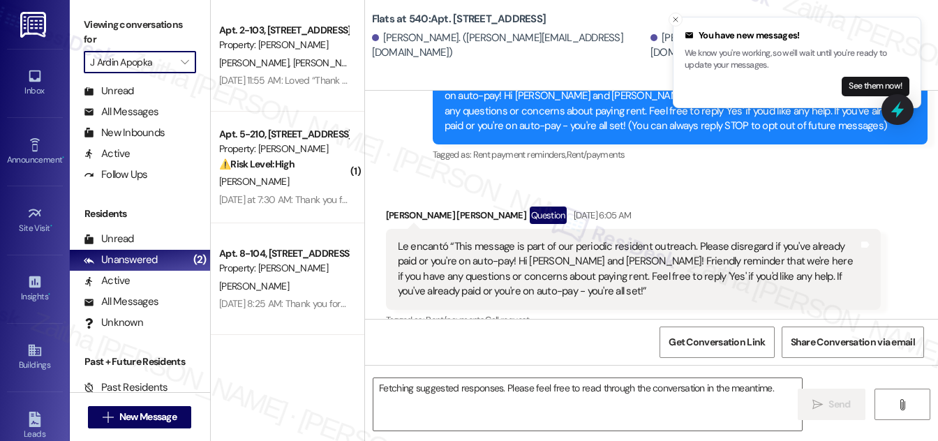
scroll to position [193, 0]
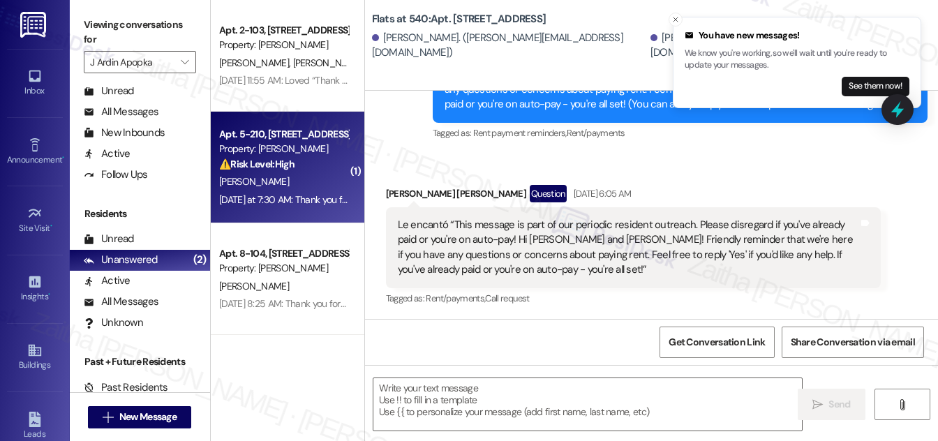
click at [327, 178] on div "D. Carr" at bounding box center [284, 181] width 132 height 17
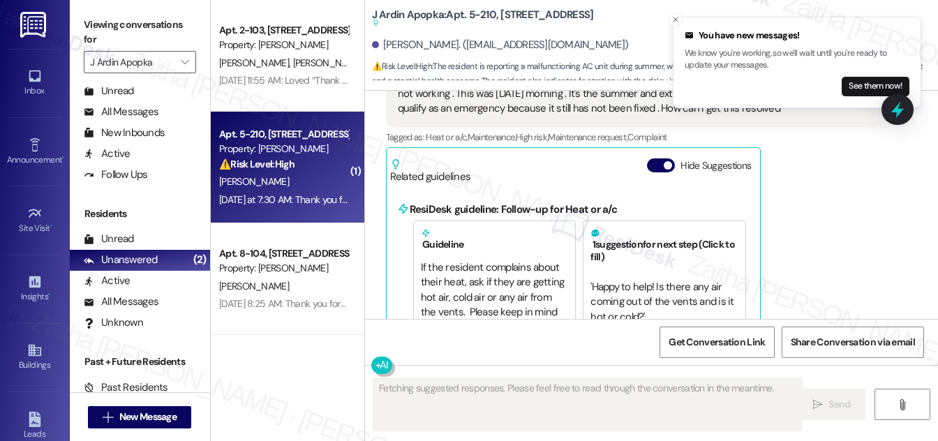
scroll to position [3131, 0]
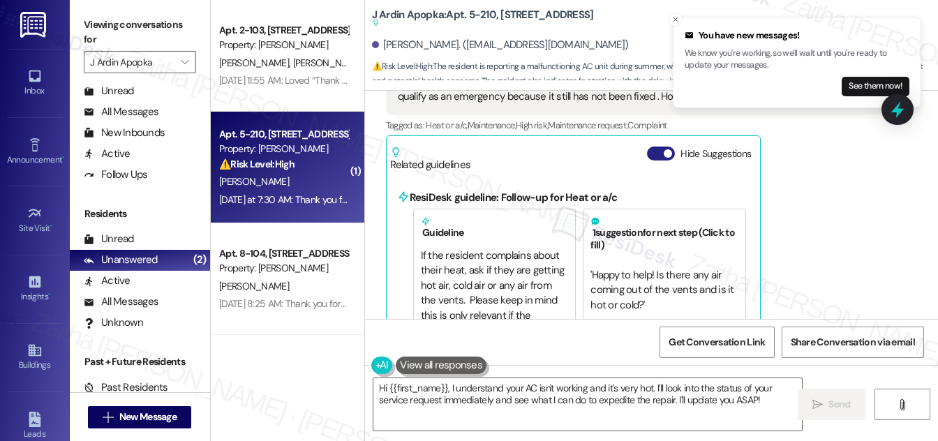
click at [653, 147] on button "Hide Suggestions" at bounding box center [661, 154] width 28 height 14
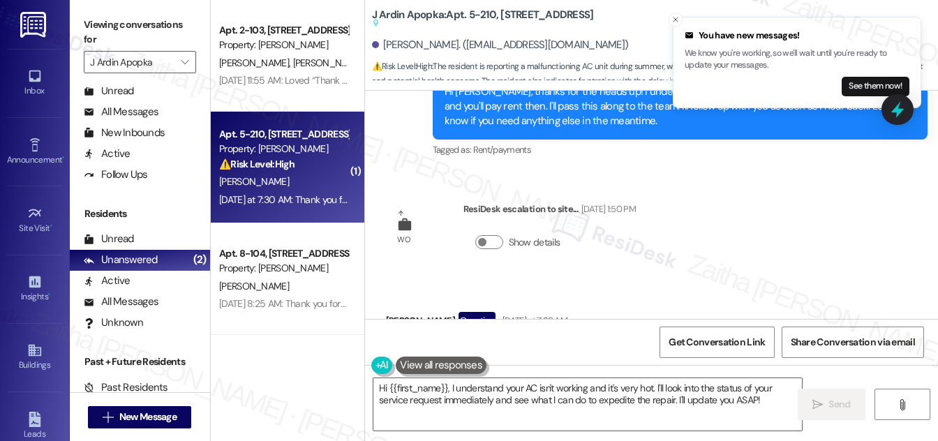
scroll to position [2877, 0]
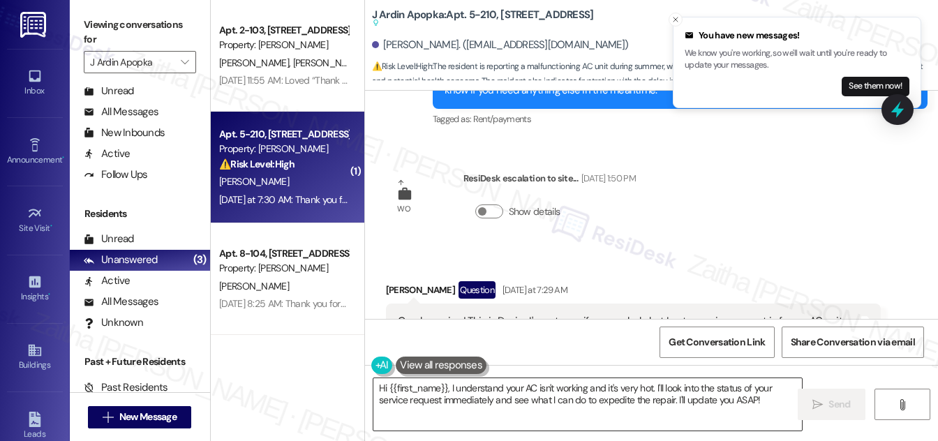
click at [467, 400] on textarea "Hi {{first_name}}, I understand your AC isn't working and it's very hot. I'll l…" at bounding box center [587, 404] width 429 height 52
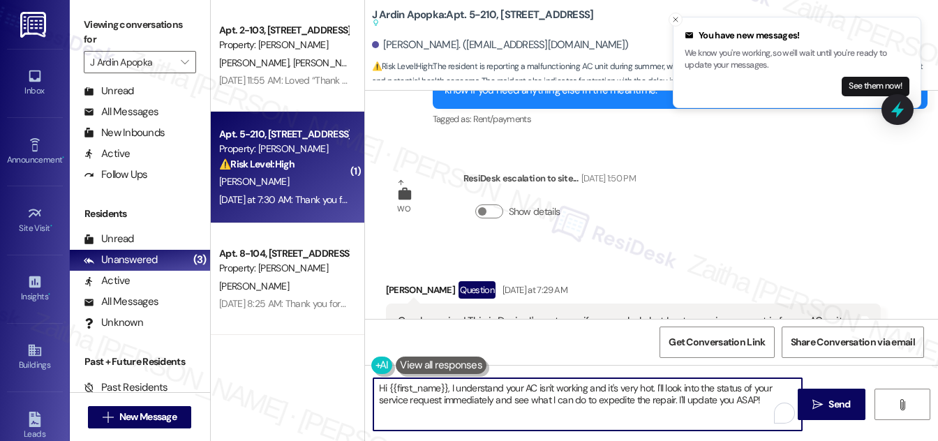
click at [467, 400] on textarea "Hi {{first_name}}, I understand your AC isn't working and it's very hot. I'll l…" at bounding box center [587, 404] width 429 height 52
drag, startPoint x: 457, startPoint y: 401, endPoint x: 707, endPoint y: 397, distance: 249.9
click at [707, 397] on textarea "Hi {{first_name}}, I understand your AC isn't working and it's very hot. I'll l…" at bounding box center [587, 404] width 429 height 52
click at [542, 399] on textarea "Hi {{first_name}}, I understand your AC isn't working, and it's very hot. I'll …" at bounding box center [587, 404] width 429 height 52
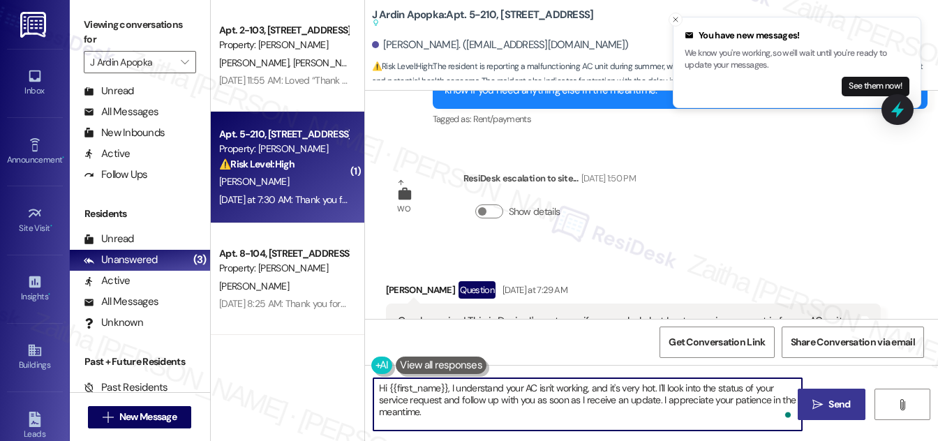
type textarea "Hi {{first_name}}, I understand your AC isn't working, and it's very hot. I'll …"
drag, startPoint x: 836, startPoint y: 409, endPoint x: 832, endPoint y: 398, distance: 11.7
click at [836, 409] on span "Send" at bounding box center [840, 404] width 22 height 15
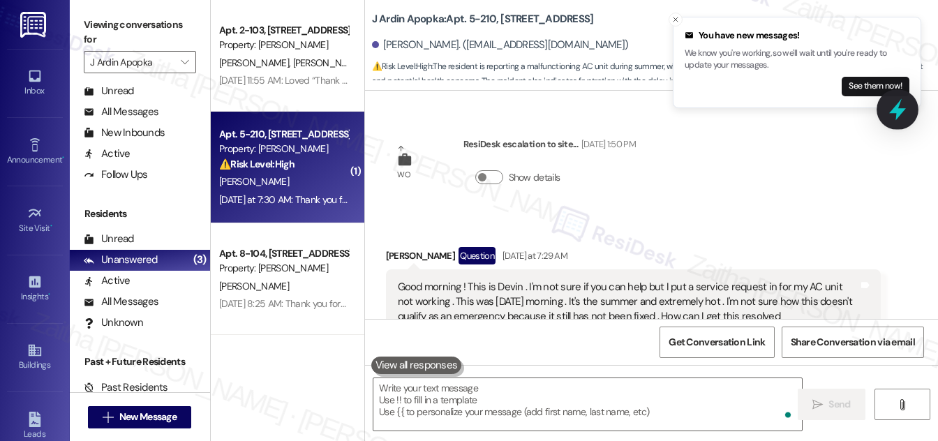
scroll to position [2913, 0]
click at [894, 111] on icon at bounding box center [897, 110] width 17 height 22
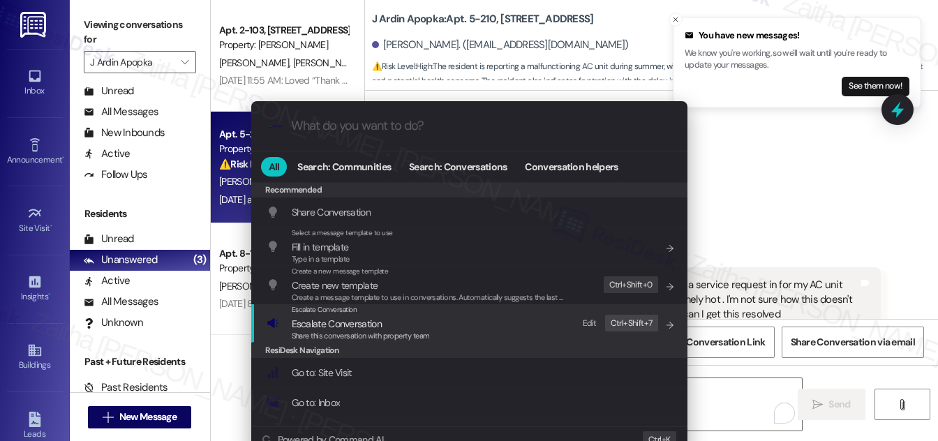
click at [348, 321] on span "Escalate Conversation" at bounding box center [337, 324] width 90 height 13
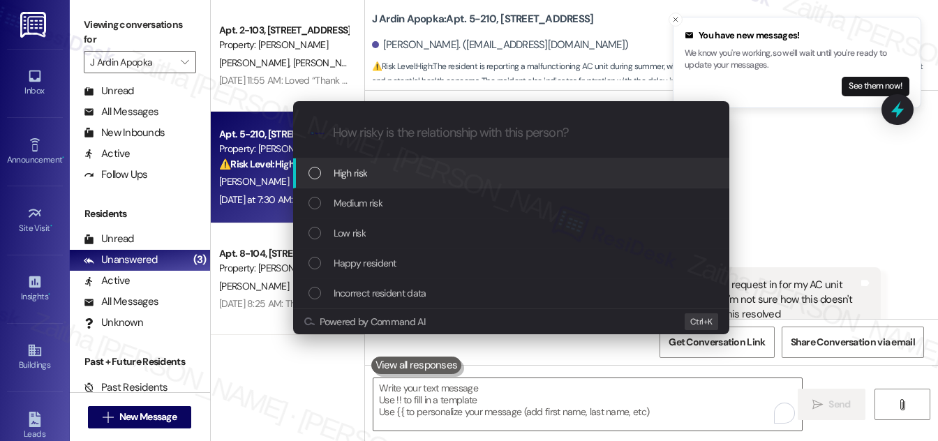
click at [391, 170] on div "High risk" at bounding box center [513, 172] width 408 height 15
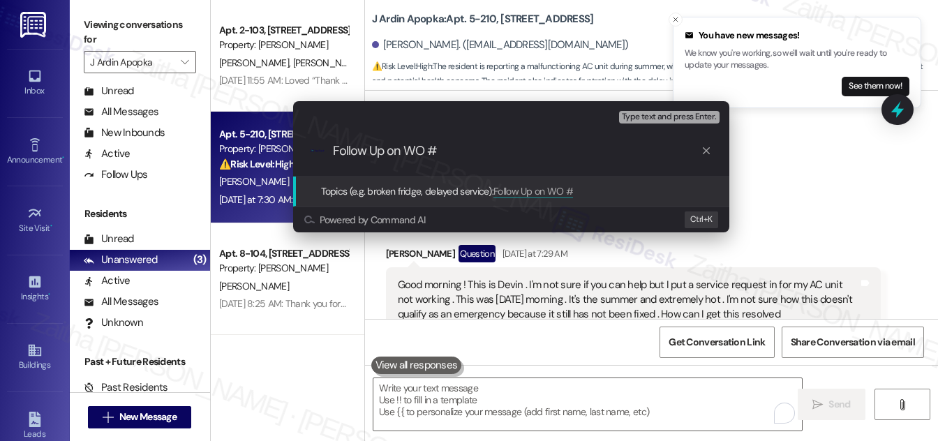
paste input "1285-1"
type input "Follow Up on WO #1285-1 - AC does not cool properly"
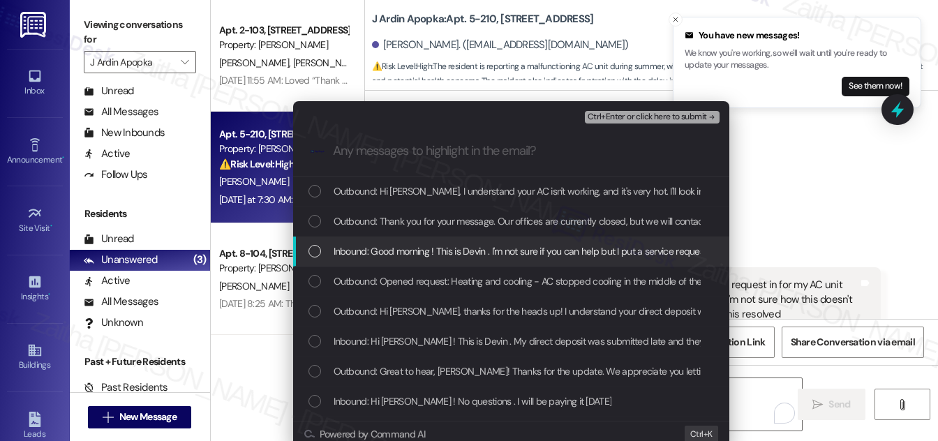
click at [313, 253] on div "List of options" at bounding box center [315, 251] width 13 height 13
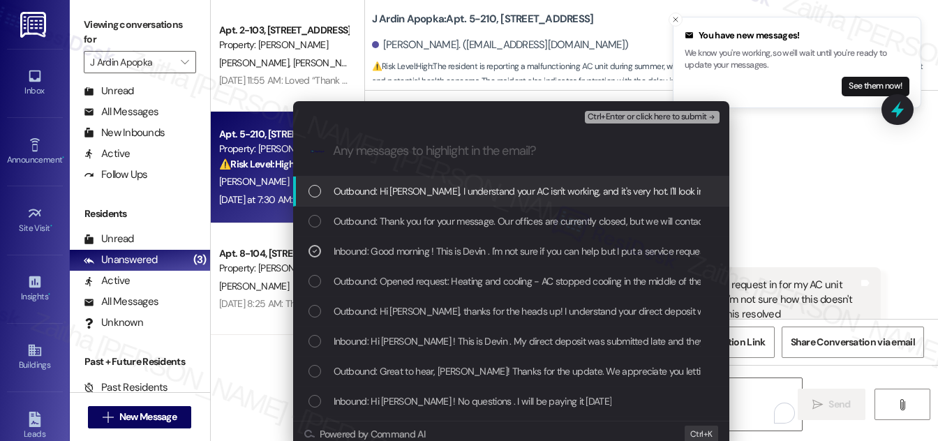
click at [640, 117] on span "Ctrl+Enter or click here to submit" at bounding box center [647, 117] width 119 height 10
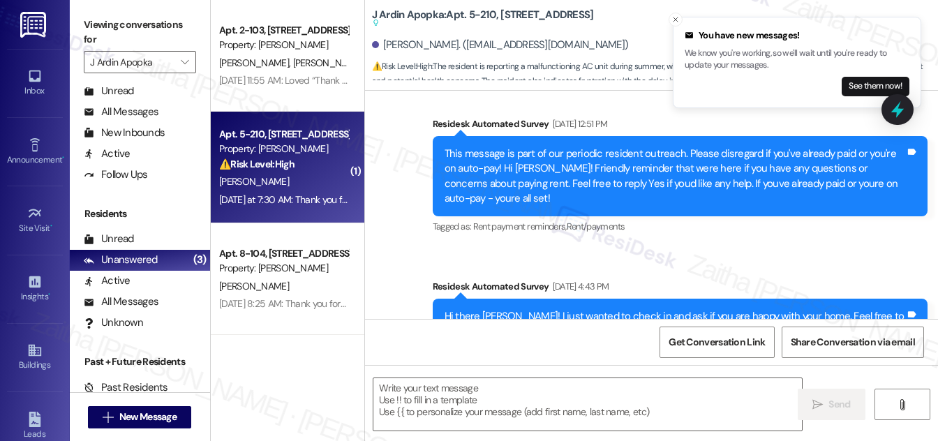
type textarea "Fetching suggested responses. Please feel free to read through the conversation…"
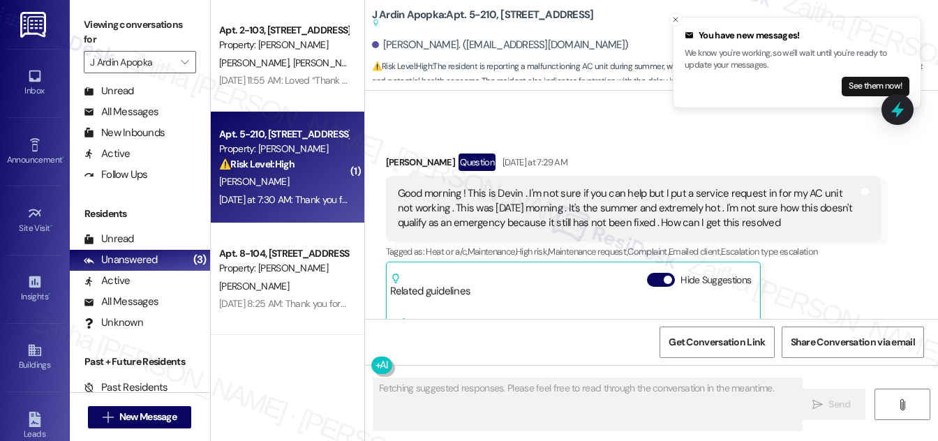
scroll to position [3131, 0]
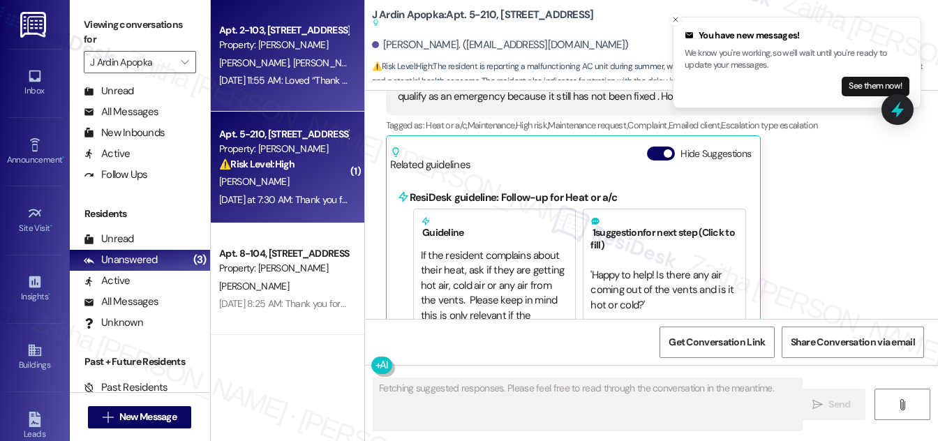
click at [322, 66] on div "M. Morris D. Morris" at bounding box center [284, 62] width 132 height 17
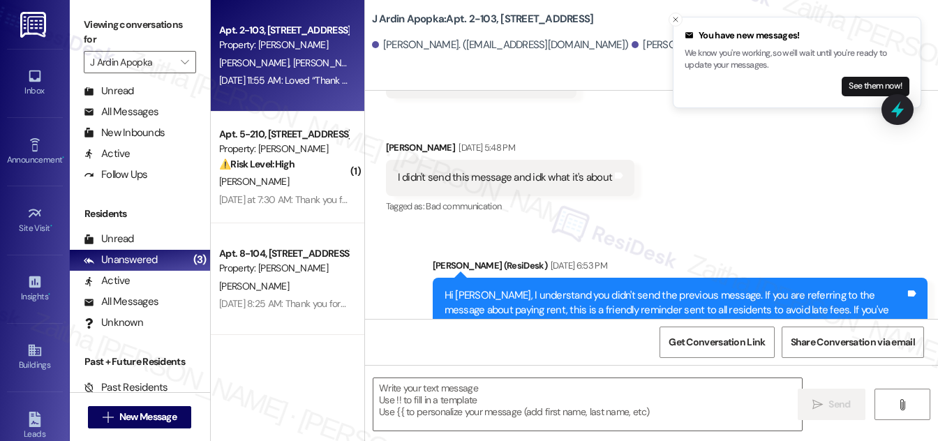
type textarea "Fetching suggested responses. Please feel free to read through the conversation…"
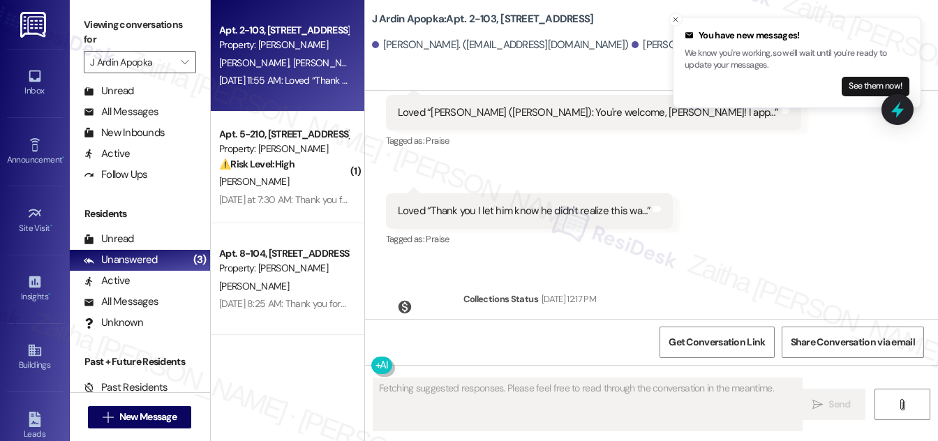
scroll to position [986, 0]
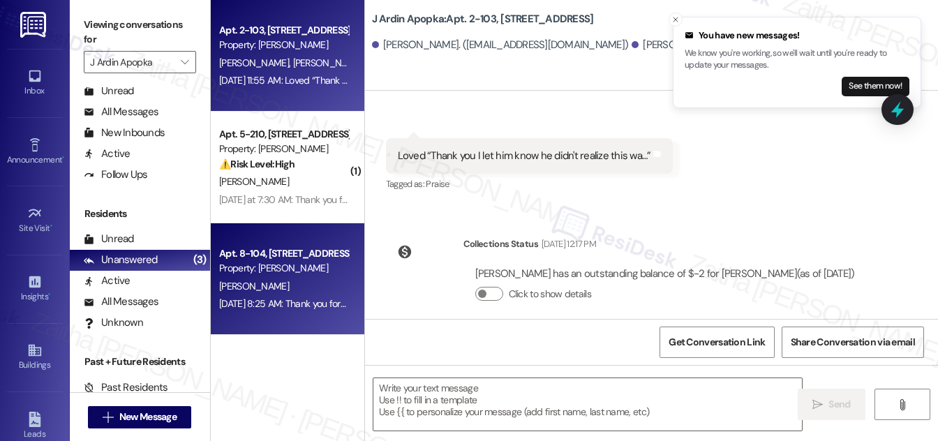
click at [311, 284] on div "L. Sassone" at bounding box center [284, 286] width 132 height 17
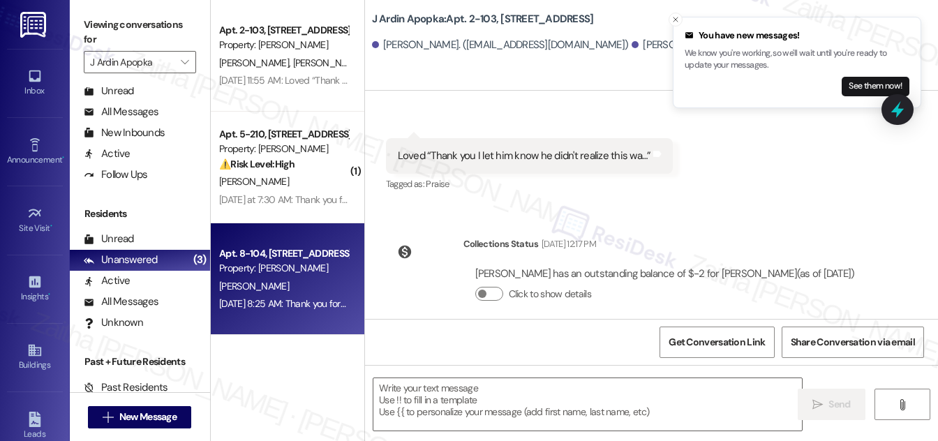
type textarea "Fetching suggested responses. Please feel free to read through the conversation…"
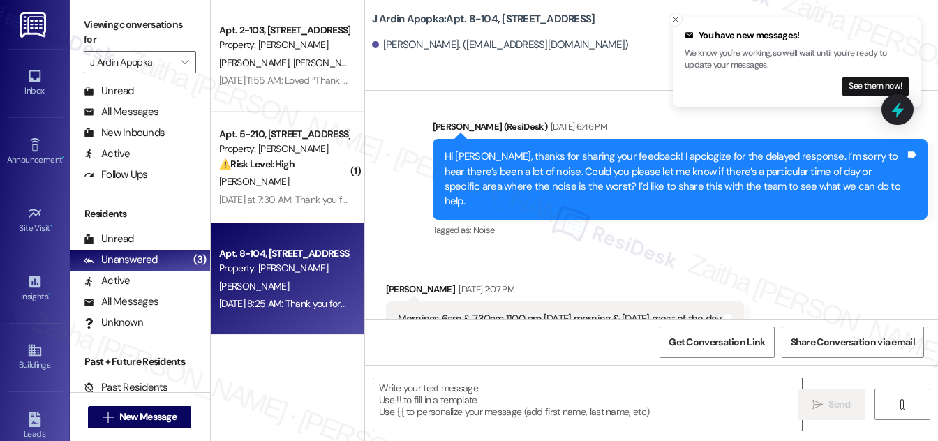
type textarea "Fetching suggested responses. Please feel free to read through the conversation…"
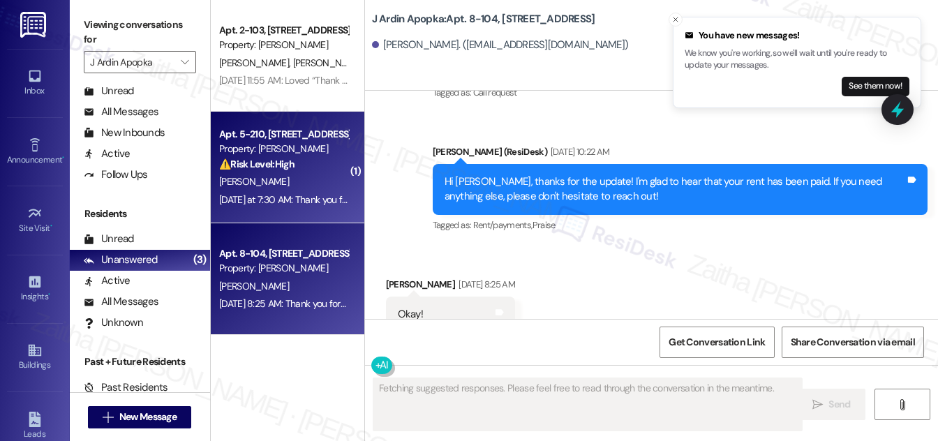
click at [295, 176] on div "D. Carr" at bounding box center [284, 181] width 132 height 17
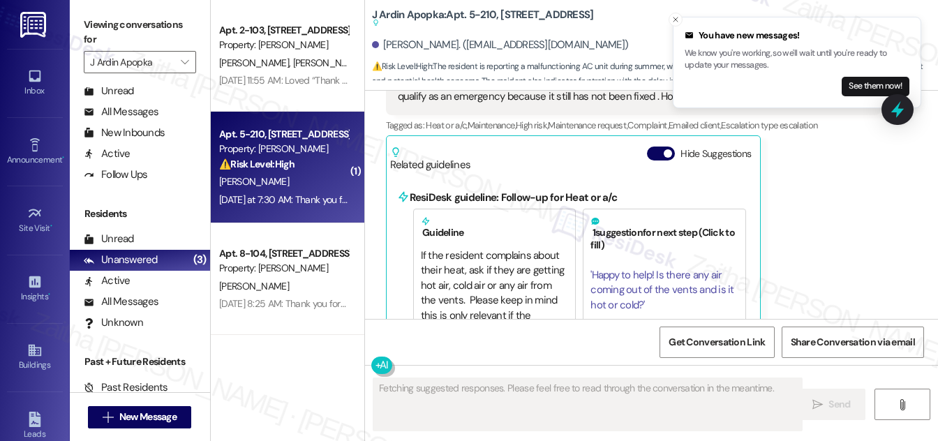
scroll to position [31, 0]
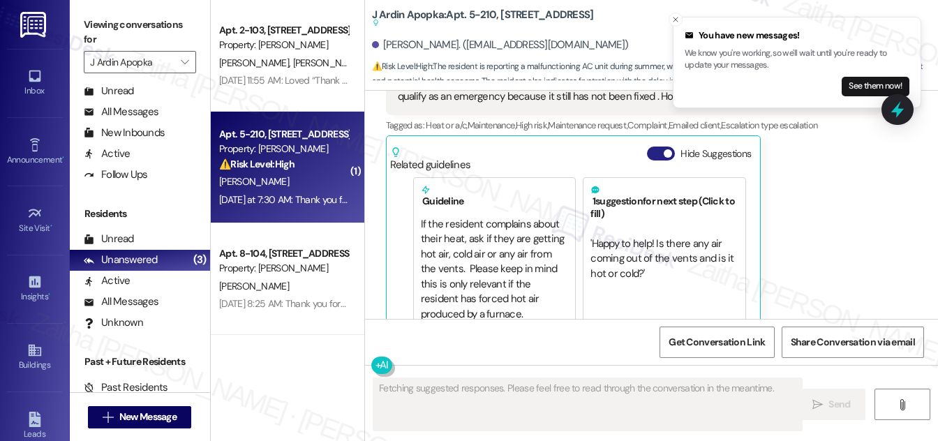
click at [655, 147] on button "Hide Suggestions" at bounding box center [661, 154] width 28 height 14
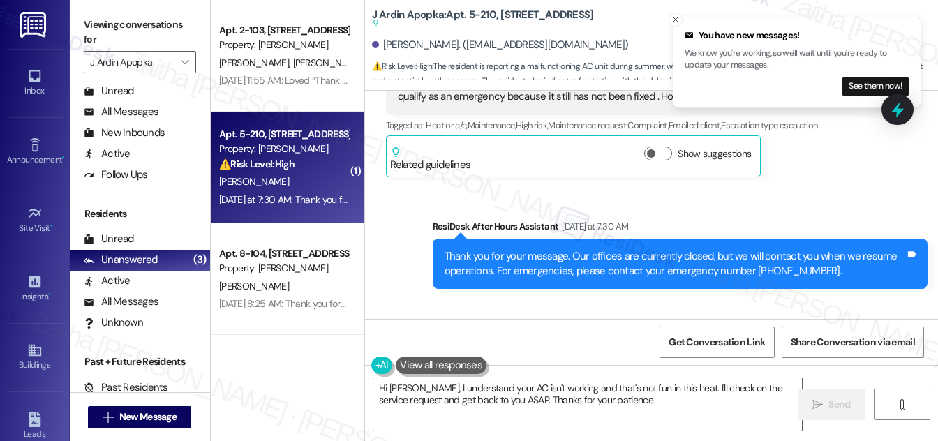
type textarea "Hi Devin, I understand your AC isn't working and that's not fun in this heat. I…"
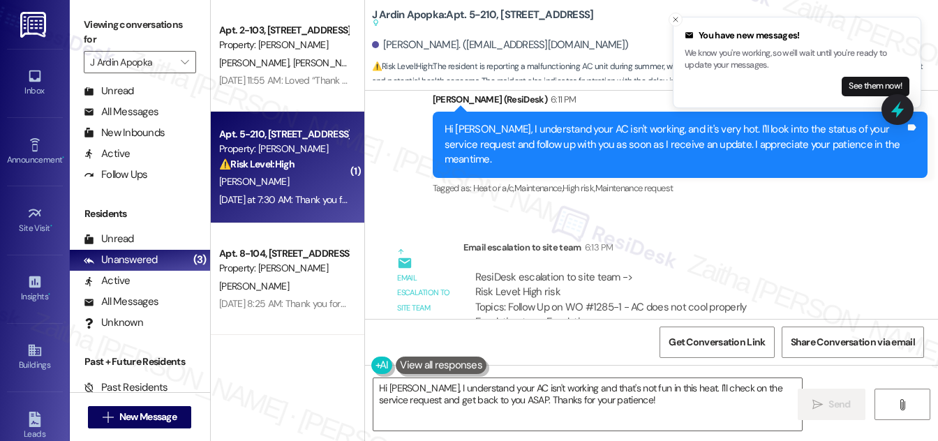
scroll to position [3387, 0]
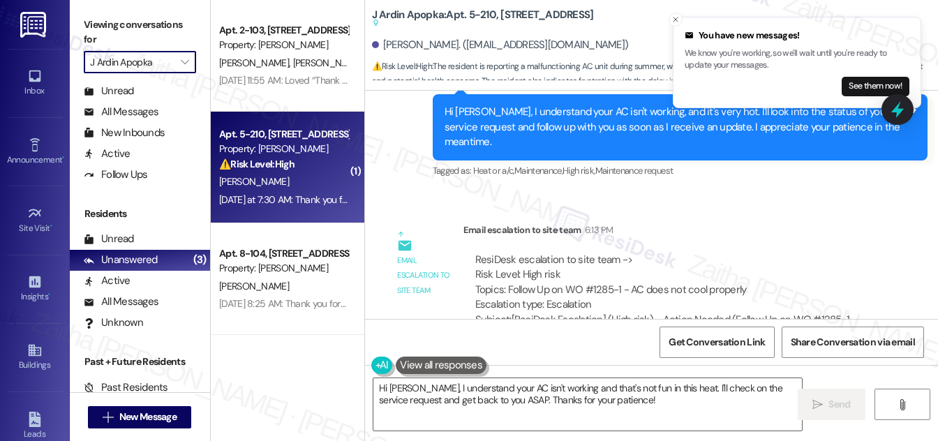
click at [169, 64] on input "J Ardin Apopka" at bounding box center [132, 62] width 84 height 22
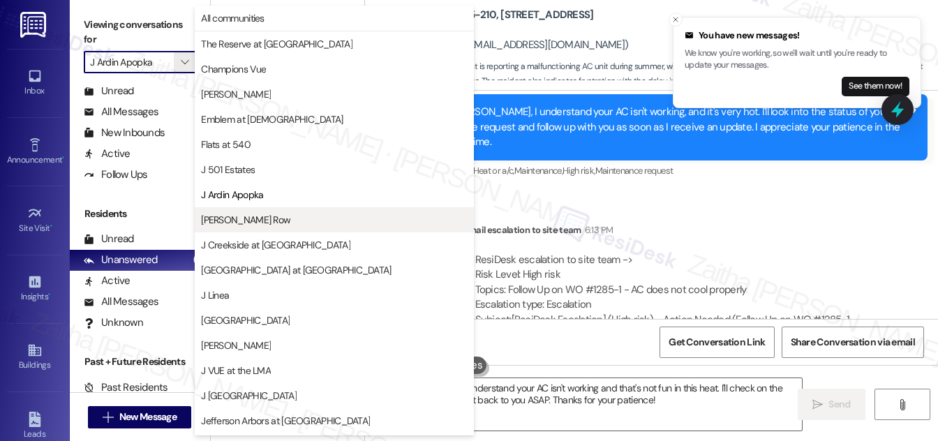
click at [264, 218] on span "[PERSON_NAME] Row" at bounding box center [334, 220] width 267 height 14
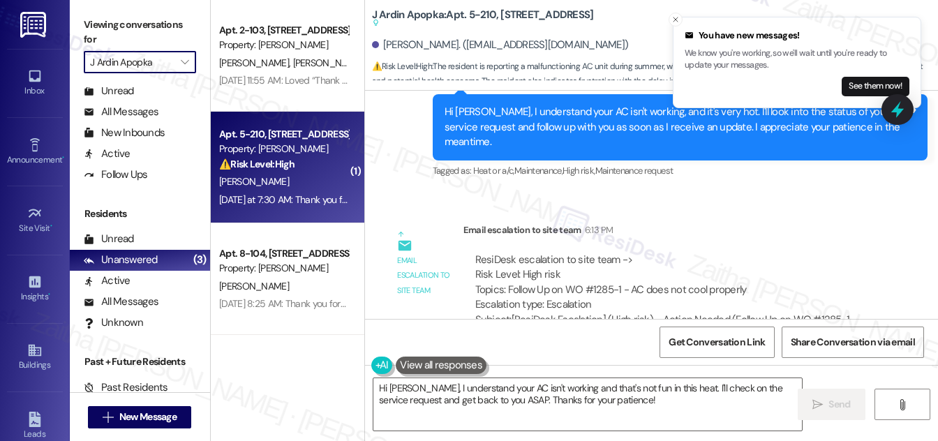
type input "[PERSON_NAME] Row"
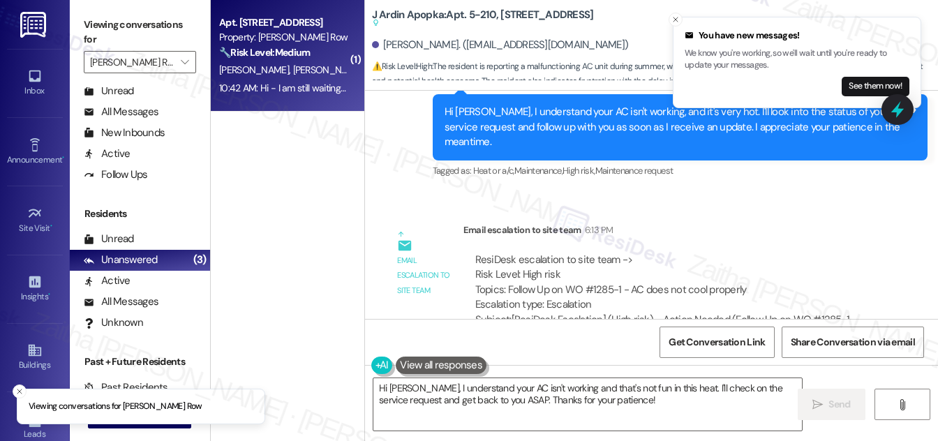
click at [328, 71] on div "G. Abuhamad M. Camara" at bounding box center [284, 69] width 132 height 17
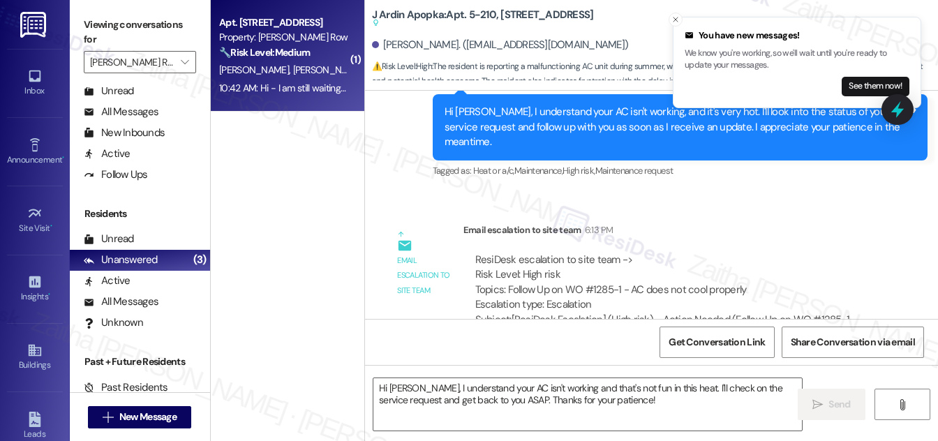
type textarea "Fetching suggested responses. Please feel free to read through the conversation…"
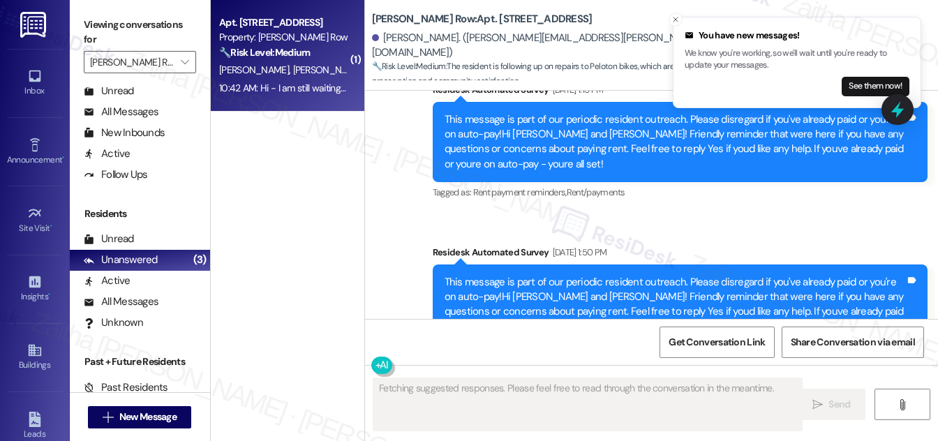
scroll to position [3236, 0]
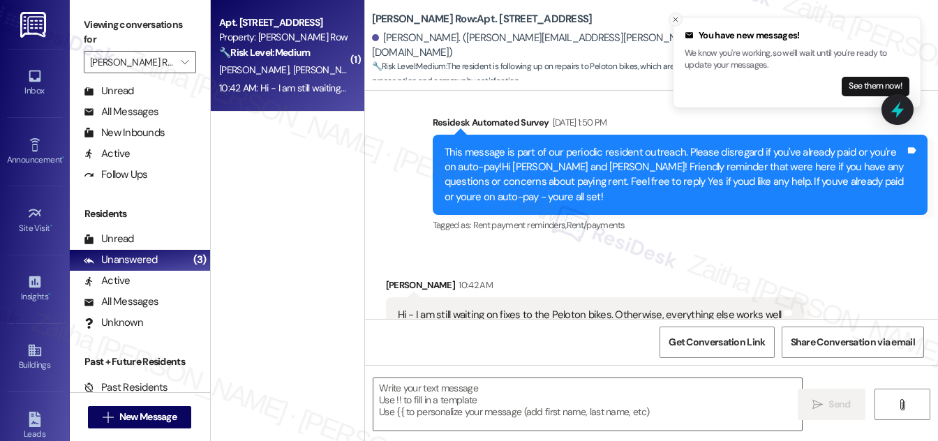
click at [674, 19] on icon "Close toast" at bounding box center [676, 19] width 8 height 8
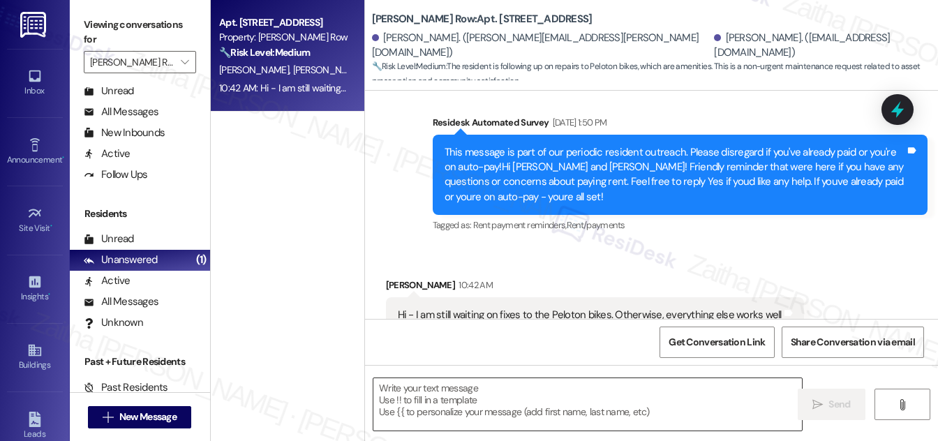
click at [459, 399] on textarea at bounding box center [587, 404] width 429 height 52
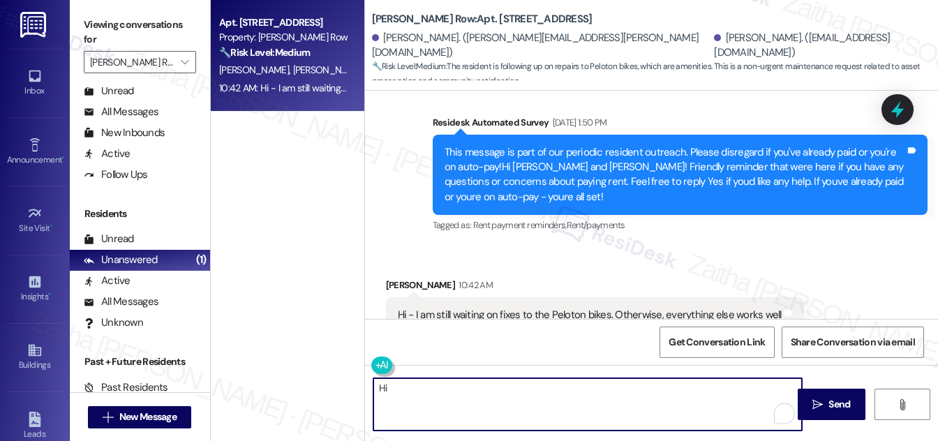
click at [392, 278] on div "Grace Abuhamad 10:42 AM" at bounding box center [595, 288] width 418 height 20
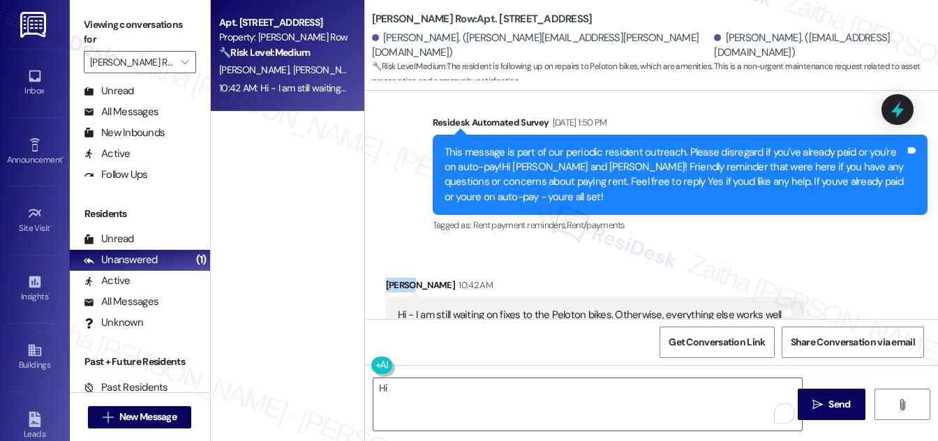
click at [391, 278] on div "Grace Abuhamad 10:42 AM" at bounding box center [595, 288] width 418 height 20
copy div "Grace"
click at [420, 380] on textarea "Hi" at bounding box center [587, 404] width 429 height 52
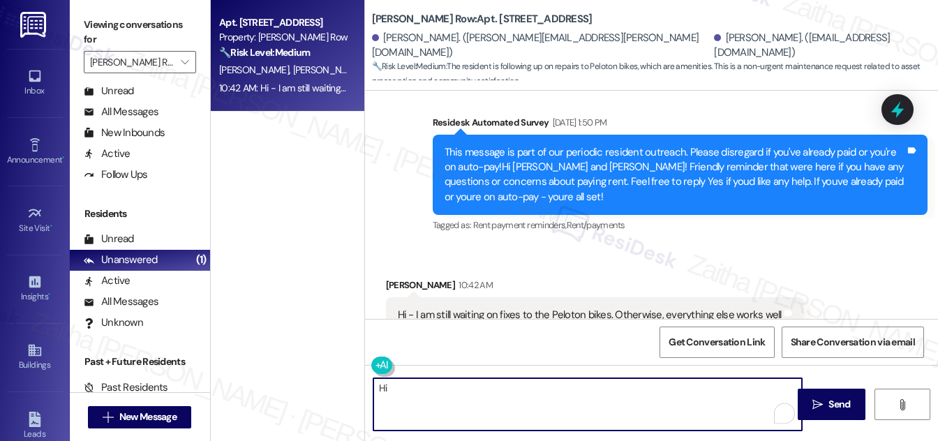
paste textarea "Grace"
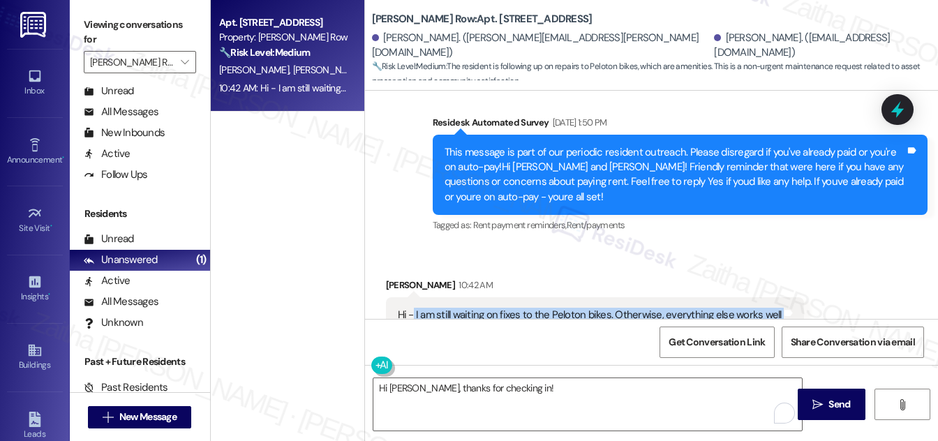
drag, startPoint x: 413, startPoint y: 267, endPoint x: 782, endPoint y: 269, distance: 369.3
click at [782, 297] on div "Hi - I am still waiting on fixes to the Peloton bikes. Otherwise, everything el…" at bounding box center [595, 315] width 418 height 36
copy div "I am still waiting on fixes to the Peloton bikes. Otherwise, everything else wo…"
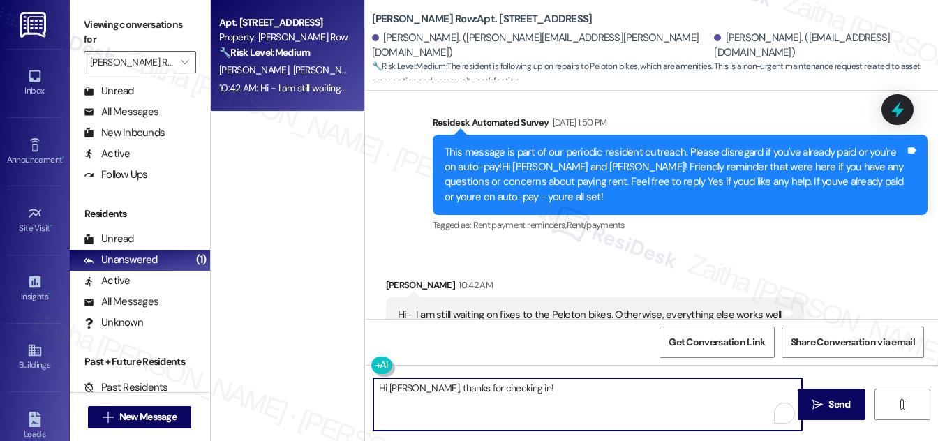
drag, startPoint x: 461, startPoint y: 389, endPoint x: 557, endPoint y: 390, distance: 96.3
click at [557, 390] on textarea "Hi Grace, thanks for checking in!" at bounding box center [587, 404] width 429 height 52
click at [445, 387] on textarea "Hi Grace, thanks for following up." at bounding box center [587, 404] width 429 height 52
click at [538, 384] on textarea "Hi Grace, thank you for following up." at bounding box center [587, 404] width 429 height 52
paste textarea "I’ll check in with the team on the Peloton bike repairs and let you know as soo…"
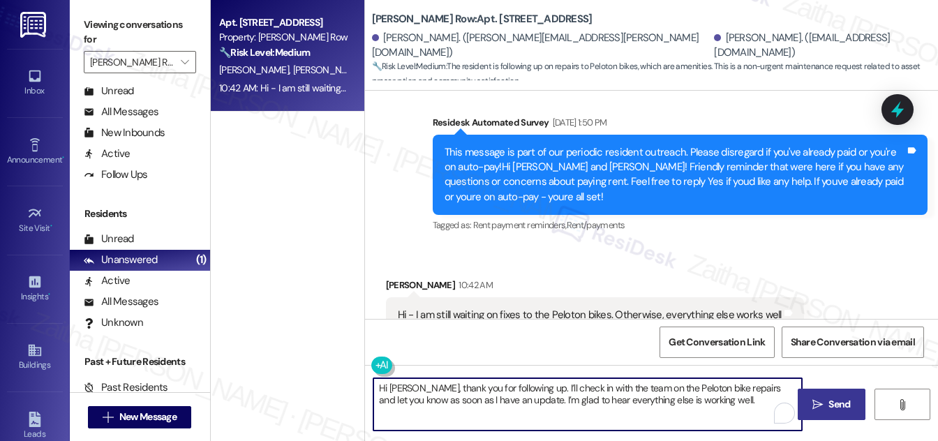
type textarea "Hi Grace, thank you for following up. I’ll check in with the team on the Peloto…"
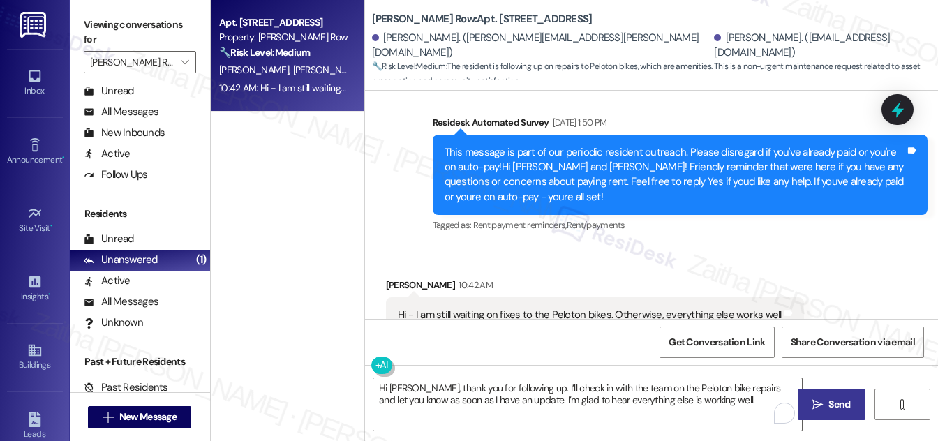
click at [834, 405] on span "Send" at bounding box center [840, 404] width 22 height 15
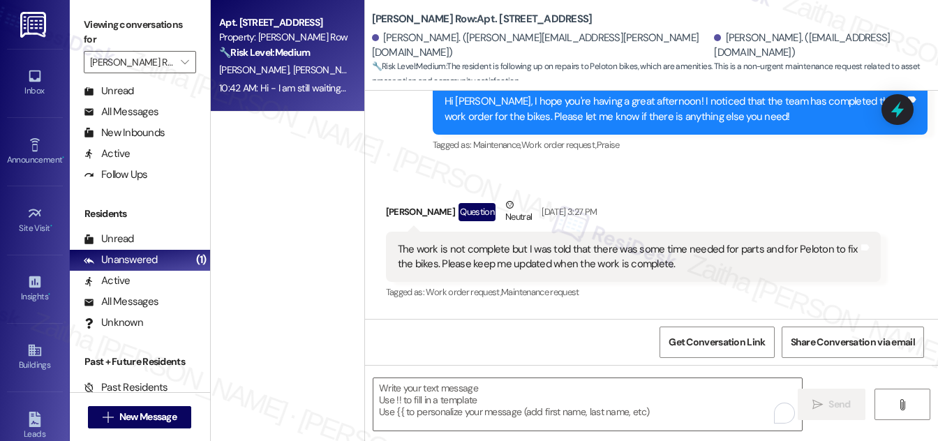
scroll to position [2729, 0]
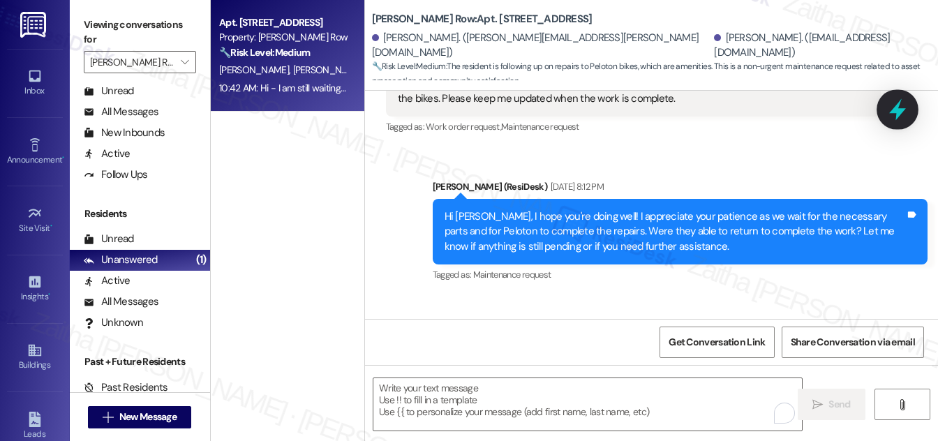
click at [903, 108] on icon at bounding box center [898, 110] width 24 height 24
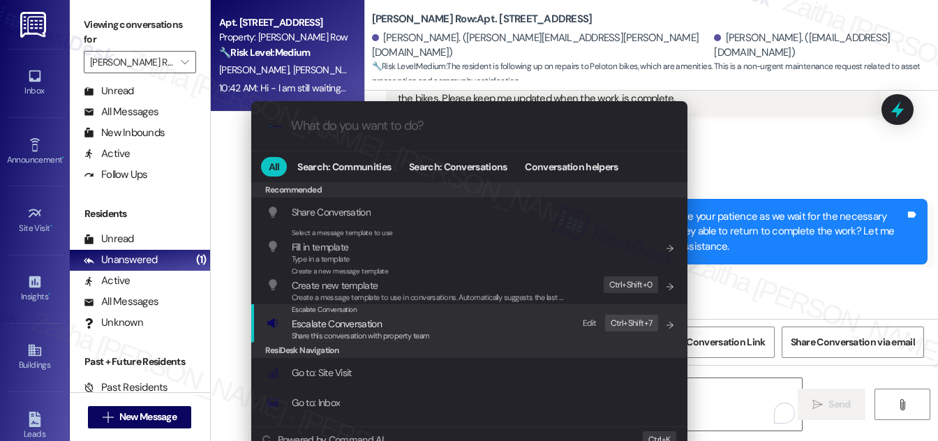
click at [309, 325] on span "Escalate Conversation" at bounding box center [337, 324] width 90 height 13
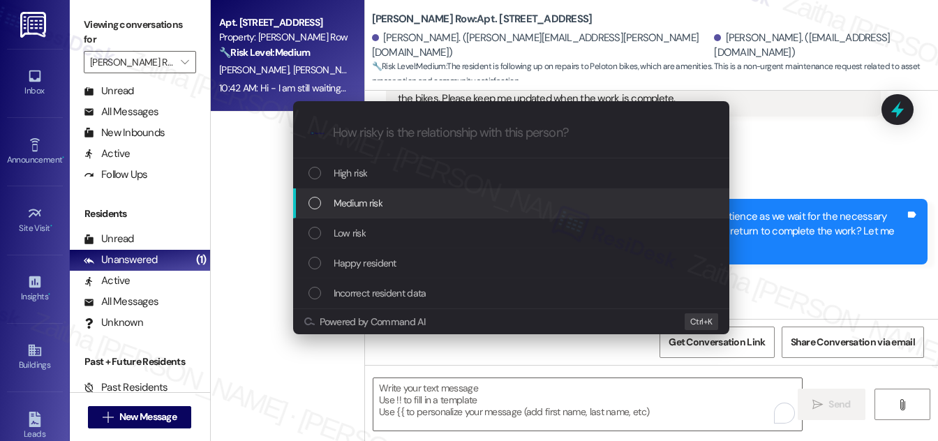
click at [360, 206] on span "Medium risk" at bounding box center [358, 202] width 49 height 15
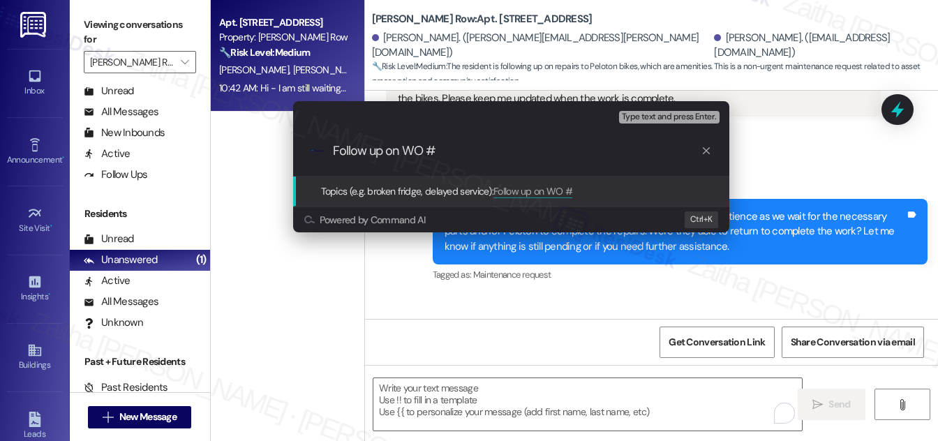
paste input "958-1"
type input "Follow up on WO #958-1 - Peloton bike repair status"
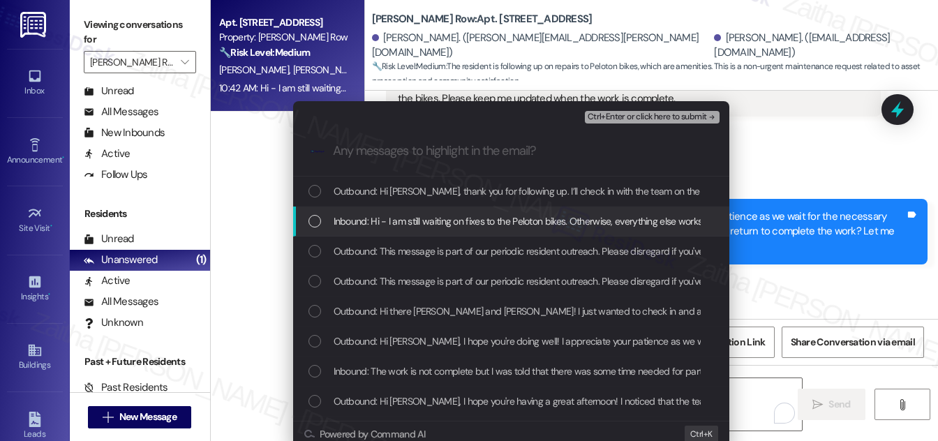
click at [316, 221] on div "List of options" at bounding box center [315, 221] width 13 height 13
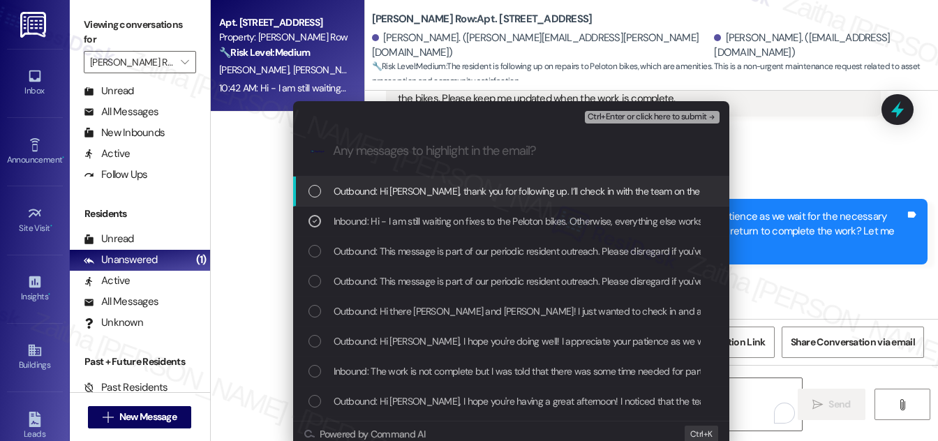
click at [649, 117] on span "Ctrl+Enter or click here to submit" at bounding box center [647, 117] width 119 height 10
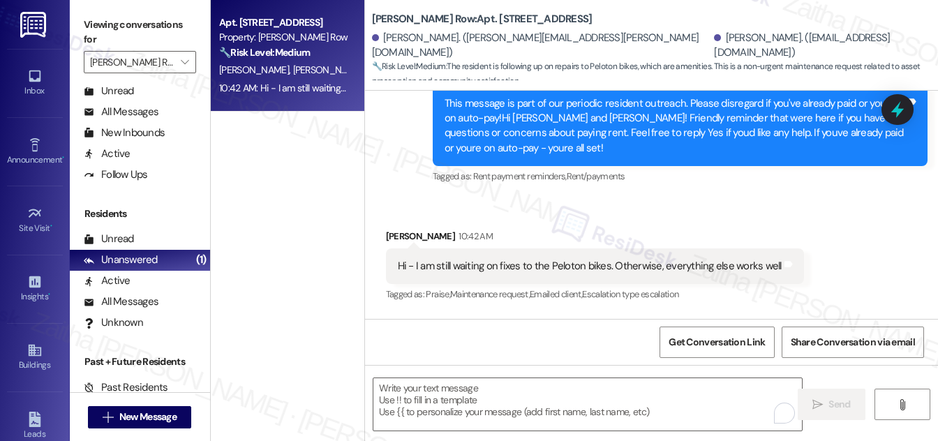
scroll to position [3235, 0]
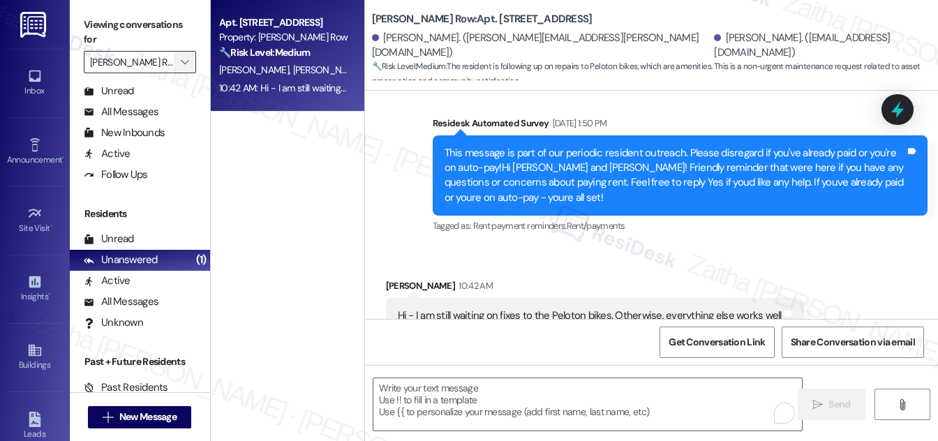
click at [178, 63] on span "" at bounding box center [184, 62] width 13 height 22
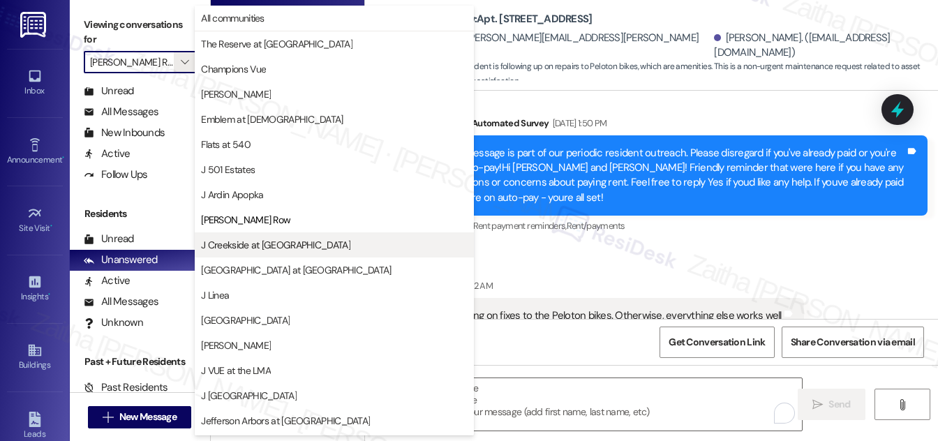
click at [258, 241] on span "J Creekside at [GEOGRAPHIC_DATA]" at bounding box center [275, 245] width 149 height 14
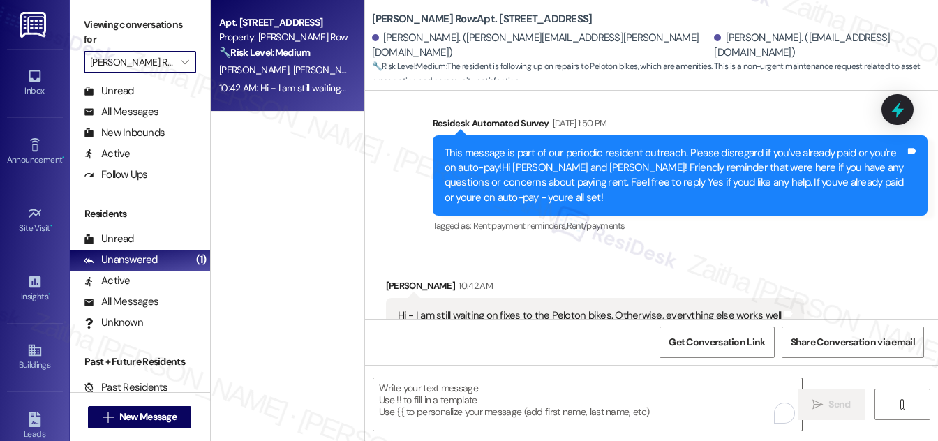
type input "J Creekside at [GEOGRAPHIC_DATA]"
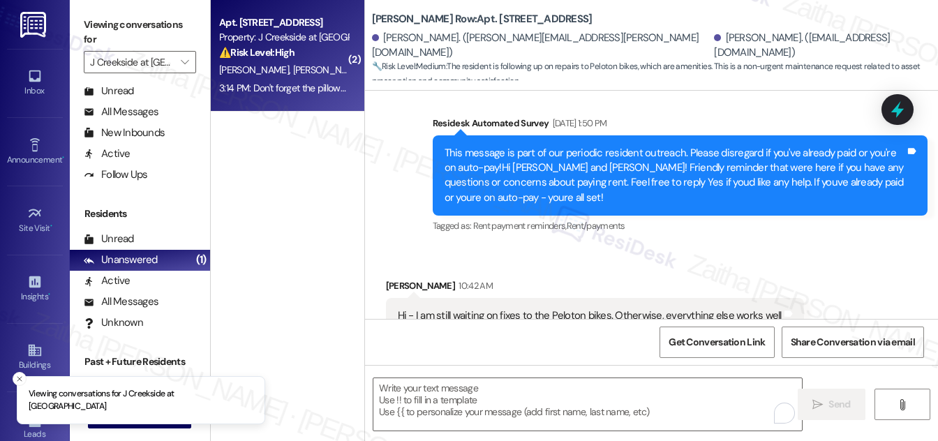
click at [326, 59] on div "⚠️ Risk Level: High The resident is requesting a washer replacement 'ASAP,' ind…" at bounding box center [283, 52] width 129 height 15
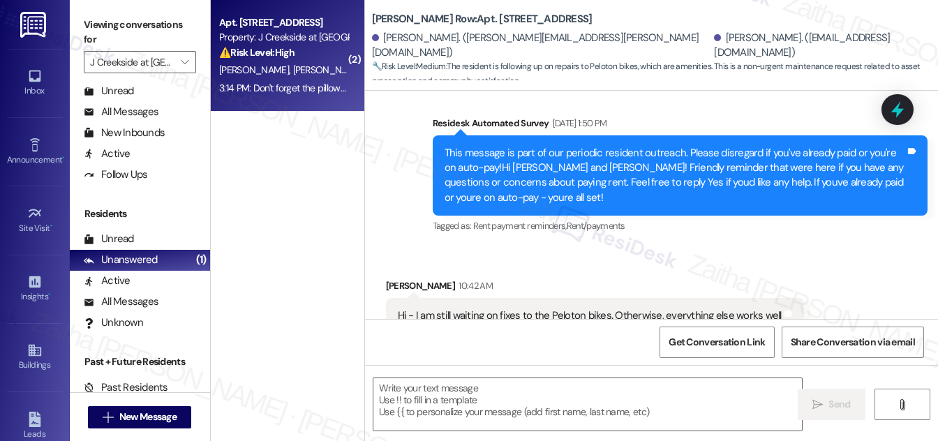
type textarea "Fetching suggested responses. Please feel free to read through the conversation…"
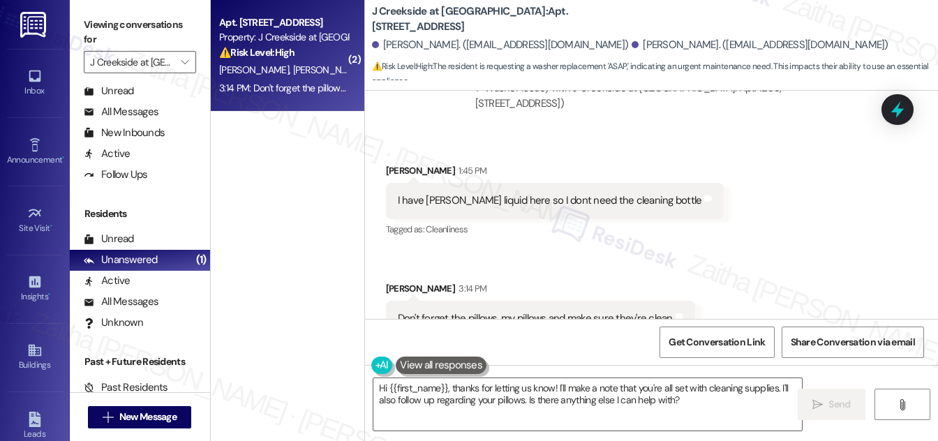
scroll to position [686, 0]
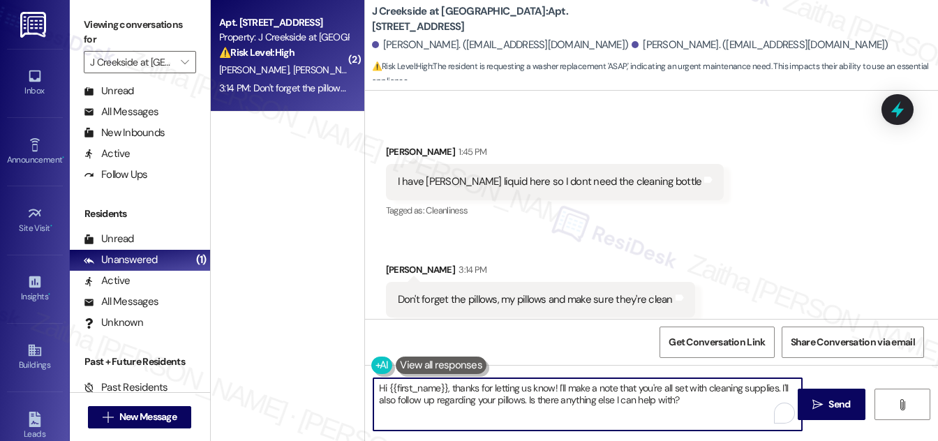
drag, startPoint x: 455, startPoint y: 381, endPoint x: 373, endPoint y: 393, distance: 83.2
click at [373, 393] on textarea "Hi {{first_name}}, thanks for letting us know! I'll make a note that you're all…" at bounding box center [587, 404] width 429 height 52
type textarea "Thanks for letting us know! I'll make a note that you're all set with cleaning …"
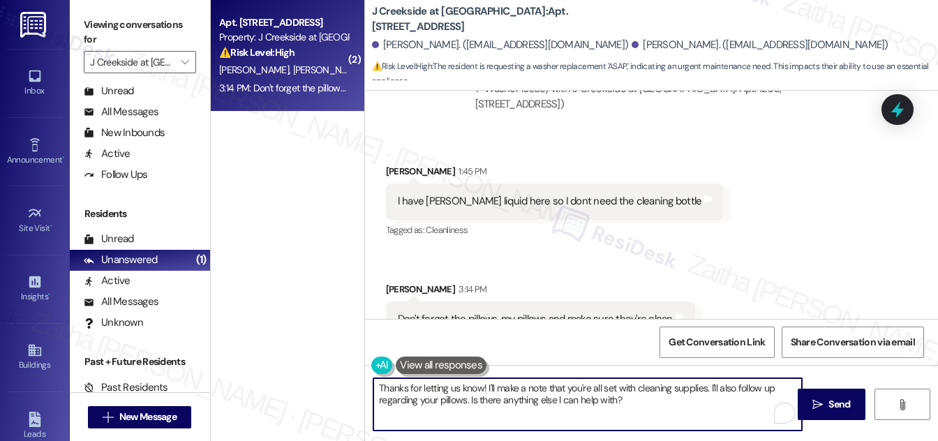
scroll to position [687, 0]
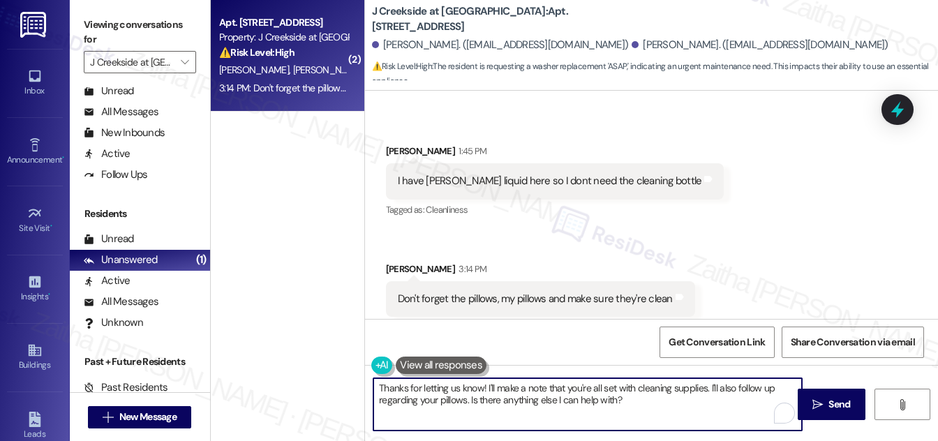
type textarea "Thanks for letting us know! I'll make a note that you're all set with cleaning …"
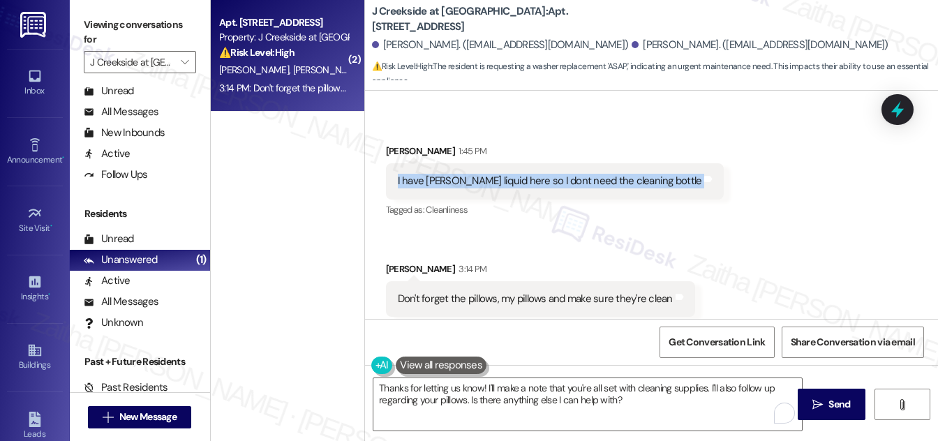
drag, startPoint x: 392, startPoint y: 149, endPoint x: 656, endPoint y: 169, distance: 265.3
click at [656, 169] on div "I have Dawn liquid here so I dont need the cleaning bottle Tags and notes" at bounding box center [555, 181] width 339 height 36
copy div "I have Dawn liquid here so I dont need the cleaning bottle Tags and notes"
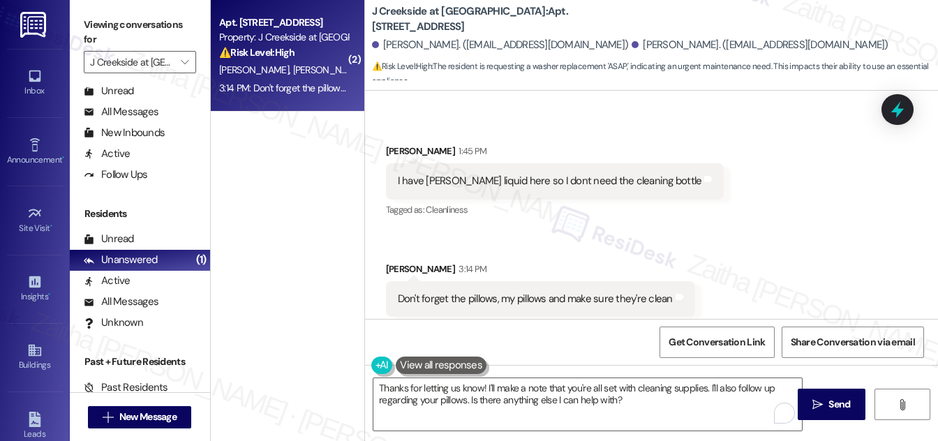
click at [548, 218] on div "Received via SMS Maria Lepore 1:45 PM I have Dawn liquid here so I dont need th…" at bounding box center [651, 230] width 573 height 236
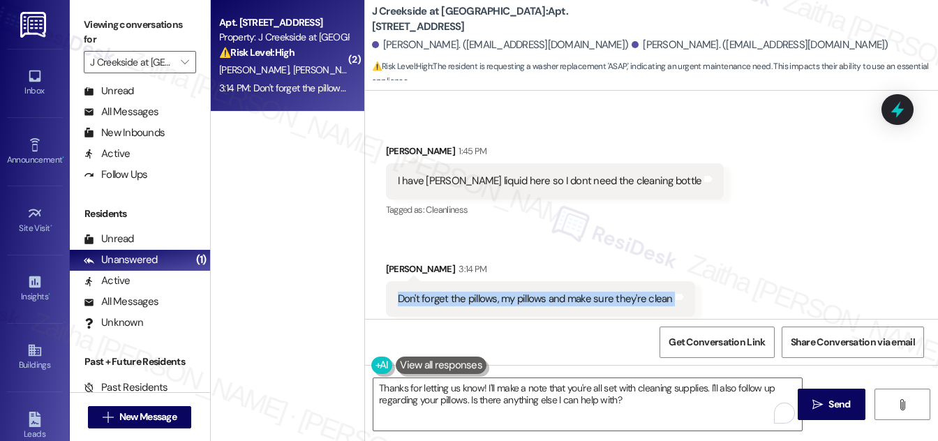
drag, startPoint x: 398, startPoint y: 267, endPoint x: 683, endPoint y: 265, distance: 285.5
click at [683, 281] on div "Don't forget the pillows, my pillows and make sure they're clean Tags and notes" at bounding box center [540, 299] width 309 height 36
copy div "Don't forget the pillows, my pillows and make sure they're clean Tags and notes"
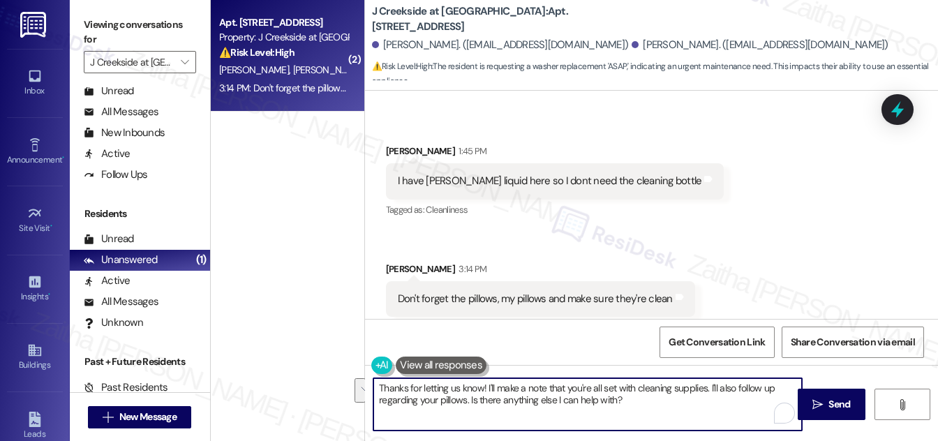
drag, startPoint x: 380, startPoint y: 387, endPoint x: 646, endPoint y: 414, distance: 267.3
click at [646, 414] on textarea "Thanks for letting us know! I'll make a note that you're all set with cleaning …" at bounding box center [587, 404] width 429 height 52
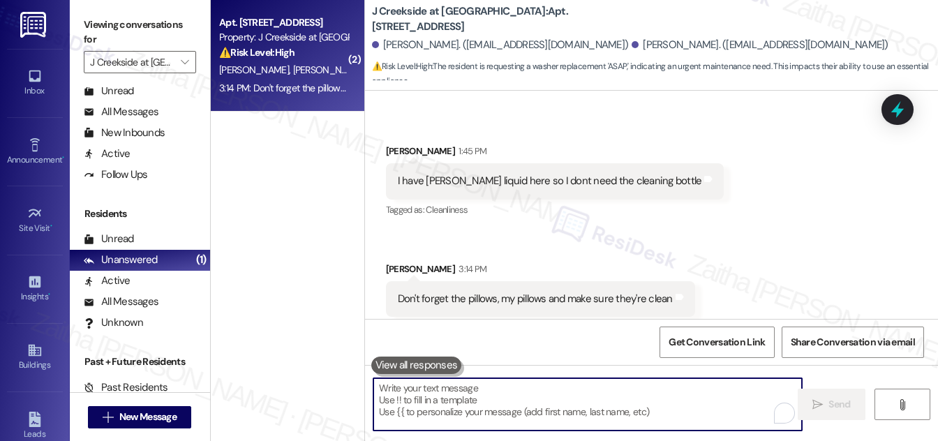
paste textarea "I just wanted to check — was this message meant for me? I want to be sure I und…"
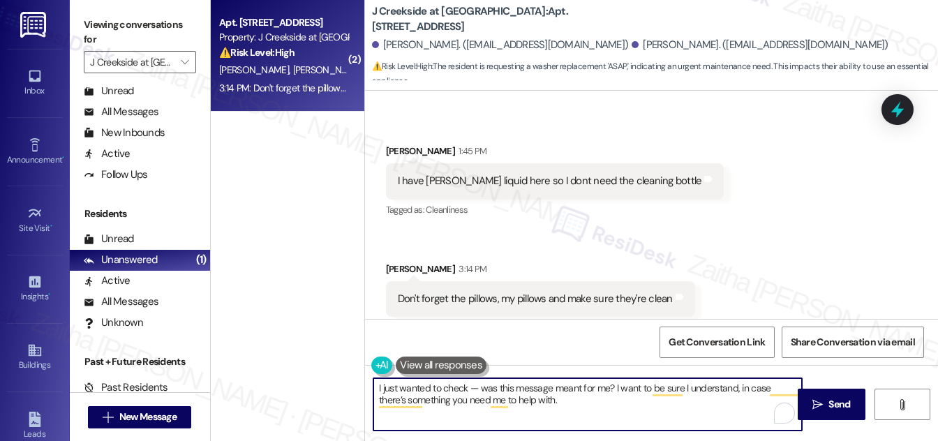
click at [452, 385] on textarea "I just wanted to check — was this message meant for me? I want to be sure I und…" at bounding box center [587, 404] width 429 height 52
click at [486, 389] on textarea "I just wanted to confirm — was this message meant for me? I want to be sure I u…" at bounding box center [587, 404] width 429 height 52
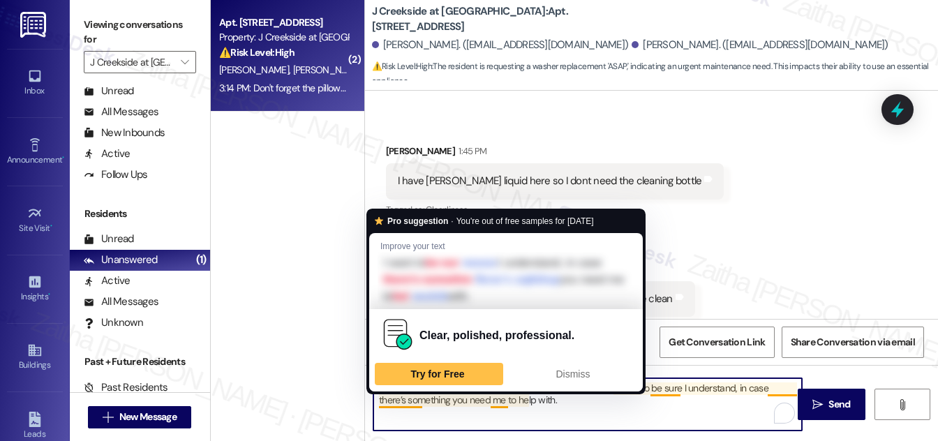
click at [423, 396] on textarea "I just wanted to confirm, was this message meant for me? I want to be sure I un…" at bounding box center [587, 404] width 429 height 52
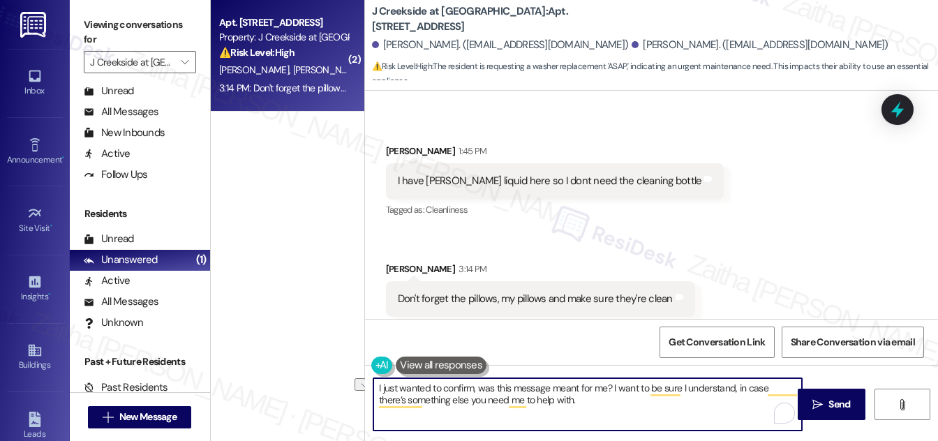
drag, startPoint x: 506, startPoint y: 399, endPoint x: 481, endPoint y: 399, distance: 25.1
click at [481, 399] on textarea "I just wanted to confirm, was this message meant for me? I want to be sure I un…" at bounding box center [587, 404] width 429 height 52
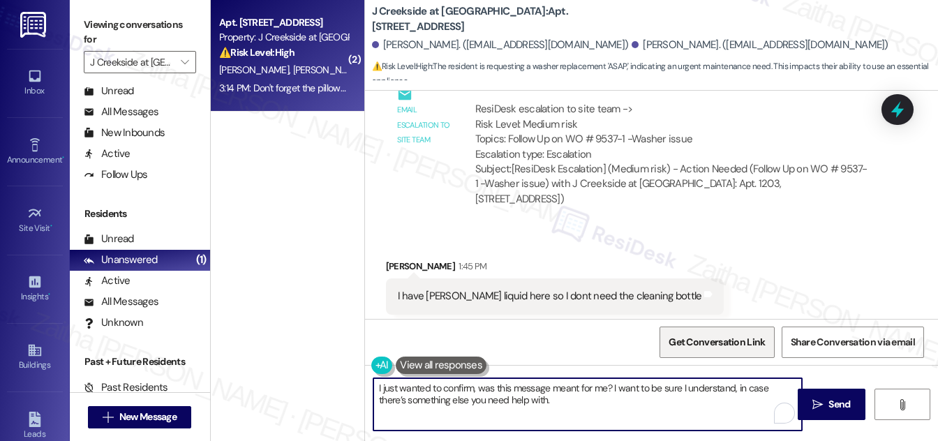
scroll to position [560, 0]
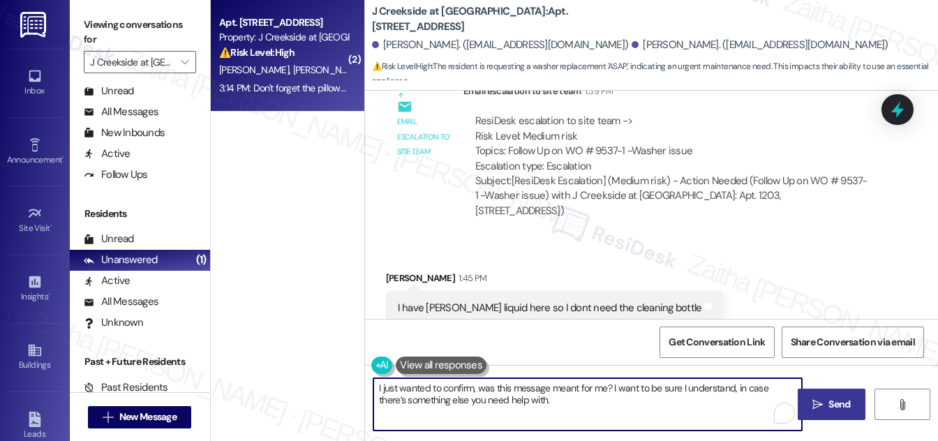
type textarea "I just wanted to confirm, was this message meant for me? I want to be sure I un…"
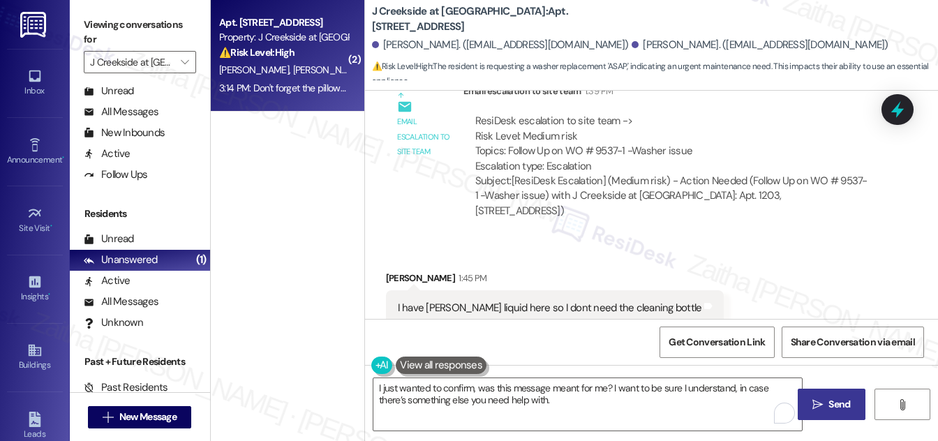
click at [838, 401] on span "Send" at bounding box center [840, 404] width 22 height 15
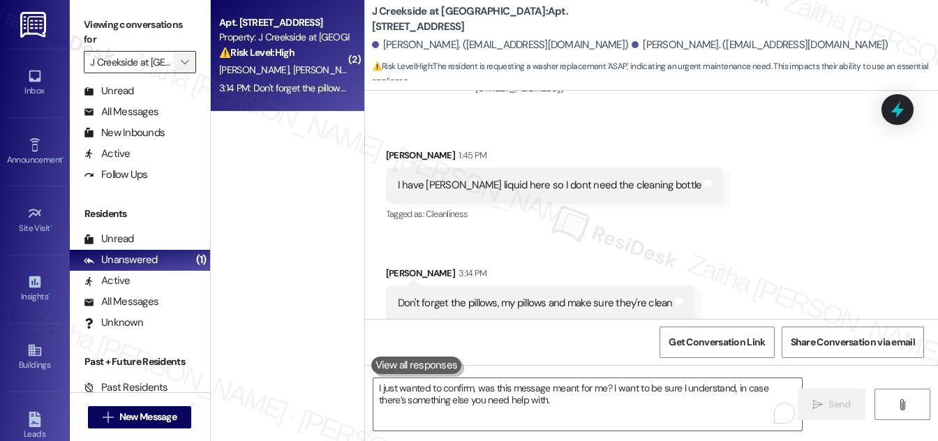
scroll to position [686, 0]
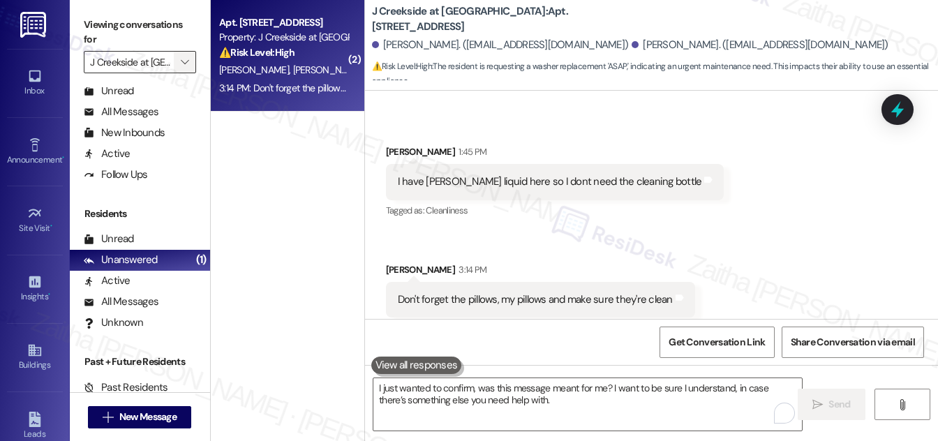
click at [181, 63] on icon "" at bounding box center [185, 62] width 8 height 11
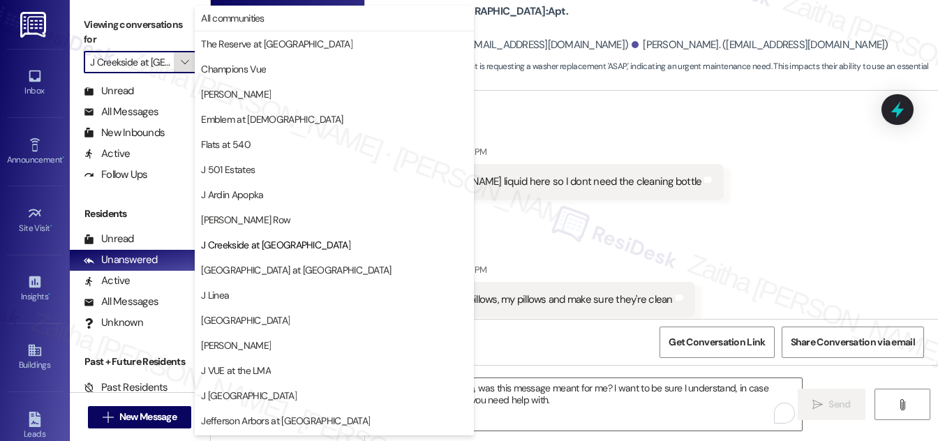
scroll to position [227, 0]
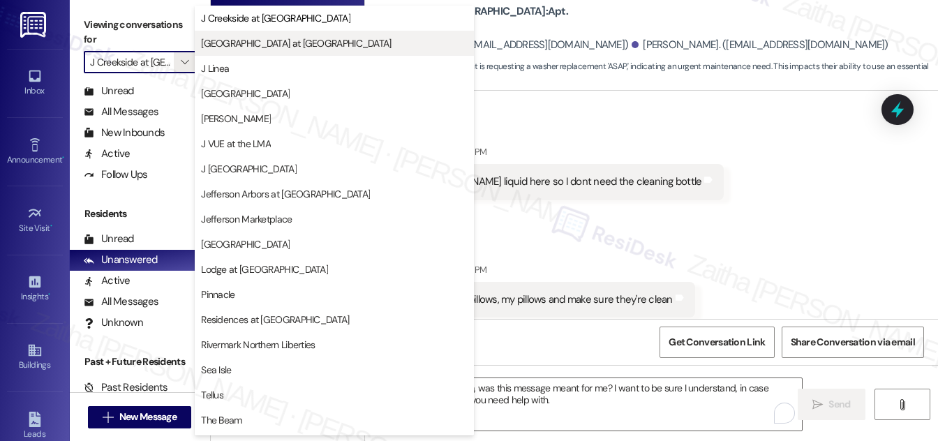
click at [292, 44] on span "[GEOGRAPHIC_DATA] at [GEOGRAPHIC_DATA]" at bounding box center [296, 43] width 190 height 14
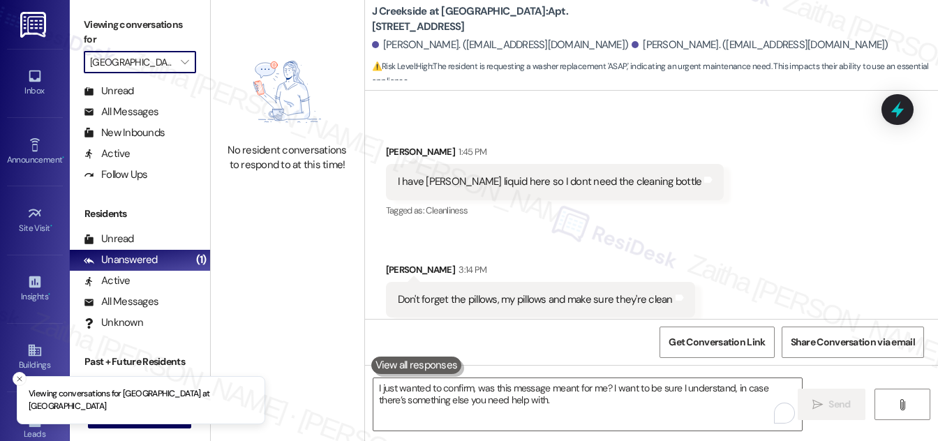
click at [172, 68] on input "[GEOGRAPHIC_DATA] at [GEOGRAPHIC_DATA]" at bounding box center [132, 62] width 84 height 22
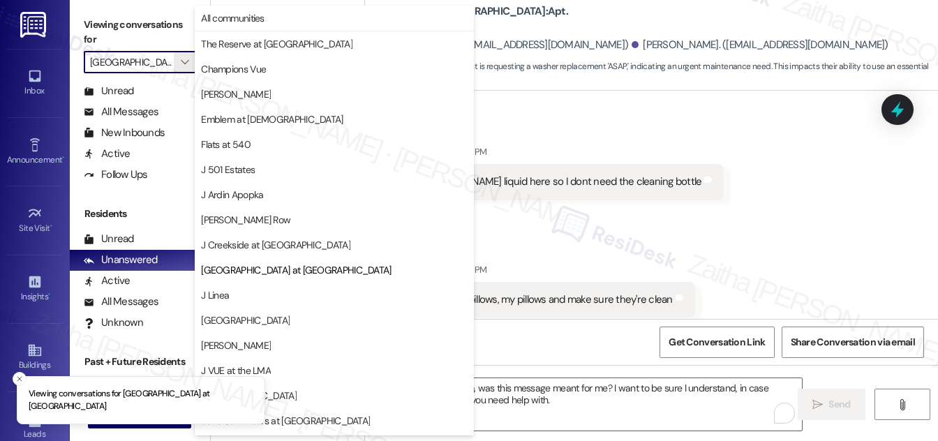
scroll to position [227, 0]
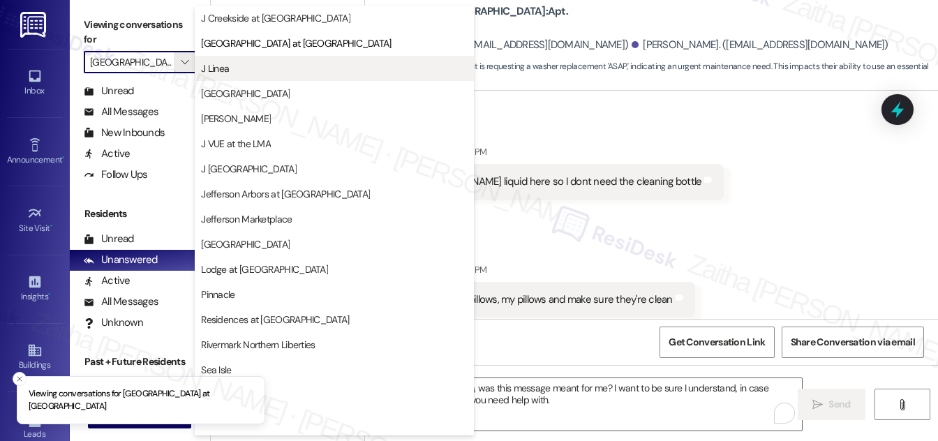
click at [236, 70] on span "J Linea" at bounding box center [334, 68] width 267 height 14
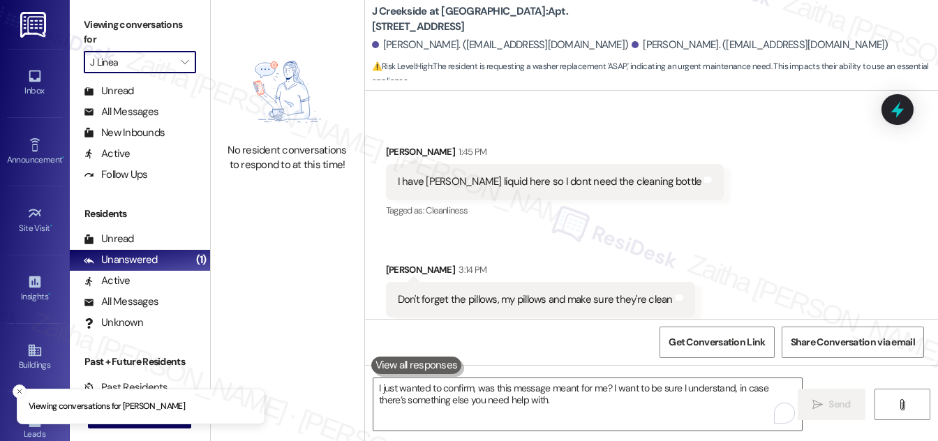
click at [164, 54] on input "J Linea" at bounding box center [132, 62] width 84 height 22
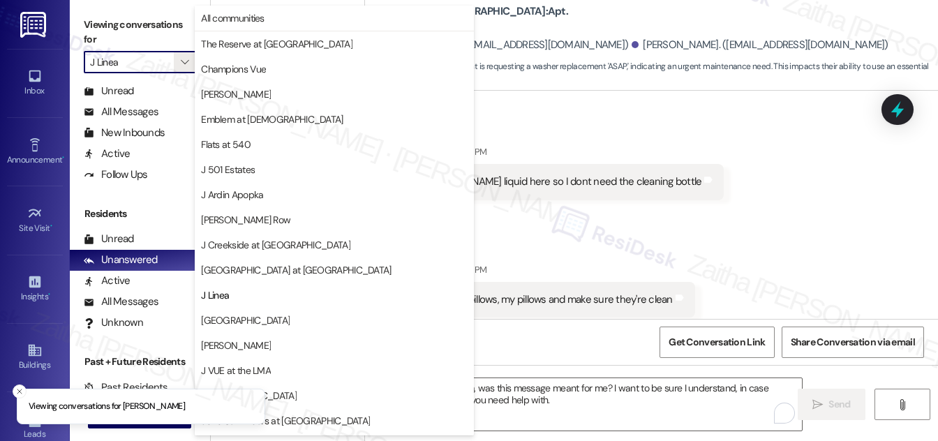
scroll to position [227, 0]
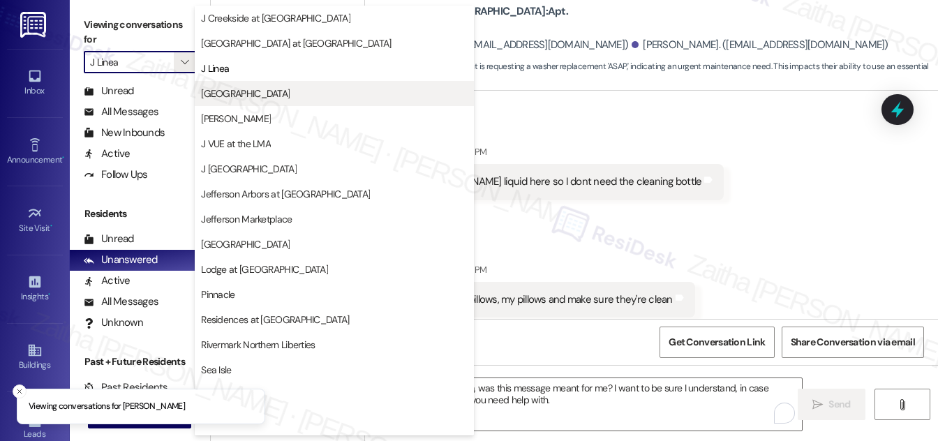
click at [246, 94] on span "[GEOGRAPHIC_DATA]" at bounding box center [245, 94] width 89 height 14
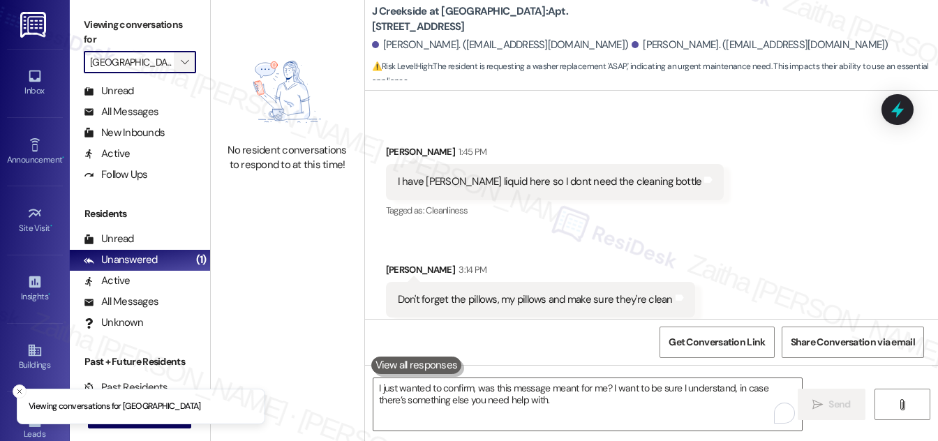
click at [181, 64] on icon "" at bounding box center [185, 62] width 8 height 11
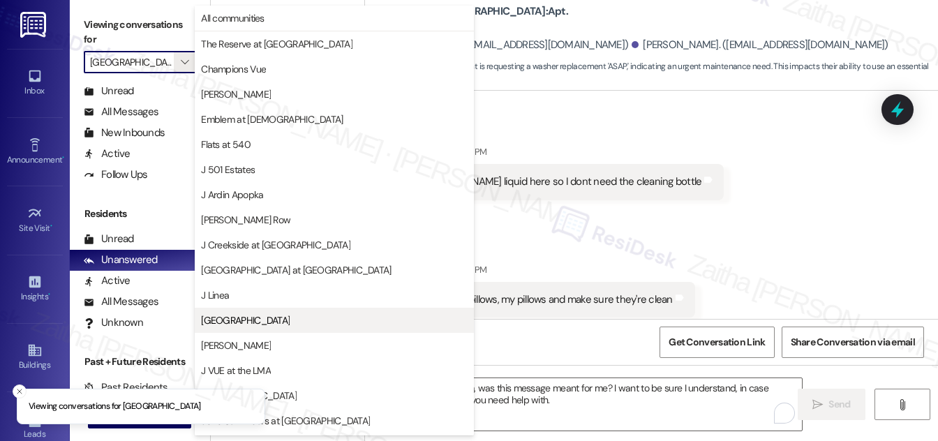
scroll to position [227, 0]
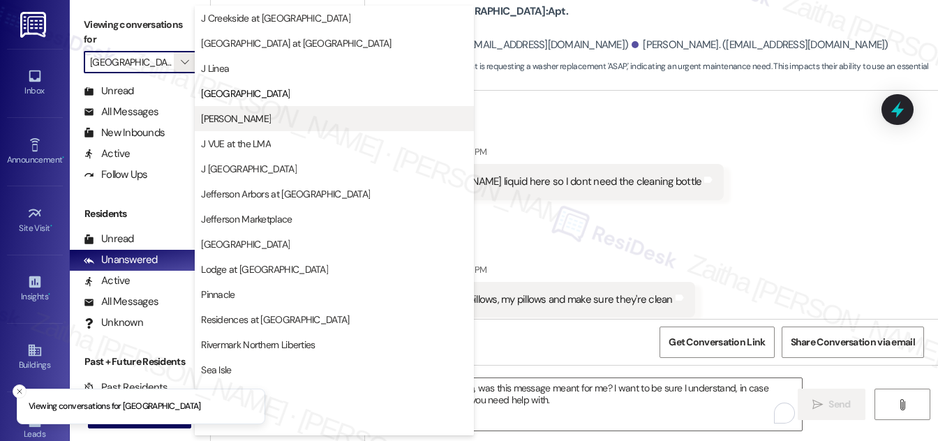
click at [244, 118] on span "[PERSON_NAME]" at bounding box center [334, 119] width 267 height 14
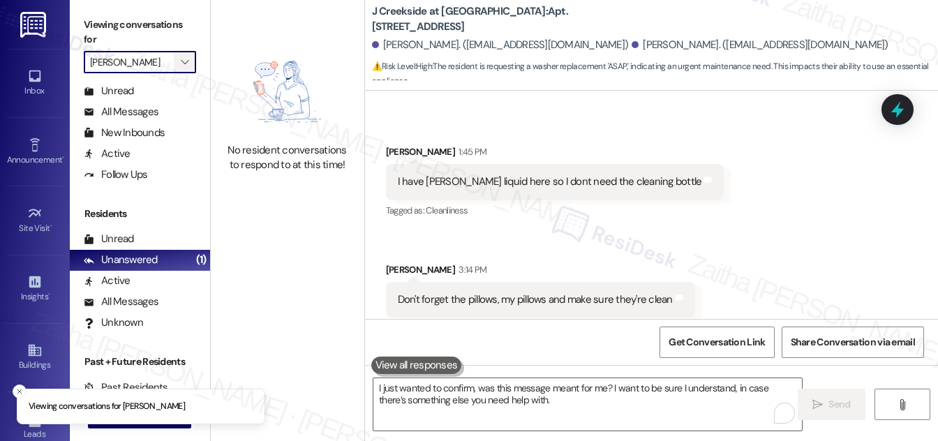
click at [174, 59] on button "" at bounding box center [185, 62] width 22 height 22
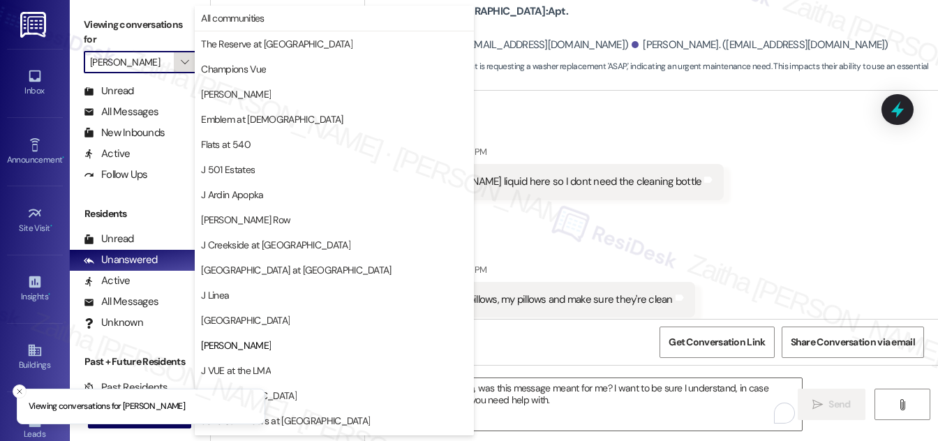
scroll to position [227, 0]
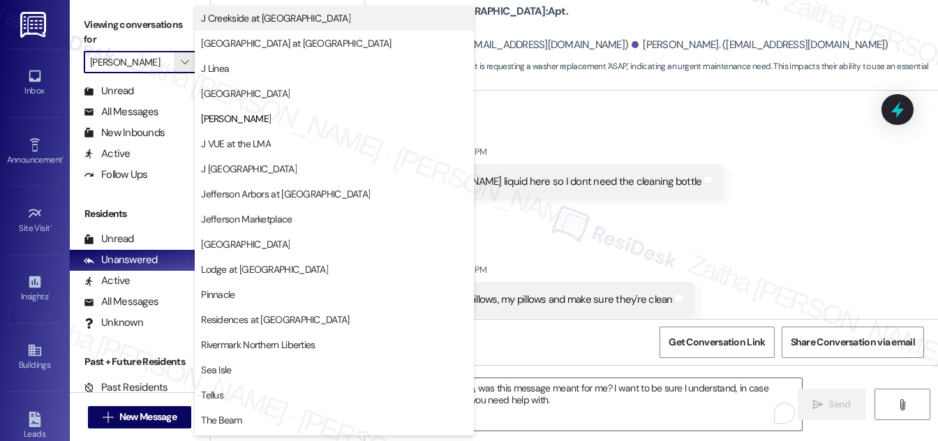
click at [286, 22] on span "J Creekside at [GEOGRAPHIC_DATA]" at bounding box center [334, 18] width 267 height 14
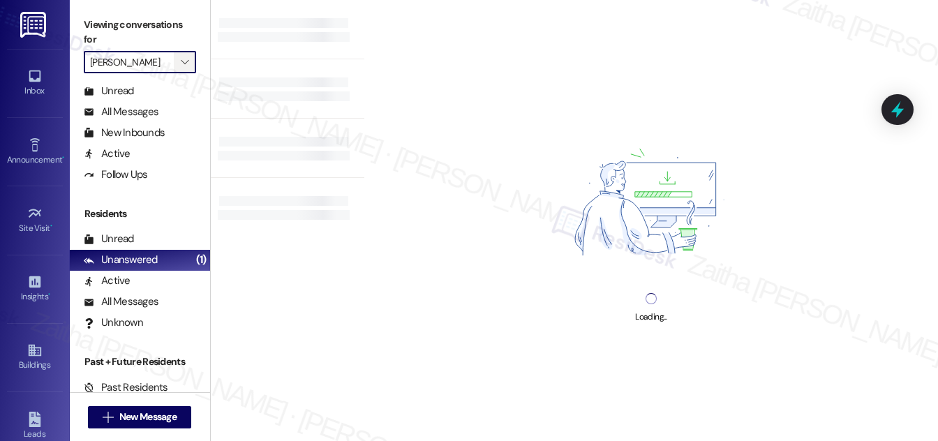
type input "J Creekside at [GEOGRAPHIC_DATA]"
click at [184, 61] on icon "" at bounding box center [185, 62] width 8 height 11
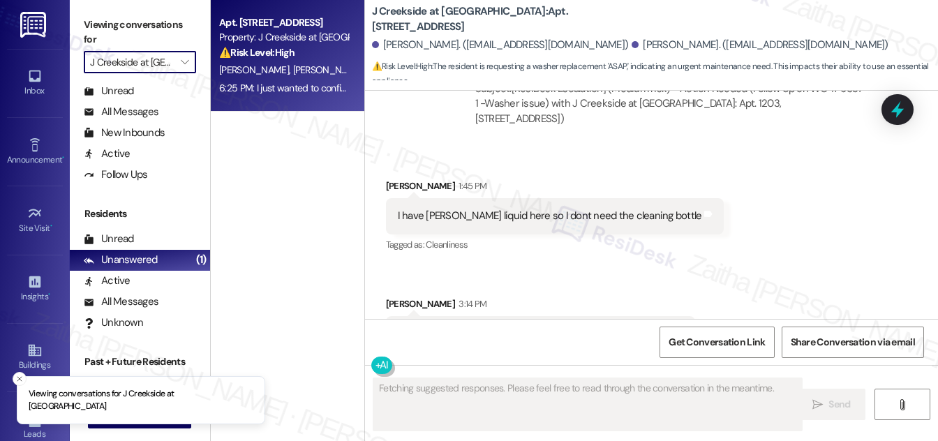
scroll to position [686, 0]
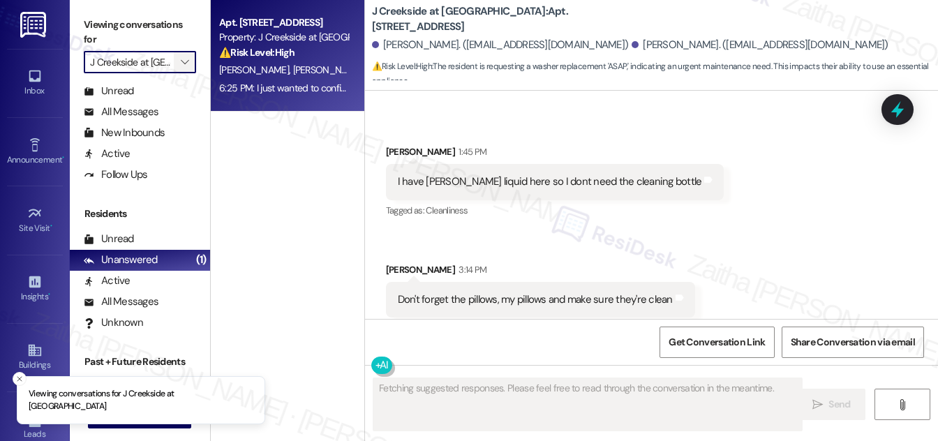
click at [179, 63] on span "" at bounding box center [184, 62] width 13 height 22
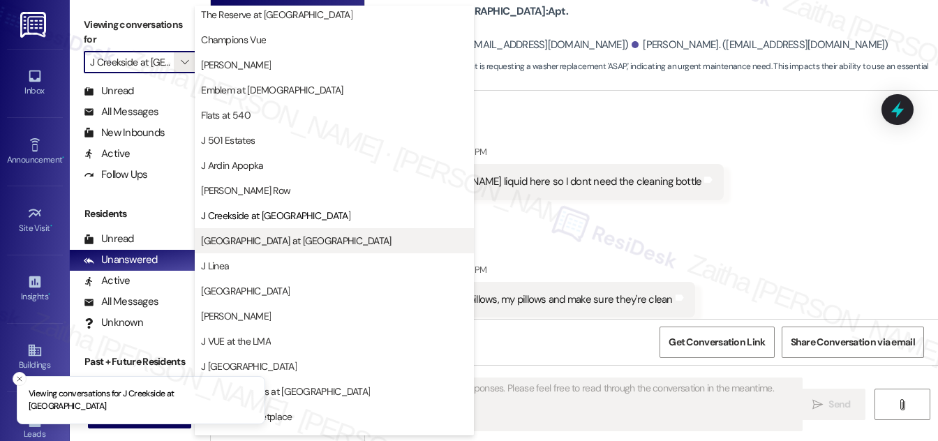
scroll to position [0, 0]
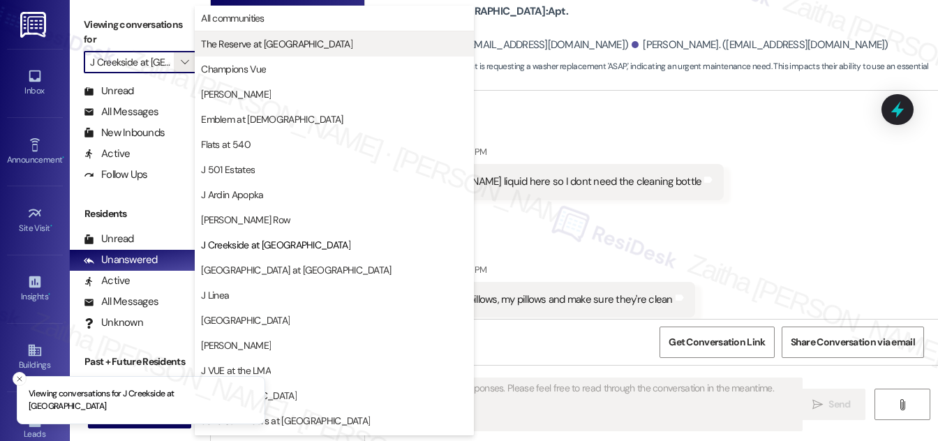
click at [268, 38] on span "The Reserve at [GEOGRAPHIC_DATA]" at bounding box center [276, 44] width 151 height 14
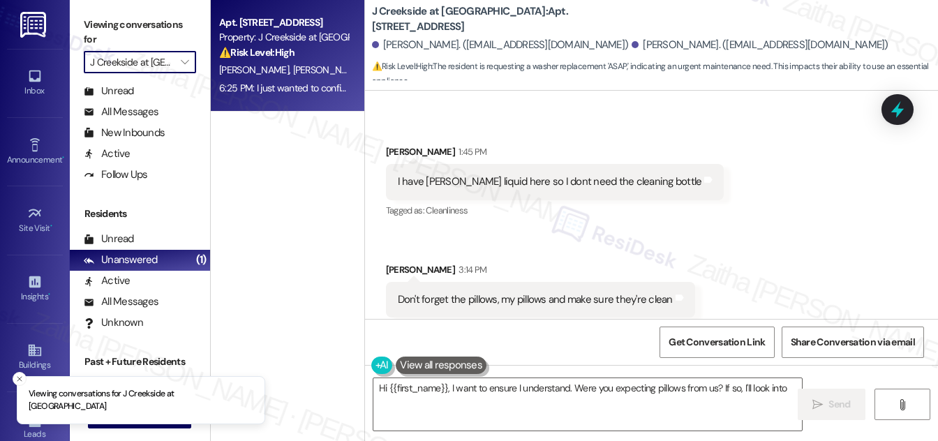
type textarea "Hi {{first_name}}, I want to ensure I understand. Were you expecting pillows fr…"
type input "The Reserve at [GEOGRAPHIC_DATA]"
type textarea "Hi {{first_name}}, I want to ensure I understand. Were you expecting pillows fr…"
click at [320, 68] on div "H. Kenison A. Bullard" at bounding box center [284, 69] width 132 height 17
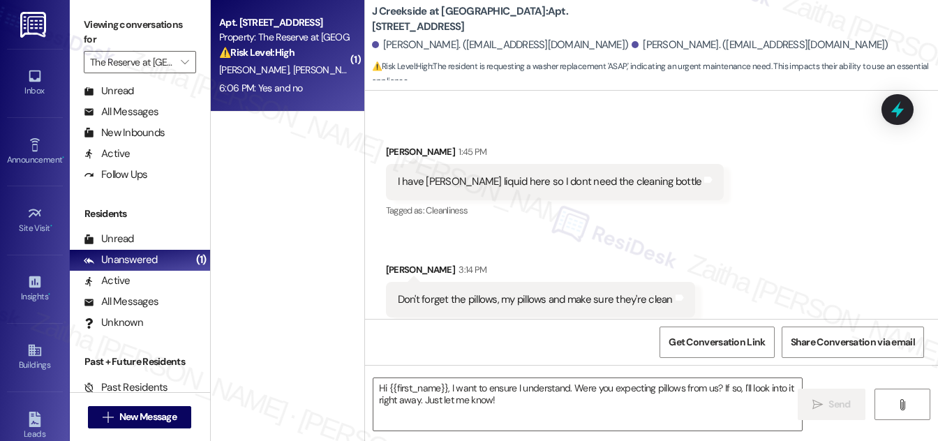
type textarea "Fetching suggested responses. Please feel free to read through the conversation…"
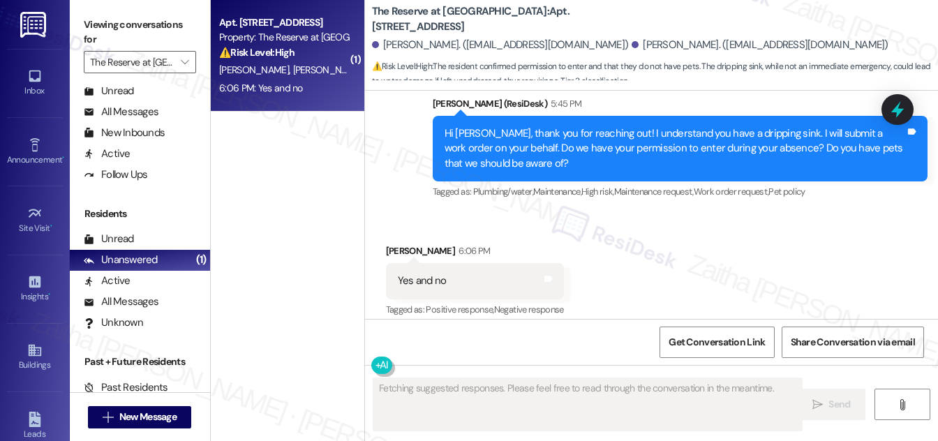
scroll to position [2667, 0]
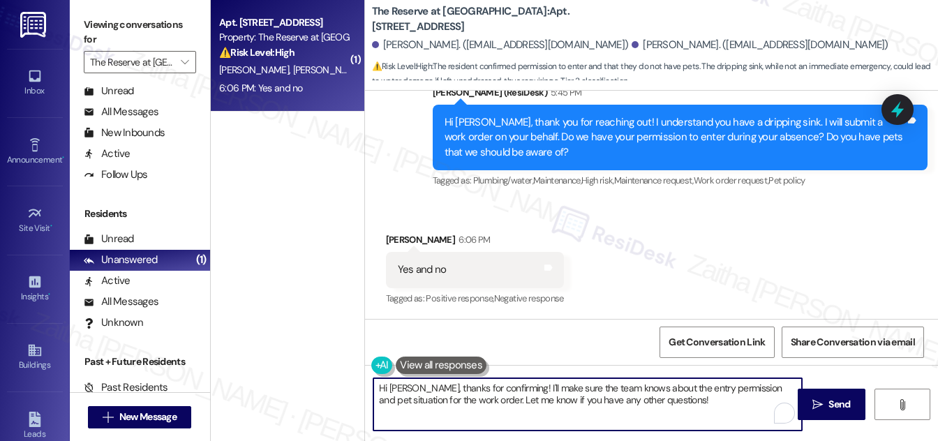
drag, startPoint x: 425, startPoint y: 387, endPoint x: 370, endPoint y: 387, distance: 55.2
click at [370, 387] on div "Hi Andrew, thanks for confirming! I'll make sure the team knows about the entry…" at bounding box center [581, 405] width 430 height 54
click at [656, 400] on textarea "Thanks for confirming! I'll make sure the team knows about the entry permission…" at bounding box center [587, 404] width 429 height 52
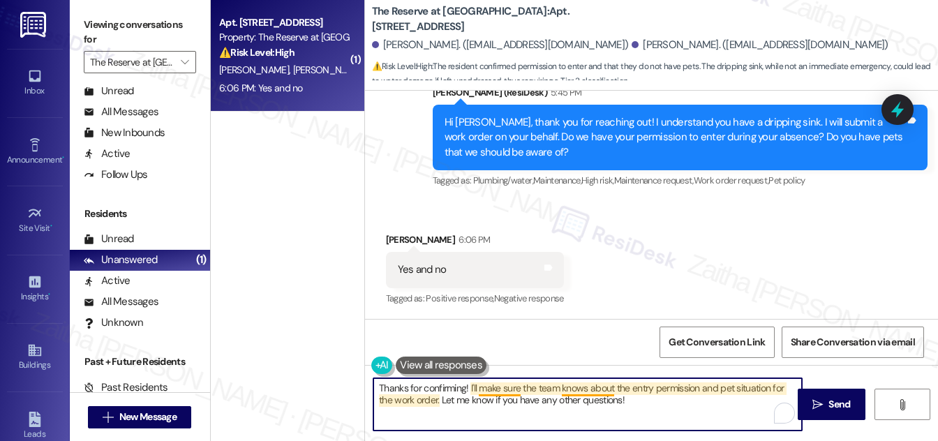
click at [498, 387] on textarea "Thanks for confirming! I'll make sure the team knows about the entry permission…" at bounding box center [587, 404] width 429 height 52
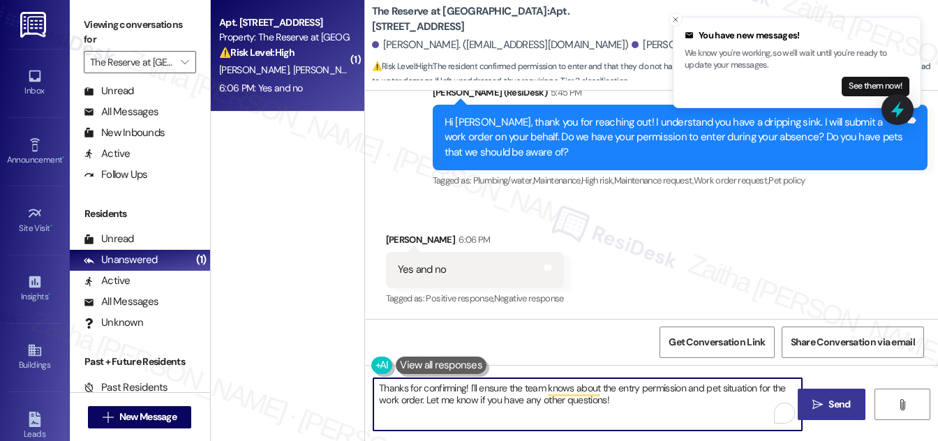
type textarea "Thanks for confirming! I'll ensure the team knows about the entry permission an…"
click at [838, 403] on span "Send" at bounding box center [840, 404] width 22 height 15
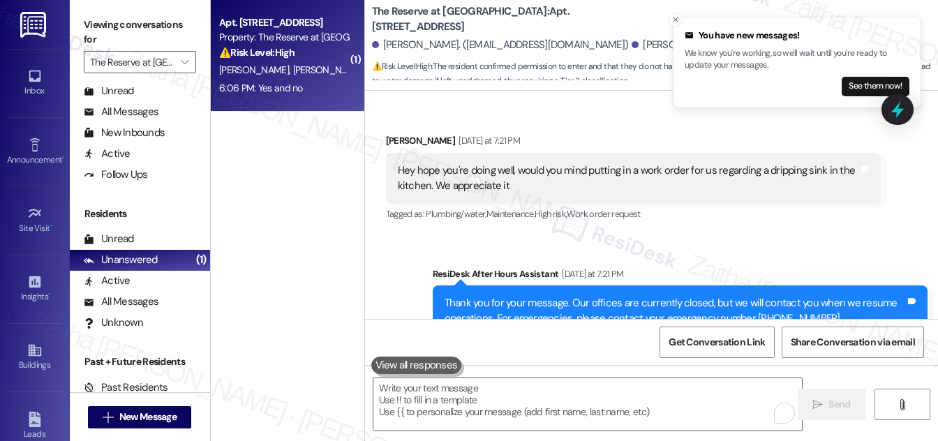
scroll to position [2350, 0]
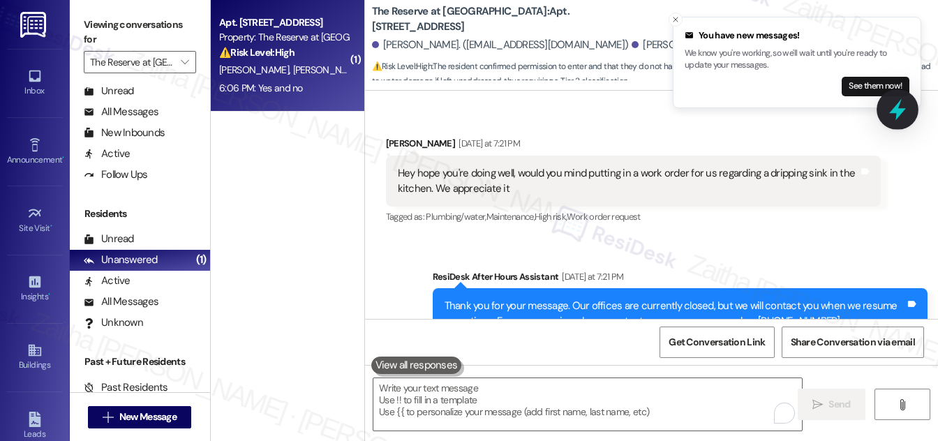
click at [898, 101] on icon at bounding box center [898, 110] width 24 height 24
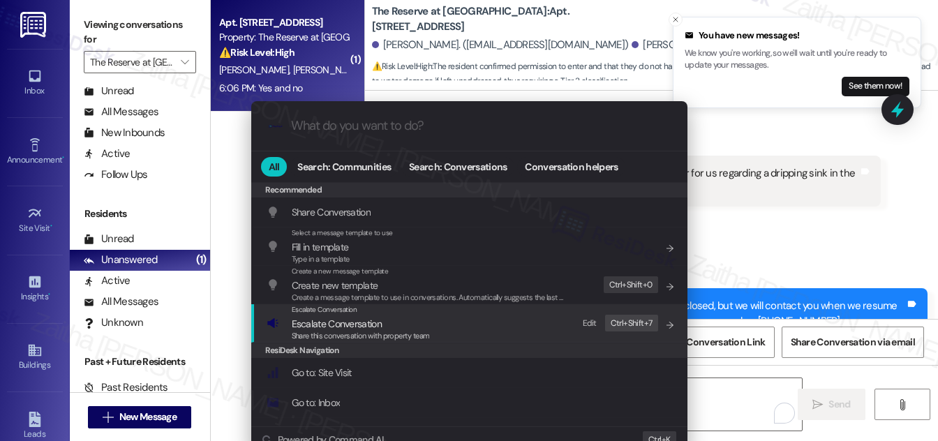
click at [324, 327] on span "Escalate Conversation" at bounding box center [337, 324] width 90 height 13
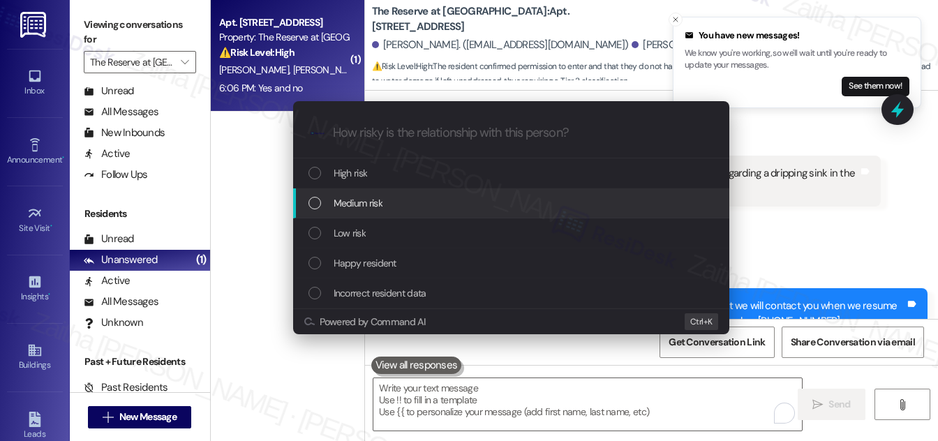
click at [366, 204] on span "Medium risk" at bounding box center [358, 202] width 49 height 15
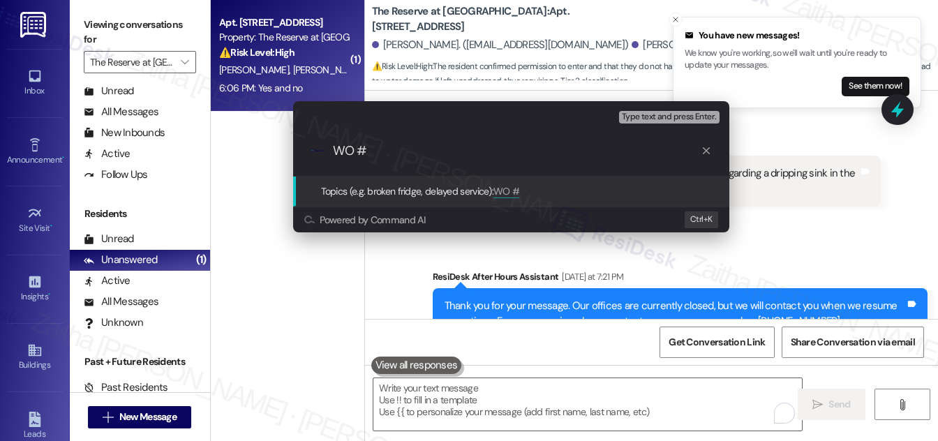
paste input "I just wanted to check — was this message meant for me? I want to be sure I und…"
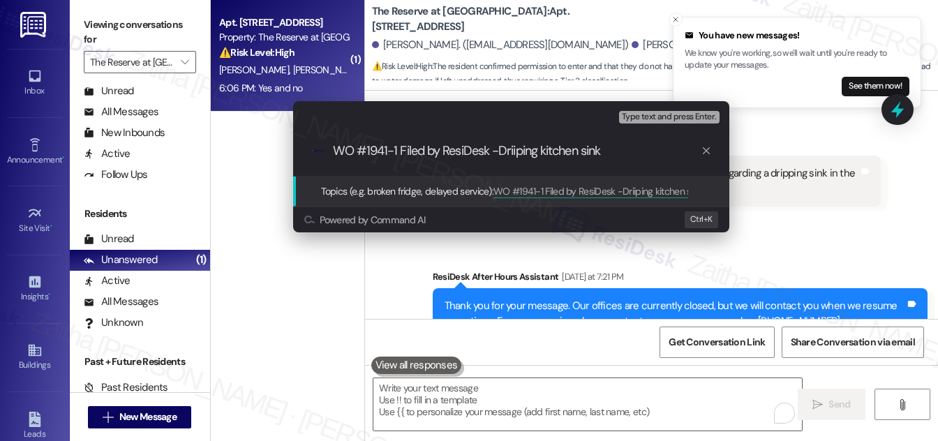
click at [516, 150] on input "WO #1941-1 Filed by ResiDesk -Driiping kitchen sink" at bounding box center [517, 151] width 368 height 15
type input "WO #1941-1 Filed by ResiDesk -Dripping kitchen sink"
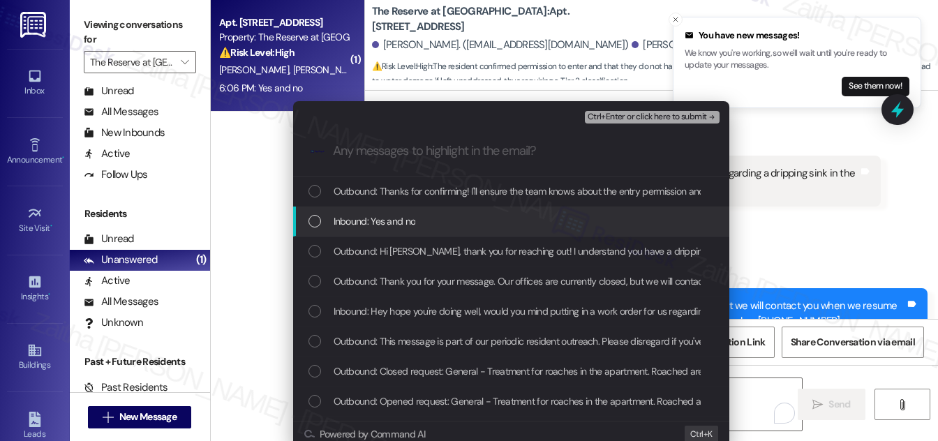
click at [322, 226] on div "Inbound: Yes and no" at bounding box center [513, 221] width 408 height 15
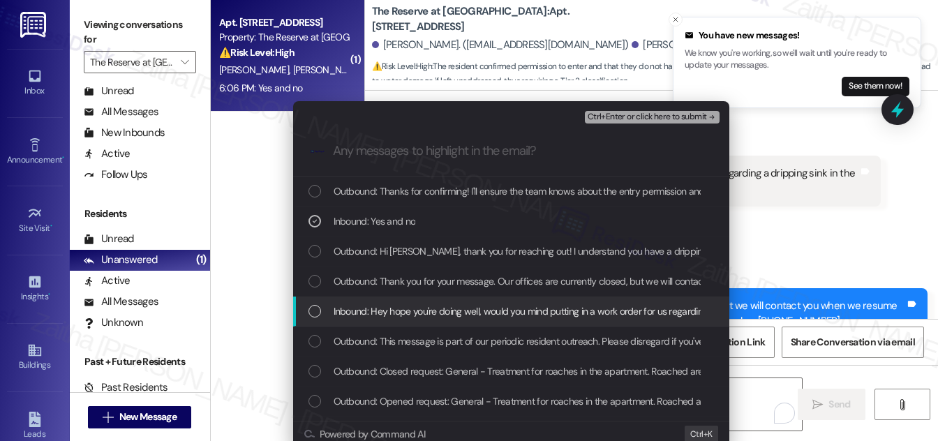
click at [320, 317] on div "Inbound: Hey hope you're doing well, would you mind putting in a work order for…" at bounding box center [513, 311] width 408 height 15
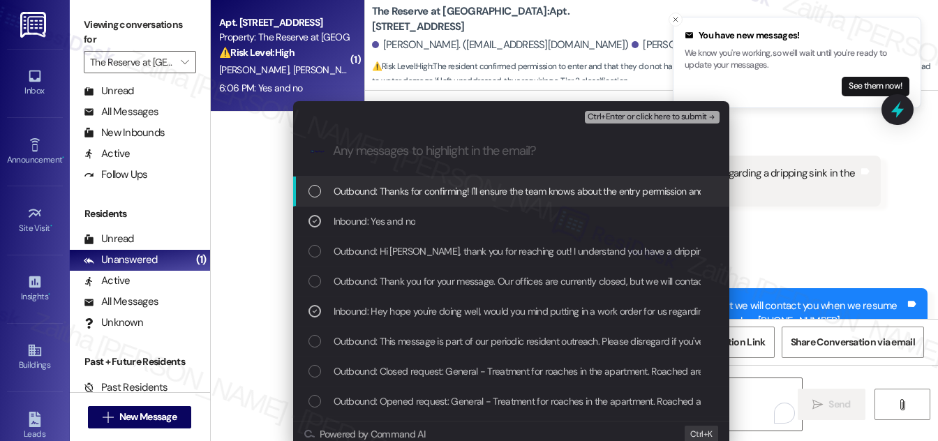
click at [645, 112] on span "Ctrl+Enter or click here to submit" at bounding box center [647, 117] width 119 height 10
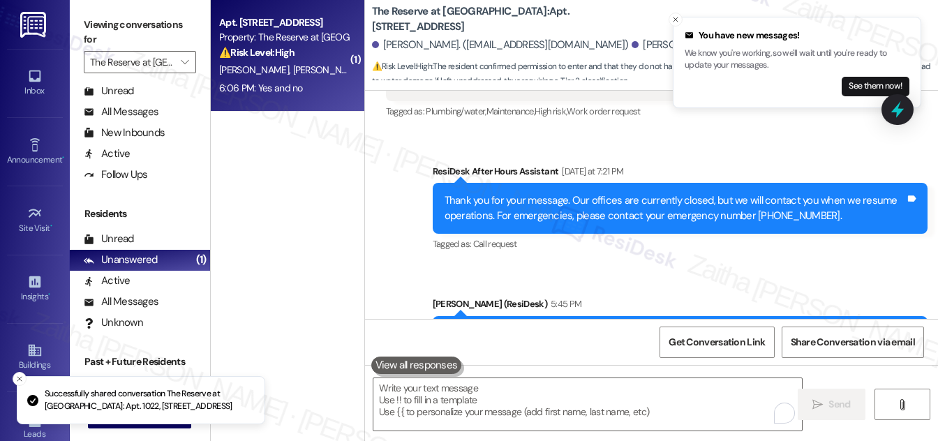
scroll to position [2667, 0]
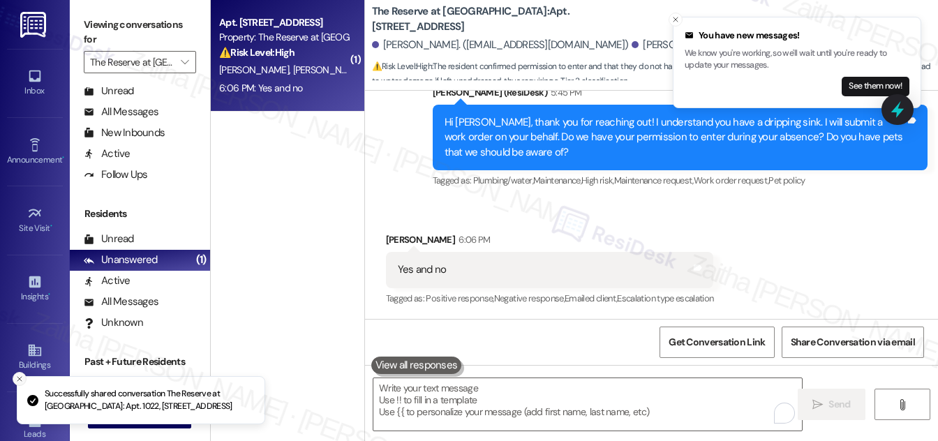
click at [21, 379] on icon "Close toast" at bounding box center [19, 379] width 8 height 8
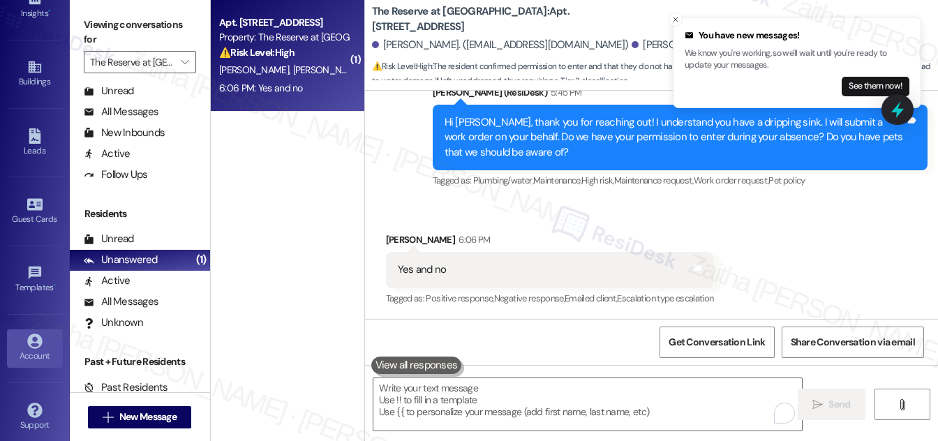
scroll to position [288, 0]
click at [36, 350] on div "Account" at bounding box center [35, 352] width 70 height 14
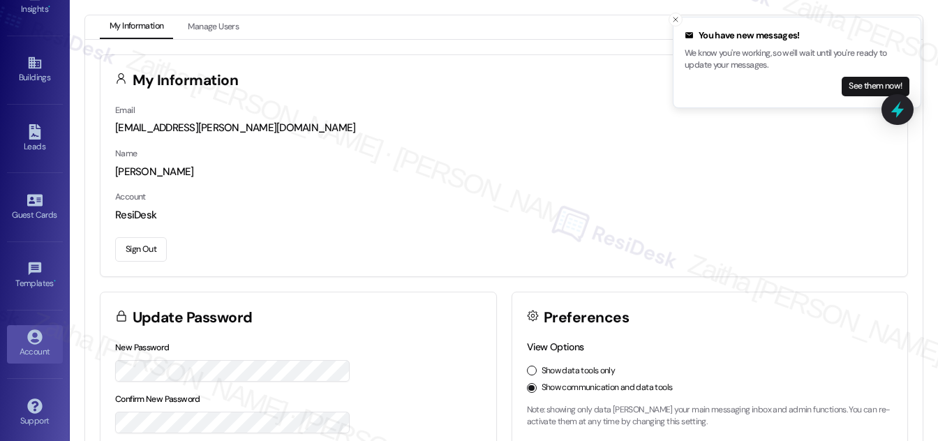
click at [148, 249] on button "Sign Out" at bounding box center [141, 249] width 52 height 24
